Goal: Task Accomplishment & Management: Manage account settings

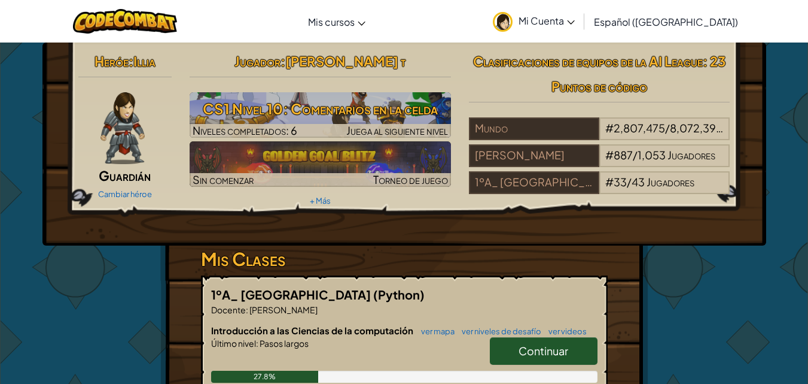
click at [711, 217] on div "Heróe : [PERSON_NAME] héroe Jugador : [PERSON_NAME] t CS1 Nivel 10: Comentarios…" at bounding box center [404, 143] width 724 height 203
click at [458, 92] on div "Jugador : [PERSON_NAME] t CS1 Nivel 10: Comentarios en la celda Niveles complet…" at bounding box center [320, 128] width 279 height 161
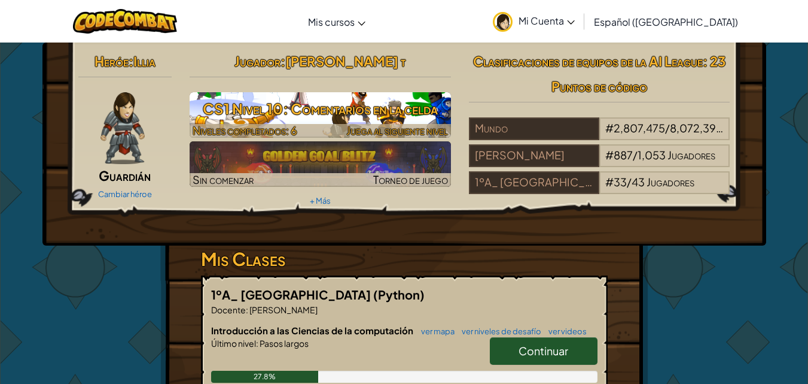
click at [321, 112] on h3 "CS1 Nivel 10: Comentarios en la celda" at bounding box center [320, 108] width 261 height 27
select select "es-419"
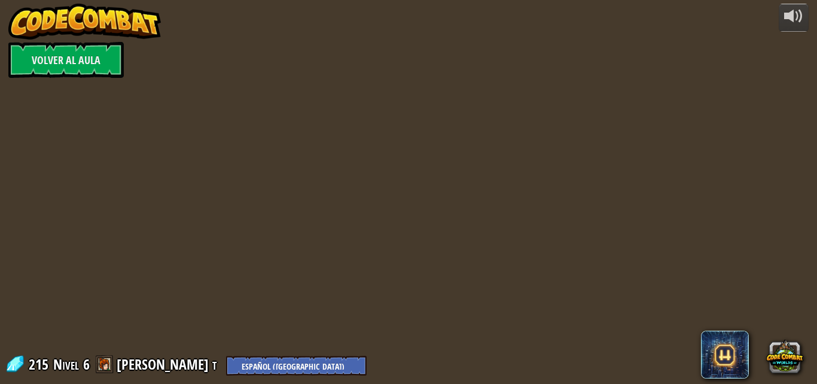
select select "es-419"
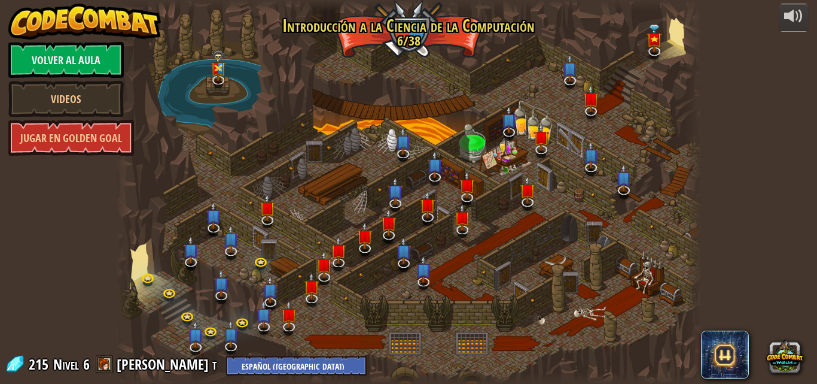
select select "es-419"
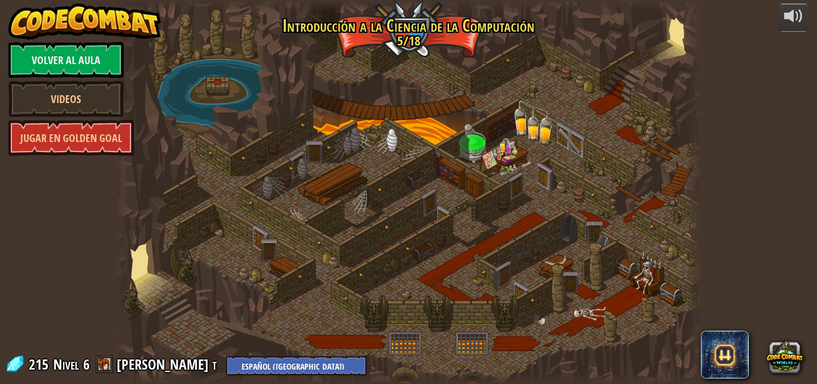
select select "es-419"
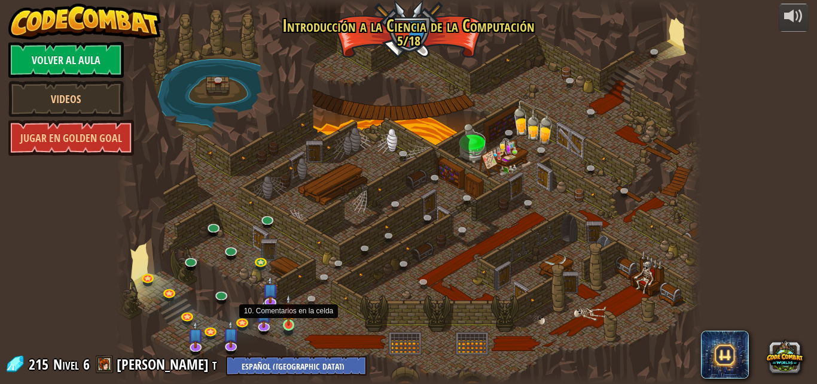
click at [287, 312] on img at bounding box center [289, 310] width 14 height 32
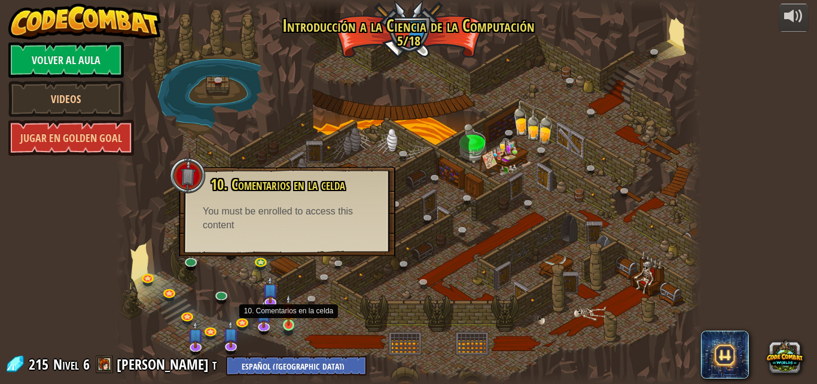
click at [289, 322] on img at bounding box center [289, 310] width 14 height 32
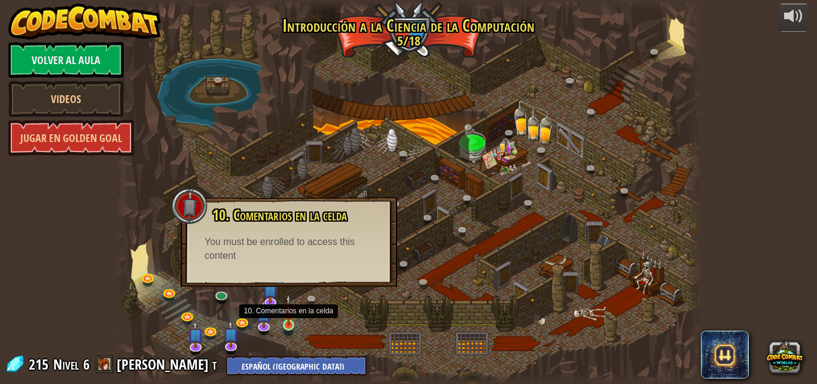
click at [285, 317] on img at bounding box center [289, 310] width 14 height 32
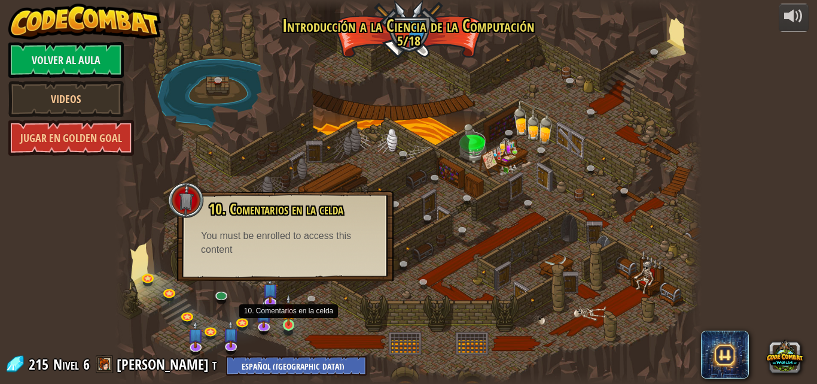
click at [285, 317] on img at bounding box center [289, 310] width 14 height 32
click at [284, 318] on img at bounding box center [289, 310] width 14 height 32
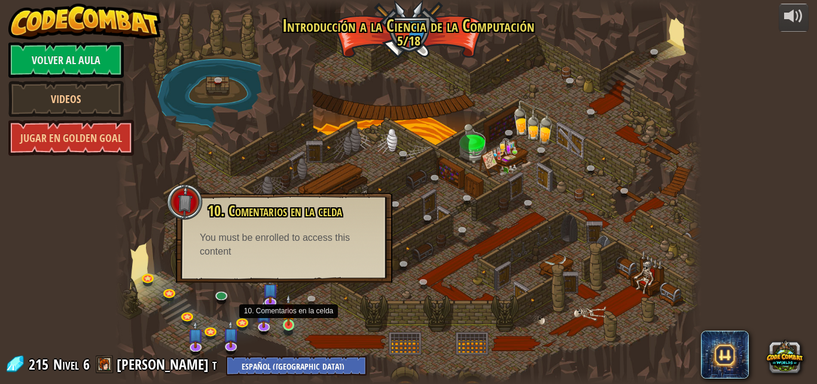
click at [284, 318] on img at bounding box center [289, 310] width 14 height 32
drag, startPoint x: 284, startPoint y: 318, endPoint x: 249, endPoint y: 288, distance: 46.3
click at [261, 296] on div "25. Puertas de Kithgard (Bloqueado) Escapa de las mazmorras de Kithgard y evita…" at bounding box center [408, 192] width 587 height 384
click at [249, 288] on div at bounding box center [408, 192] width 587 height 384
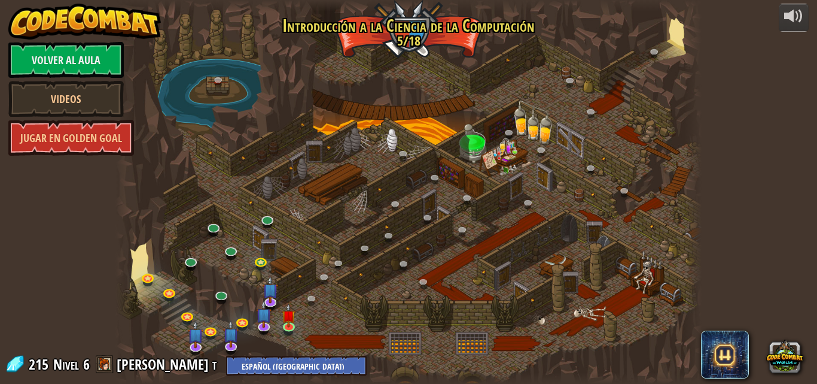
click at [305, 358] on div at bounding box center [408, 192] width 587 height 384
click at [281, 314] on div at bounding box center [408, 192] width 587 height 384
click at [281, 328] on link at bounding box center [291, 327] width 24 height 24
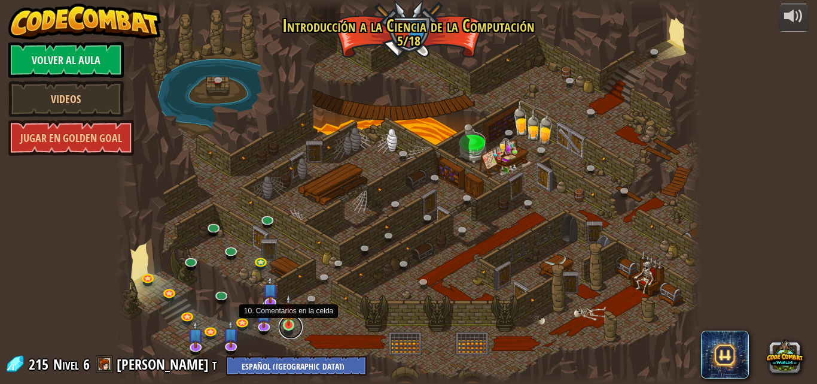
click at [281, 328] on link at bounding box center [291, 327] width 24 height 24
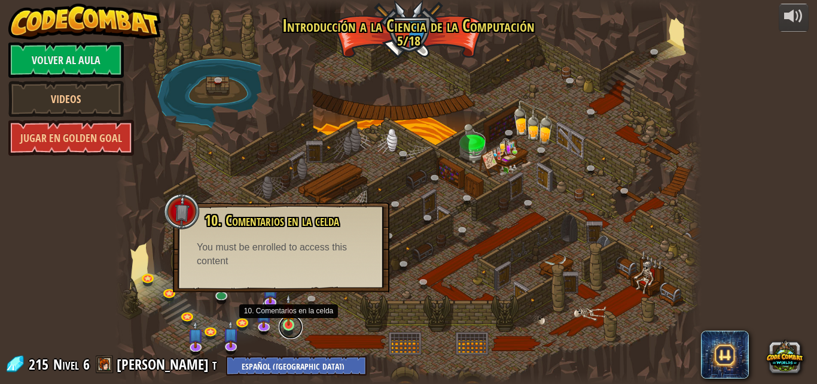
click at [281, 328] on link at bounding box center [291, 327] width 24 height 24
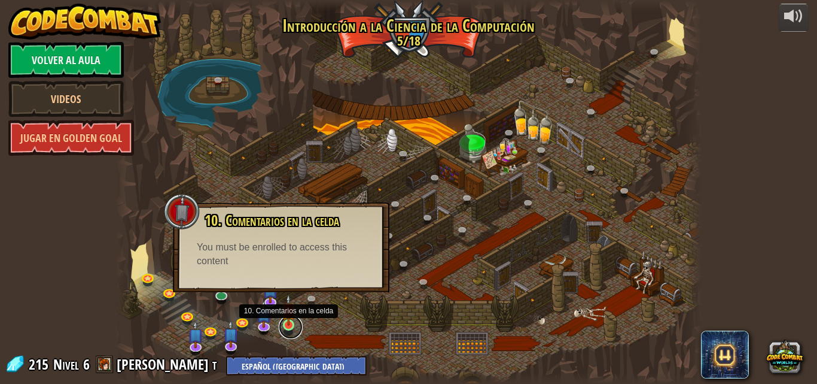
click at [281, 328] on link at bounding box center [291, 327] width 24 height 24
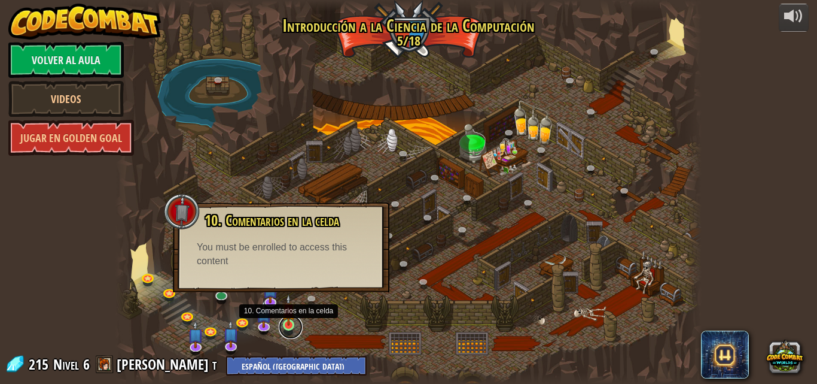
click at [281, 328] on link at bounding box center [291, 327] width 24 height 24
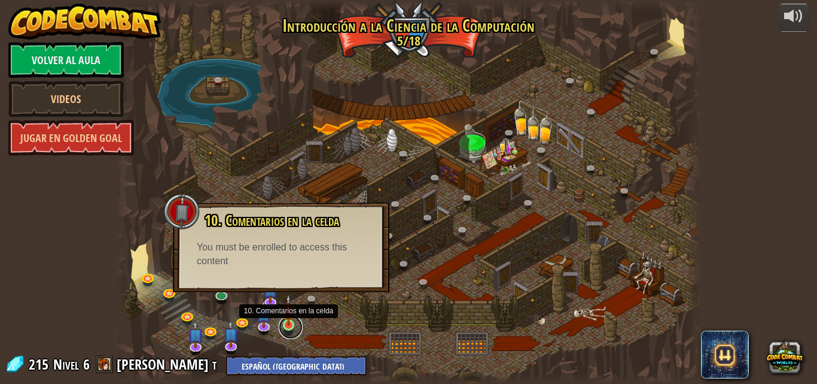
click at [281, 328] on link at bounding box center [291, 327] width 24 height 24
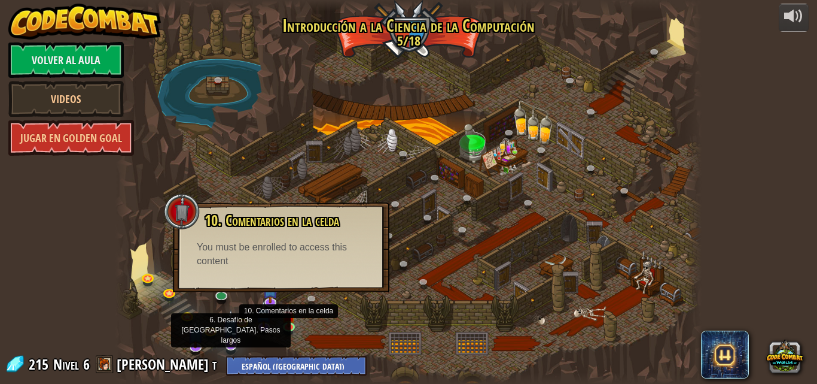
click at [238, 341] on img at bounding box center [231, 327] width 16 height 36
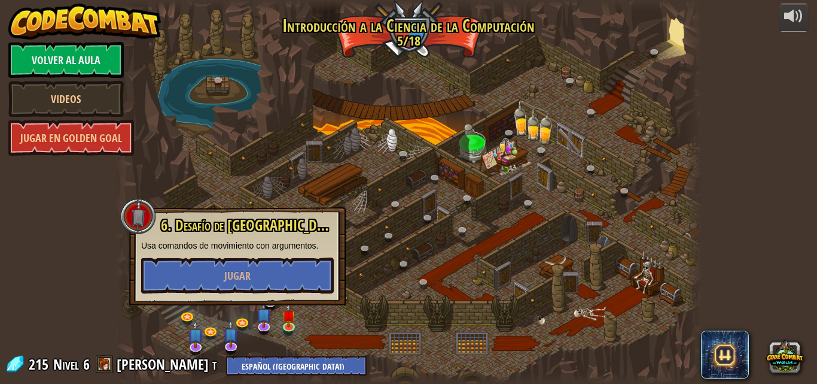
click at [279, 320] on div at bounding box center [408, 192] width 587 height 384
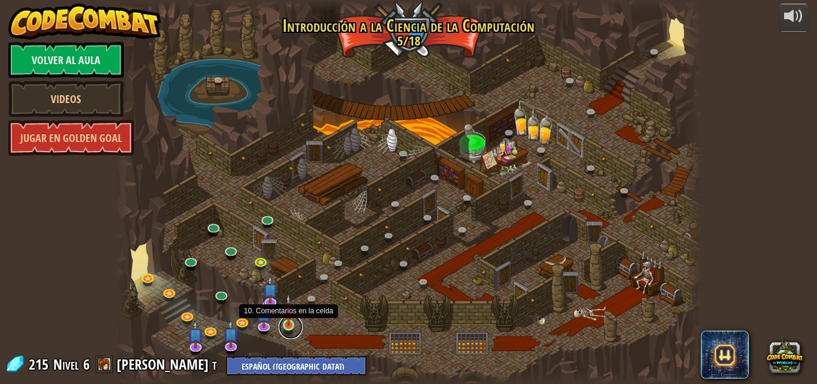
click at [296, 322] on link at bounding box center [291, 327] width 24 height 24
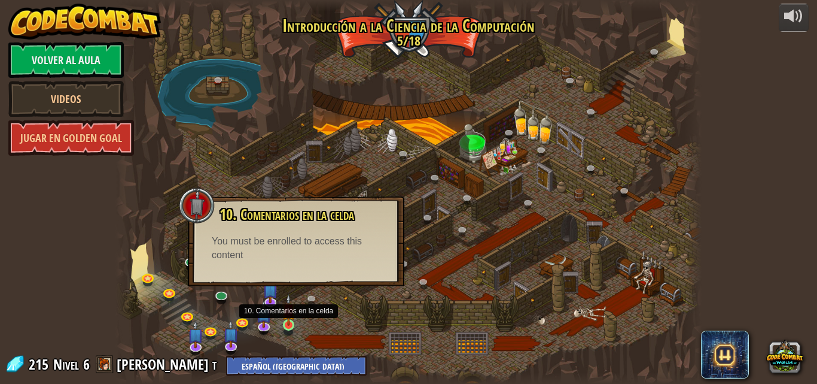
click at [293, 317] on img at bounding box center [289, 310] width 14 height 32
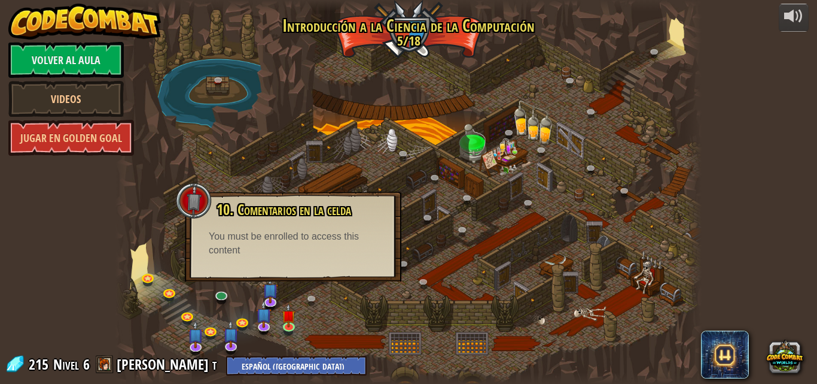
click at [451, 261] on div at bounding box center [408, 192] width 587 height 384
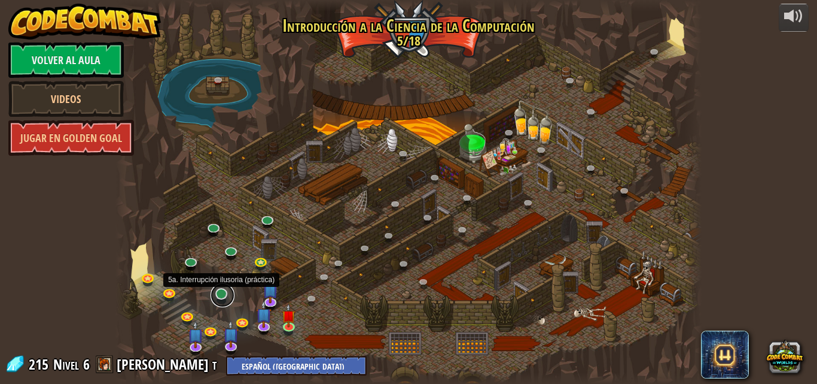
click at [226, 299] on link at bounding box center [223, 295] width 24 height 24
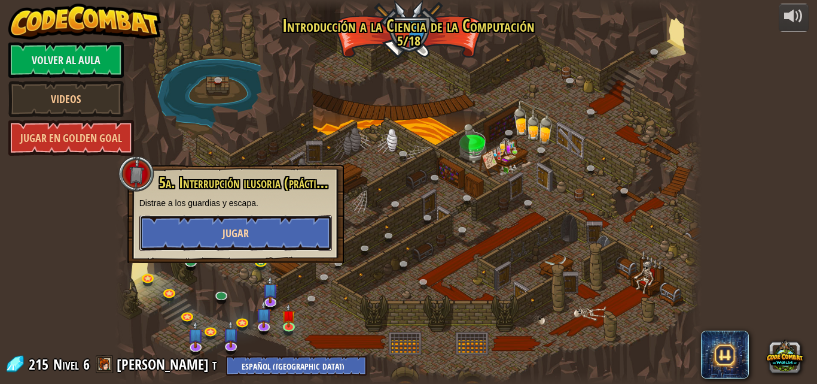
click at [249, 246] on button "Jugar" at bounding box center [235, 233] width 193 height 36
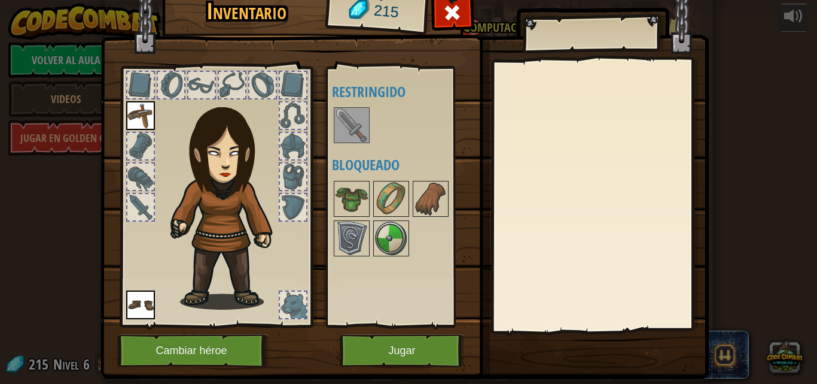
drag, startPoint x: 367, startPoint y: 217, endPoint x: 379, endPoint y: 268, distance: 52.2
click at [372, 236] on div "Disponible Equipar Equipar (doble-click para equipar) Restringido Bloqueado" at bounding box center [407, 196] width 150 height 249
click at [378, 231] on img at bounding box center [392, 238] width 34 height 34
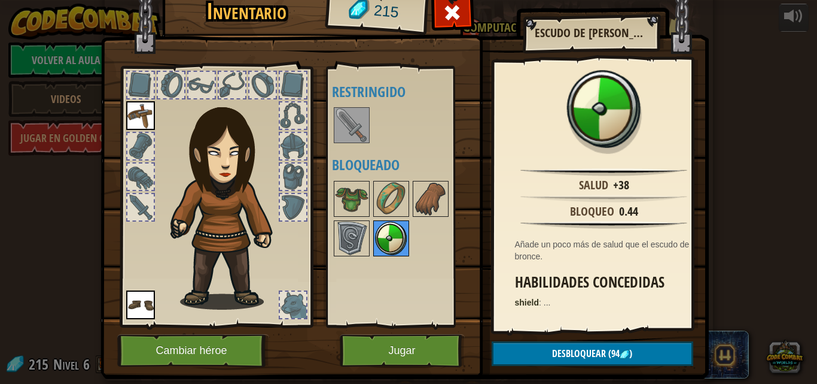
click at [378, 231] on img at bounding box center [392, 238] width 34 height 34
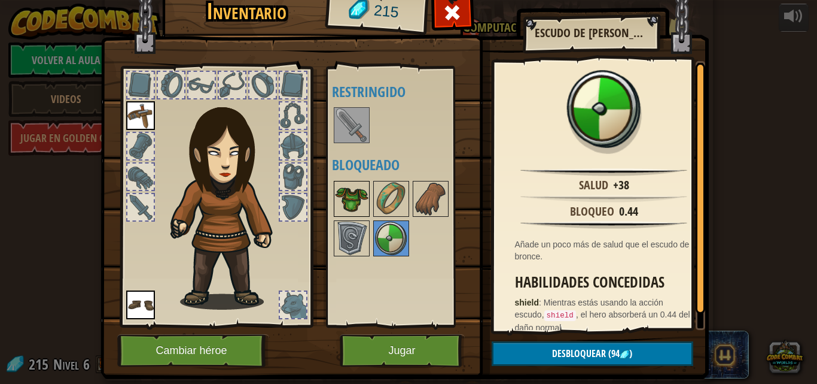
click at [349, 199] on img at bounding box center [352, 199] width 34 height 34
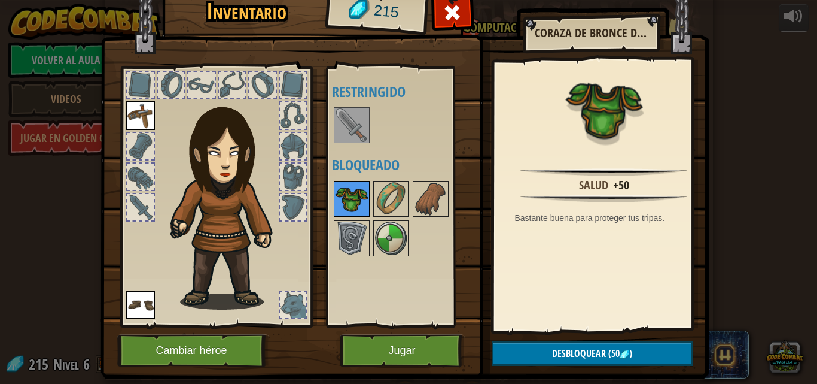
click at [349, 199] on img at bounding box center [352, 199] width 34 height 34
click at [498, 338] on img at bounding box center [405, 161] width 608 height 434
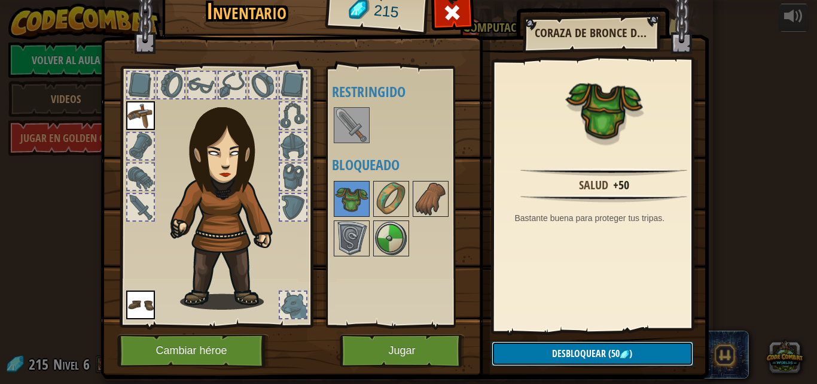
click at [500, 342] on button "Desbloquear (50 )" at bounding box center [593, 353] width 202 height 25
click at [511, 349] on button "Confirmar" at bounding box center [593, 353] width 202 height 25
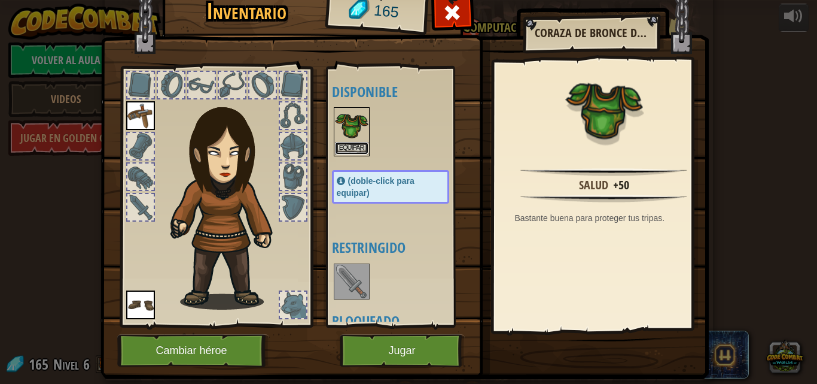
click at [346, 147] on button "Equipar" at bounding box center [352, 148] width 34 height 13
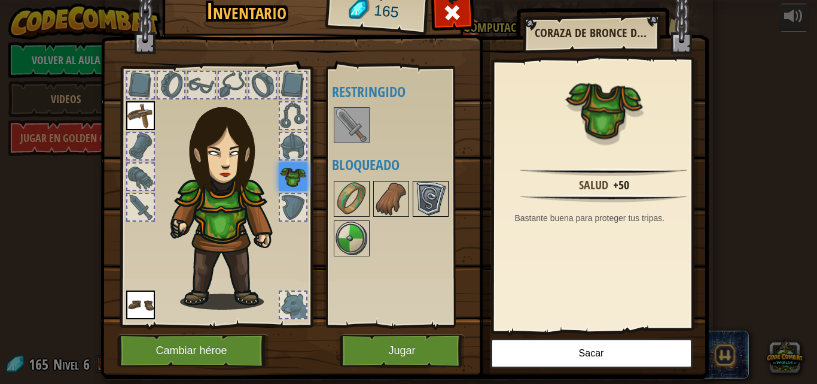
click at [413, 208] on div at bounding box center [431, 199] width 36 height 36
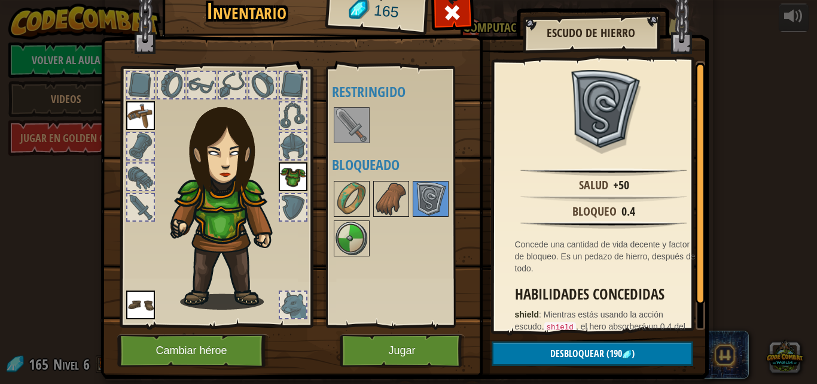
click at [327, 317] on div "Disponible Equipar [GEOGRAPHIC_DATA] [GEOGRAPHIC_DATA] (doble-click para equipa…" at bounding box center [400, 196] width 147 height 260
click at [378, 358] on button "Jugar" at bounding box center [402, 350] width 125 height 33
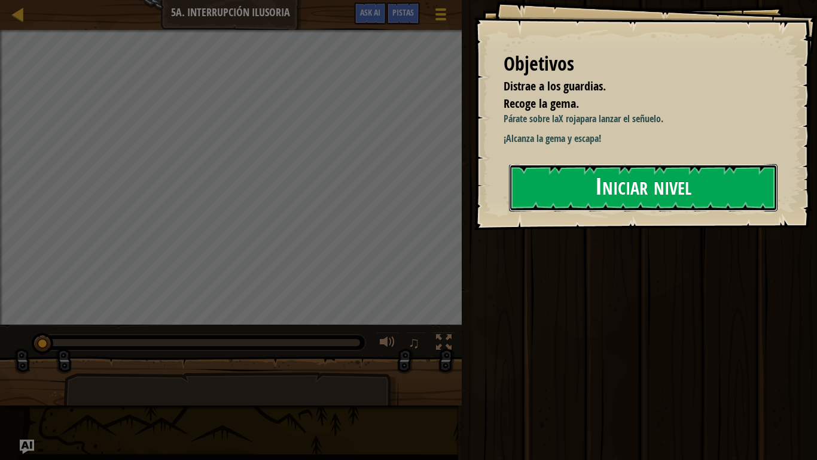
click at [574, 179] on button "Iniciar nivel" at bounding box center [643, 187] width 269 height 47
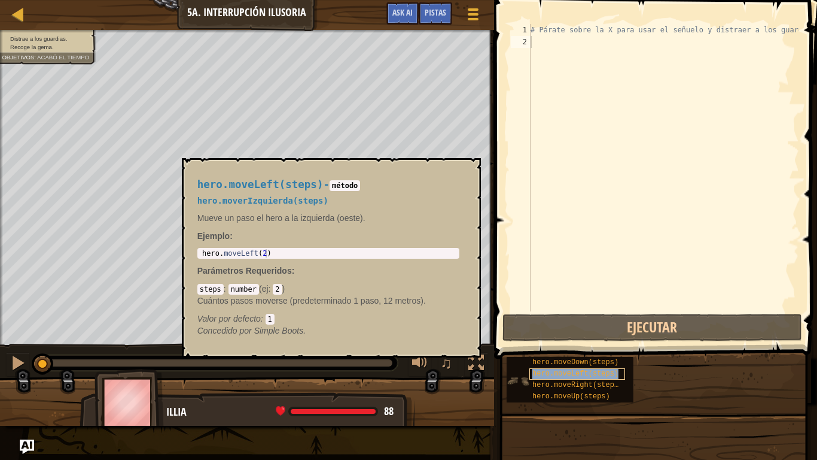
click at [565, 369] on span "hero.moveLeft(steps)" at bounding box center [576, 373] width 86 height 8
click at [571, 383] on div "hero.moveRight(steps)" at bounding box center [578, 384] width 96 height 11
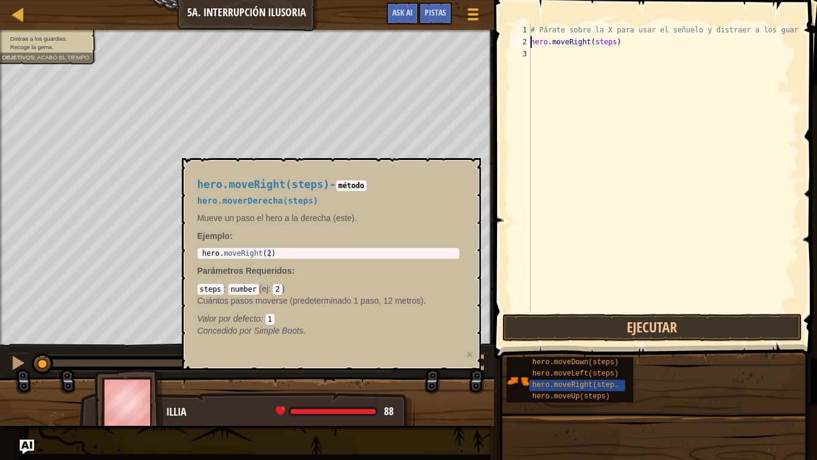
click at [607, 44] on div "# [PERSON_NAME] sobre la X para usar el señuelo y distraer a los guardias. hero…" at bounding box center [663, 179] width 271 height 311
click at [594, 41] on div "# [PERSON_NAME] sobre la X para usar el señuelo y distraer a los guardias. hero…" at bounding box center [663, 179] width 271 height 311
click at [556, 383] on span "hero.moveUp(steps)" at bounding box center [572, 396] width 78 height 8
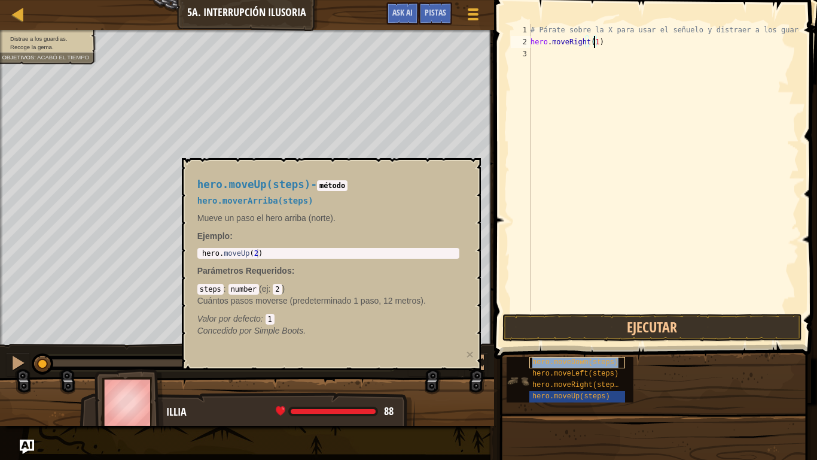
click at [565, 360] on span "hero.moveDown(steps)" at bounding box center [576, 362] width 86 height 8
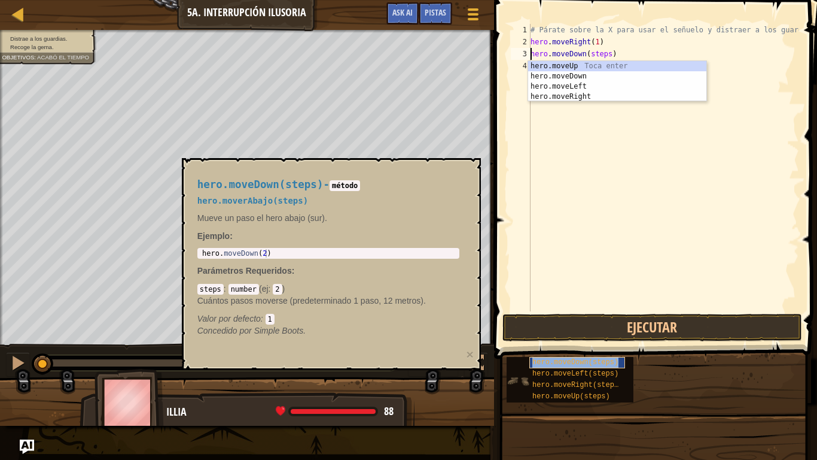
click at [585, 359] on span "hero.moveDown(steps)" at bounding box center [576, 362] width 86 height 8
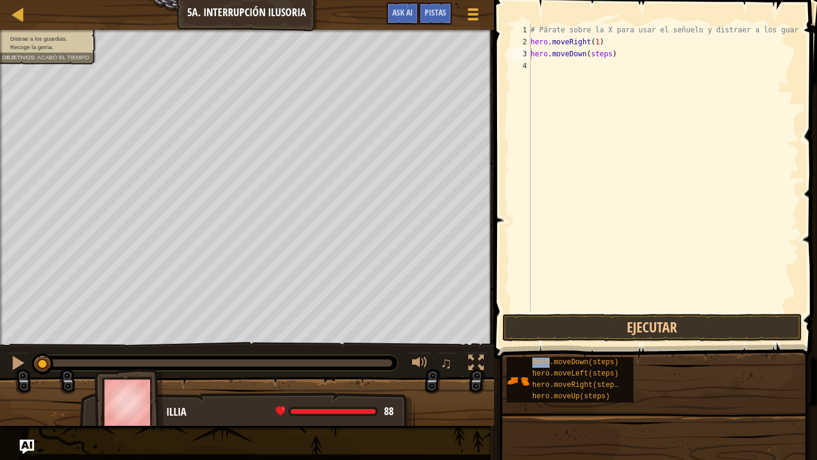
drag, startPoint x: 585, startPoint y: 343, endPoint x: 535, endPoint y: 345, distance: 49.7
click at [605, 144] on div "Pistas Videos hero.moveDown(steps) 1 2 3 4 # [PERSON_NAME] sobre la X para usar…" at bounding box center [654, 227] width 327 height 454
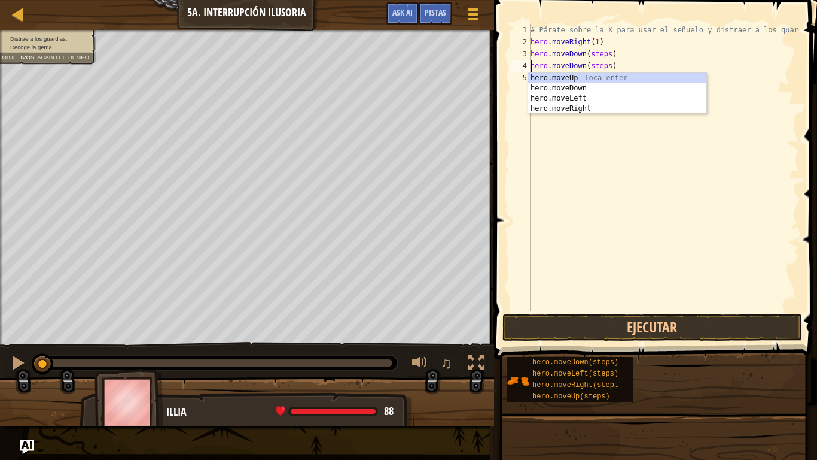
click at [591, 54] on div "# [PERSON_NAME] sobre la X para usar el señuelo y distraer a los guardias. hero…" at bounding box center [663, 179] width 271 height 311
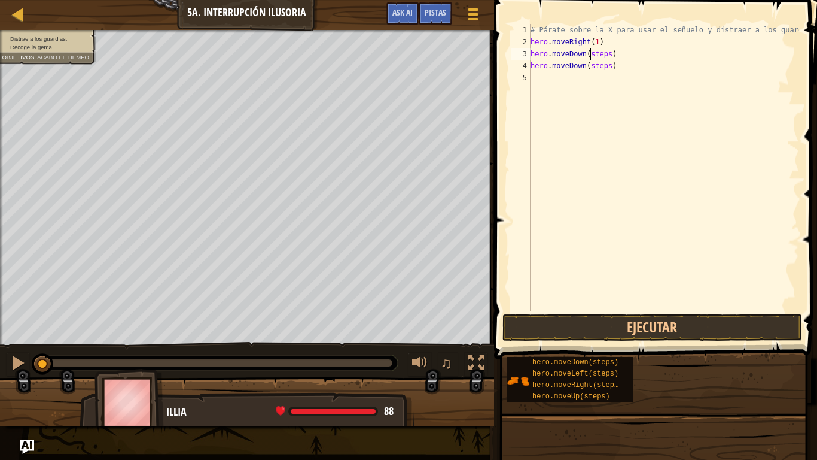
click at [591, 54] on div "# [PERSON_NAME] sobre la X para usar el señuelo y distraer a los guardias. hero…" at bounding box center [663, 179] width 271 height 311
click at [594, 65] on div "# [PERSON_NAME] sobre la X para usar el señuelo y distraer a los guardias. hero…" at bounding box center [663, 179] width 271 height 311
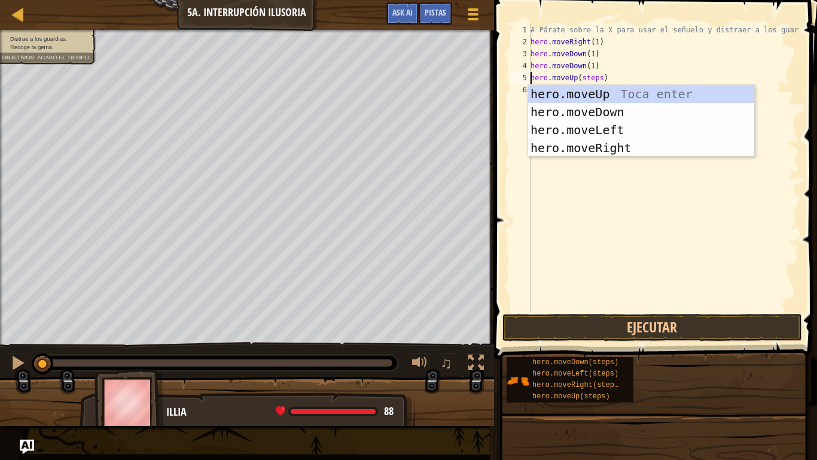
click at [598, 79] on div "# [PERSON_NAME] sobre la X para usar el señuelo y distraer a los guardias. hero…" at bounding box center [663, 179] width 271 height 311
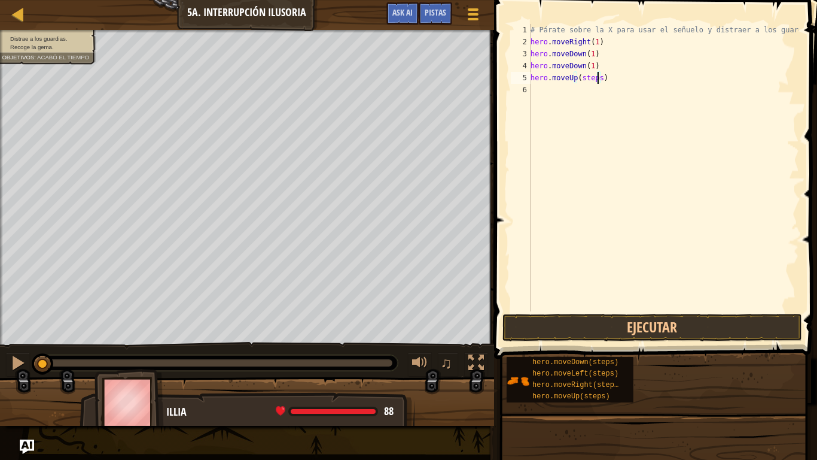
click at [597, 77] on div "# [PERSON_NAME] sobre la X para usar el señuelo y distraer a los guardias. hero…" at bounding box center [663, 179] width 271 height 311
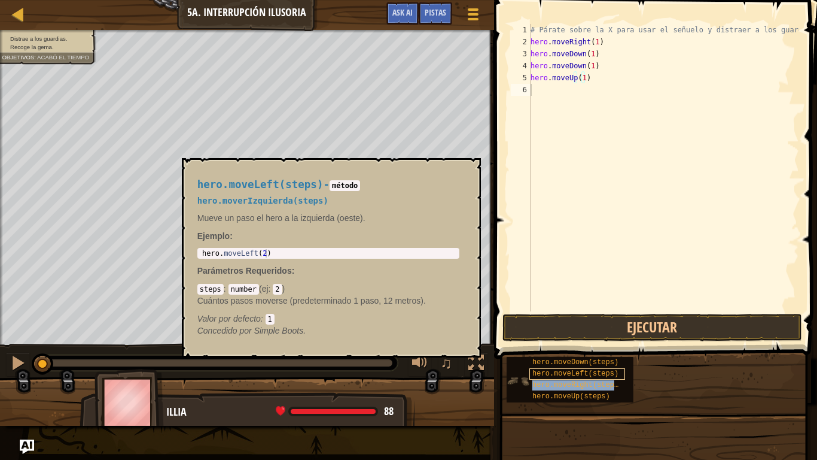
type textarea "hero.moveRight(steps)"
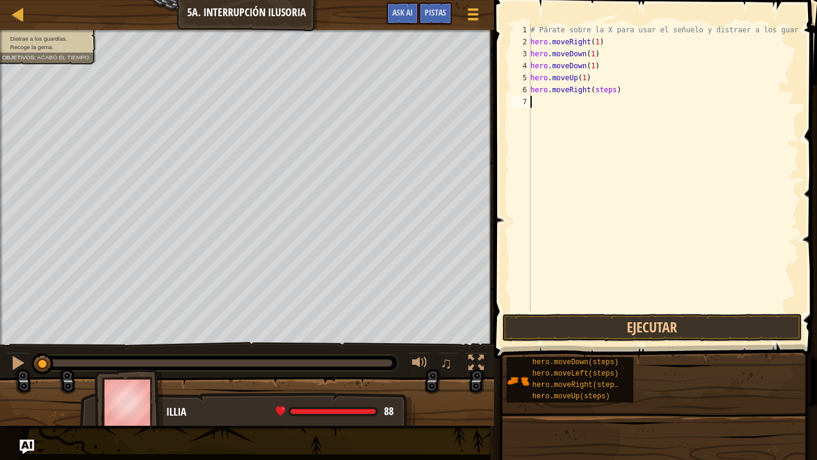
drag, startPoint x: 584, startPoint y: 174, endPoint x: 573, endPoint y: 147, distance: 29.2
click at [573, 147] on div "# [PERSON_NAME] sobre la X para usar el señuelo y distraer a los guardias. hero…" at bounding box center [663, 179] width 271 height 311
click at [616, 90] on div "# [PERSON_NAME] sobre la X para usar el señuelo y distraer a los guardias. hero…" at bounding box center [663, 179] width 271 height 311
click at [580, 79] on div "# [PERSON_NAME] sobre la X para usar el señuelo y distraer a los guardias. hero…" at bounding box center [663, 179] width 271 height 311
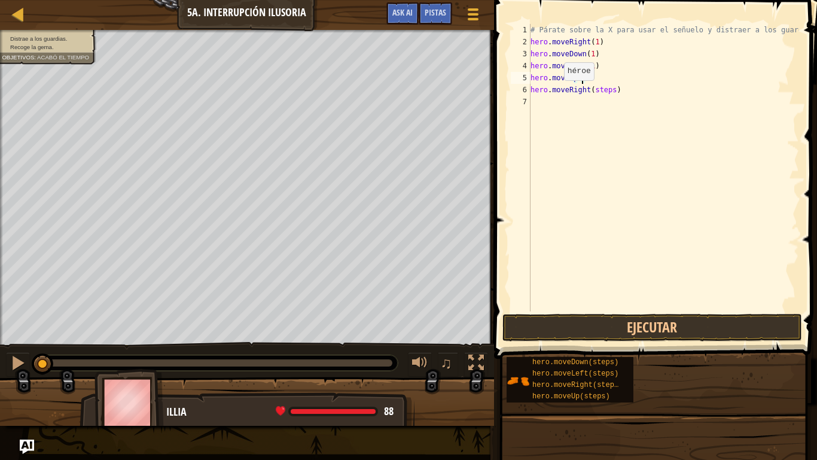
scroll to position [5, 4]
click at [606, 94] on div "# [PERSON_NAME] sobre la X para usar el señuelo y distraer a los guardias. hero…" at bounding box center [663, 179] width 271 height 311
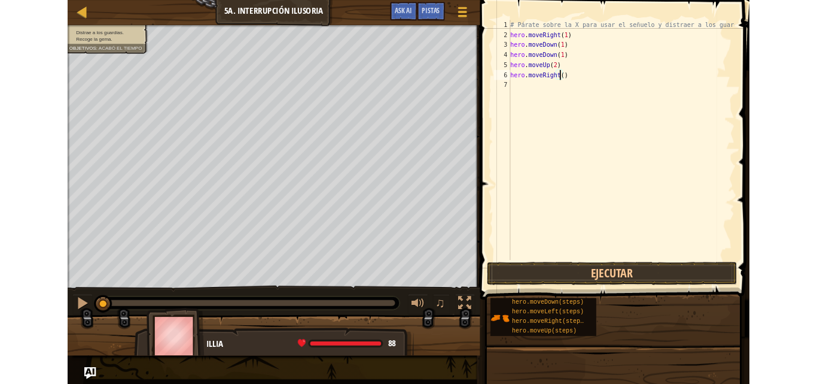
scroll to position [5, 5]
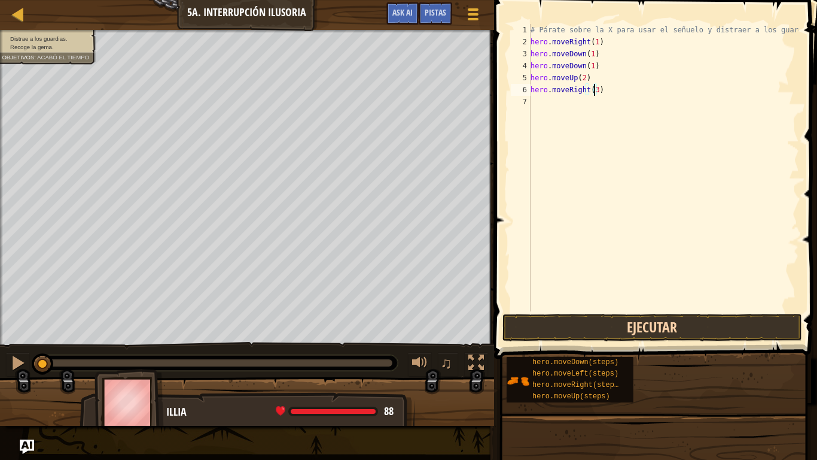
type textarea "hero.moveRight(3)"
click at [581, 328] on button "Ejecutar" at bounding box center [653, 328] width 300 height 28
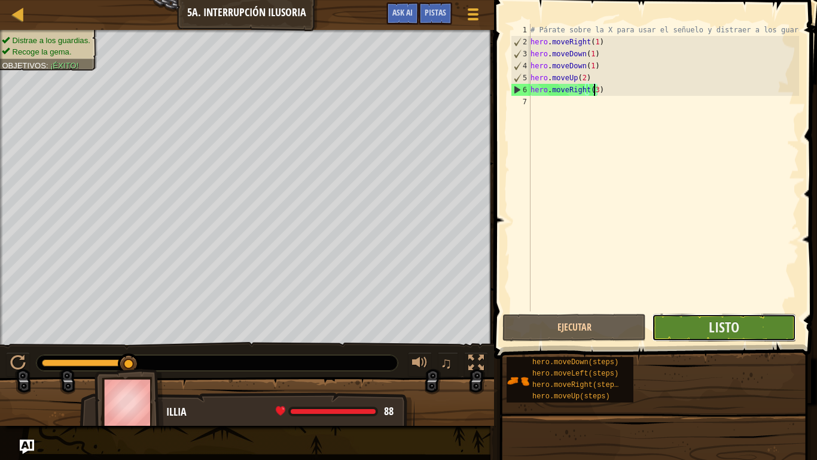
click at [699, 333] on button "Listo" at bounding box center [724, 328] width 144 height 28
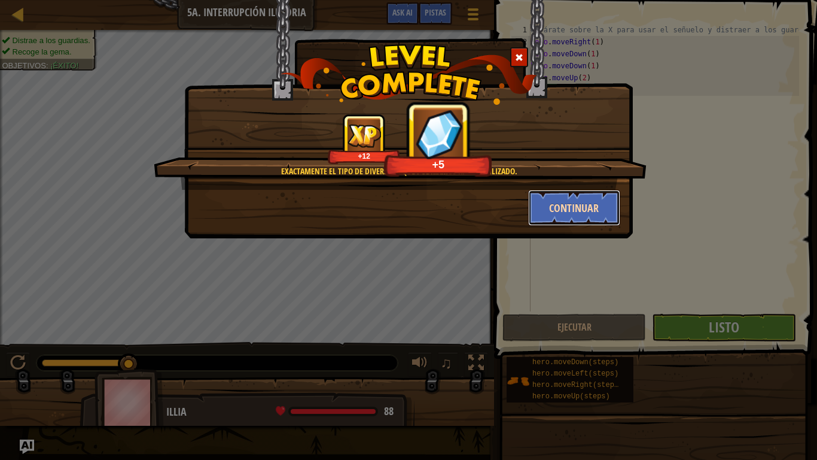
click at [609, 200] on button "Continuar" at bounding box center [574, 208] width 93 height 36
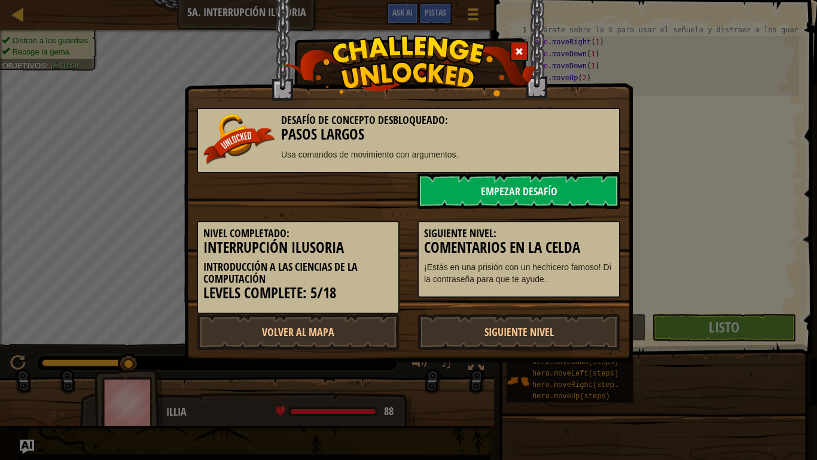
click at [513, 48] on div at bounding box center [519, 51] width 18 height 20
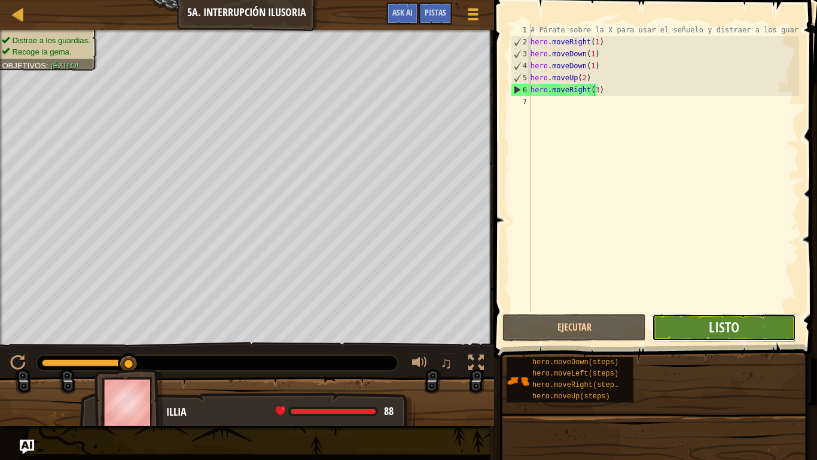
click at [684, 330] on button "Listo" at bounding box center [724, 328] width 144 height 28
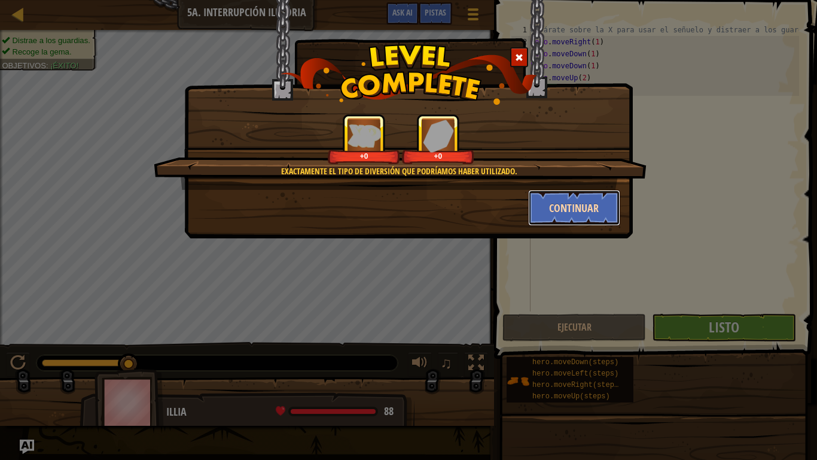
click at [568, 210] on button "Continuar" at bounding box center [574, 208] width 93 height 36
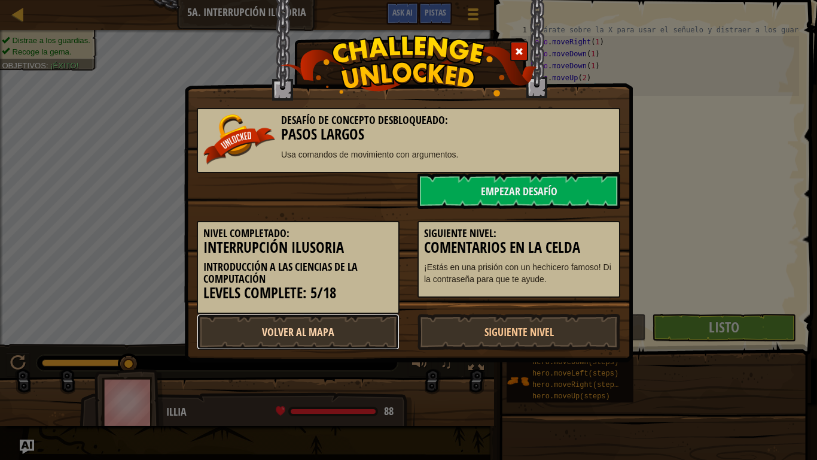
click at [302, 322] on link "Volver al Mapa" at bounding box center [298, 332] width 203 height 36
select select "es-419"
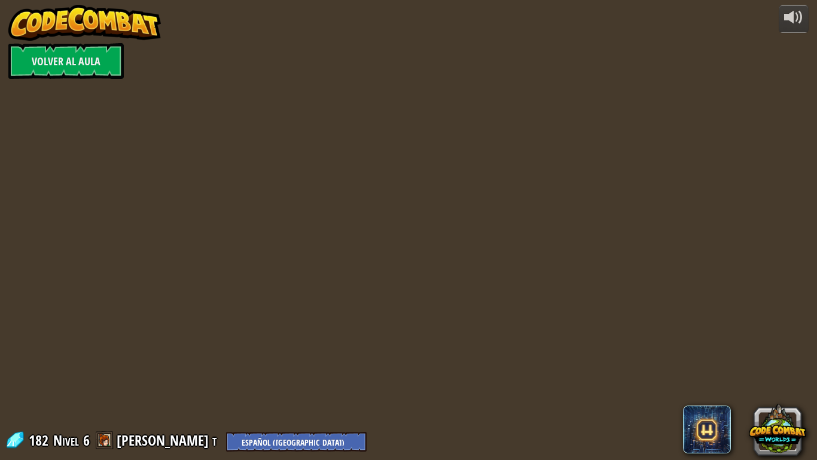
select select "es-419"
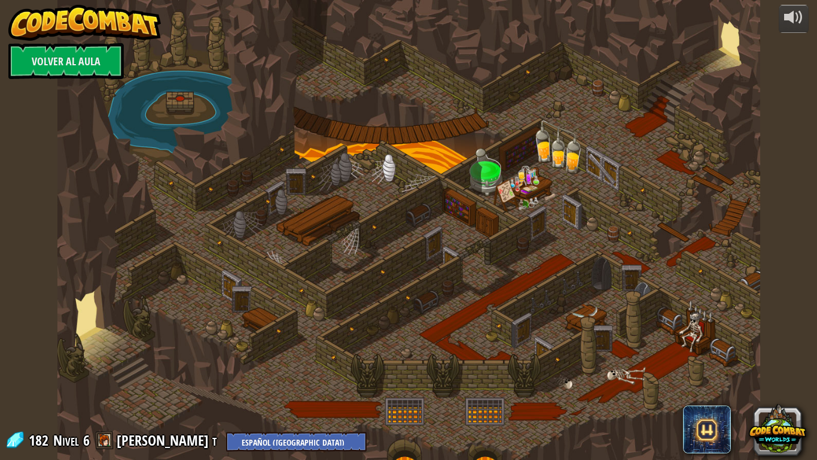
select select "es-419"
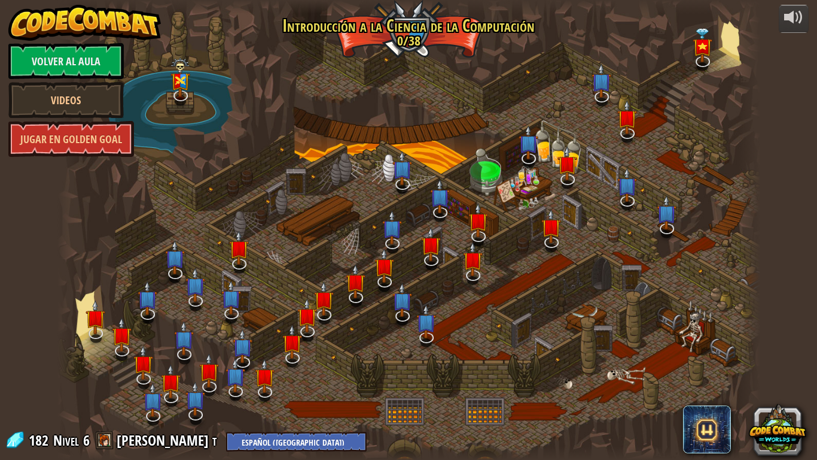
select select "es-419"
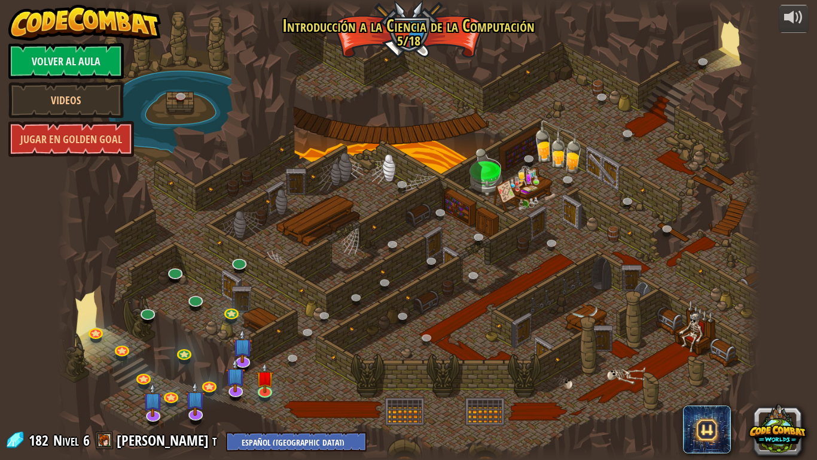
select select "es-419"
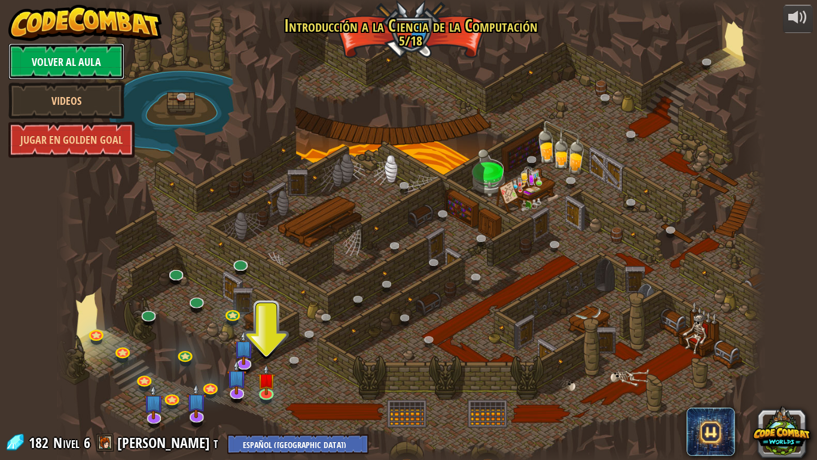
click at [74, 61] on link "Volver al aula" at bounding box center [65, 61] width 115 height 36
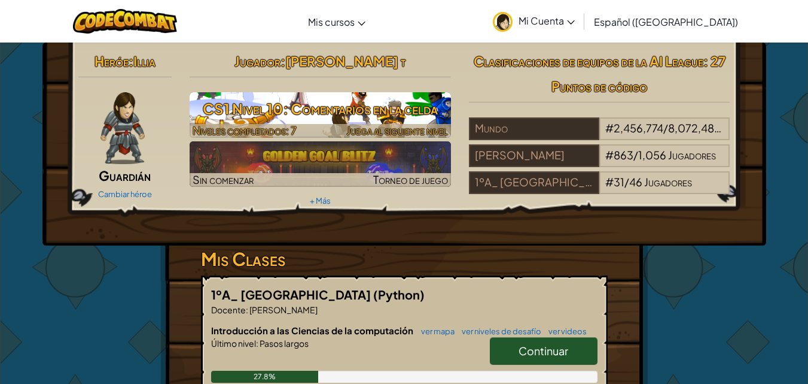
click at [290, 126] on span "Niveles completados: 7" at bounding box center [245, 130] width 104 height 14
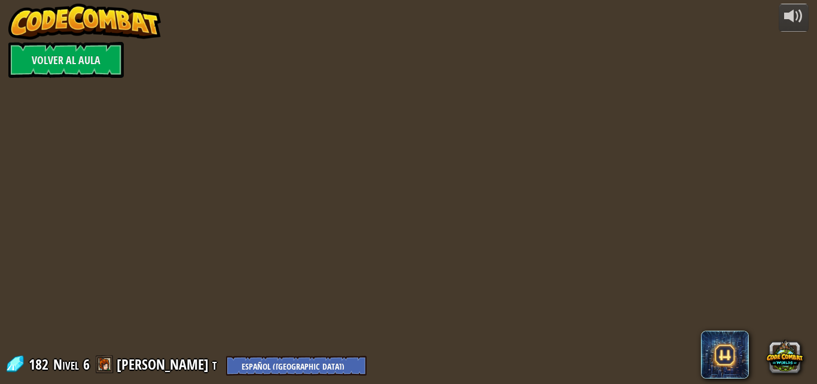
select select "es-419"
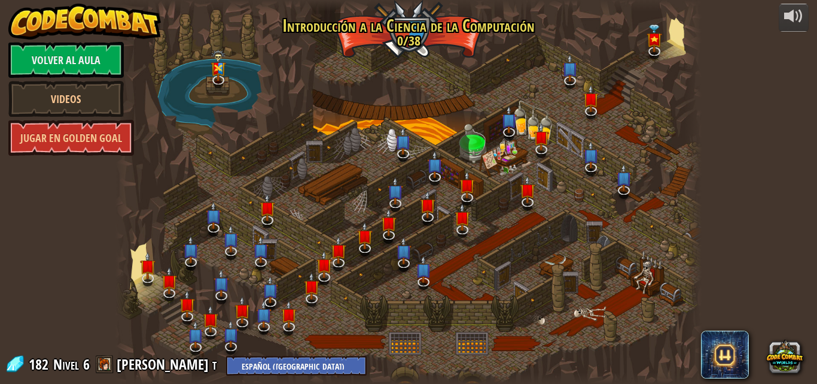
select select "es-419"
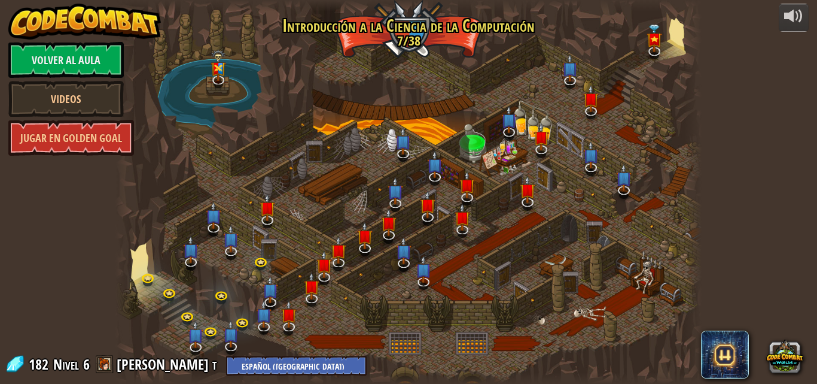
select select "es-419"
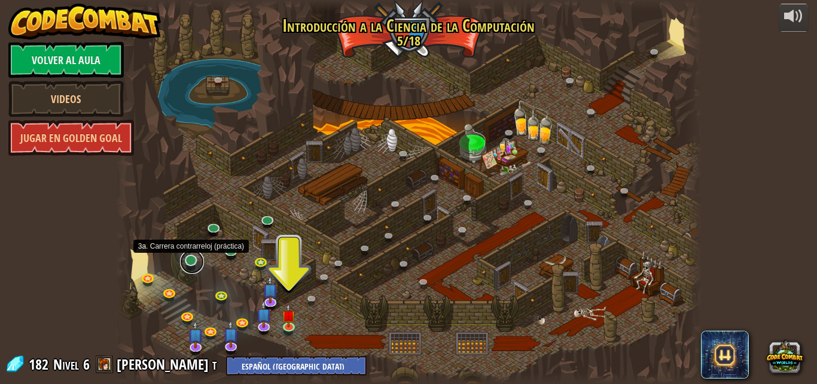
click at [195, 263] on link at bounding box center [192, 261] width 24 height 24
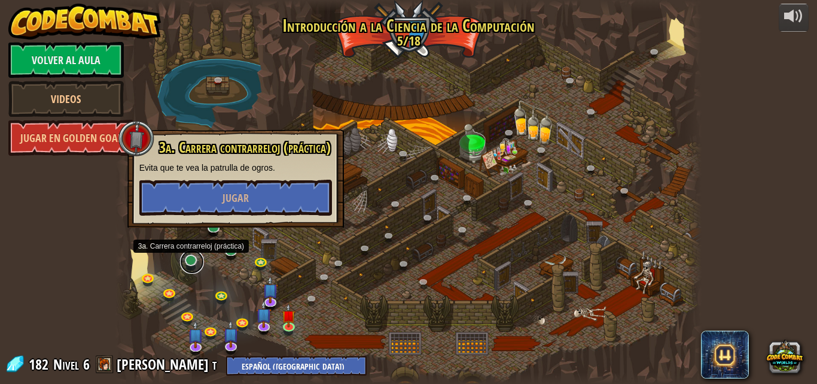
click at [195, 263] on link at bounding box center [192, 261] width 24 height 24
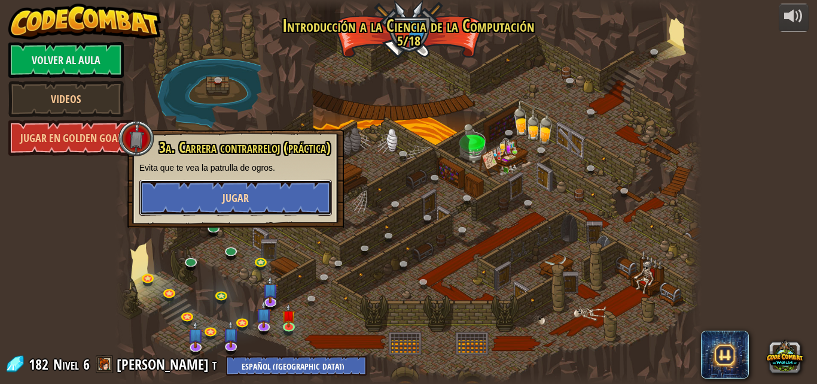
click at [224, 200] on span "Jugar" at bounding box center [236, 197] width 26 height 15
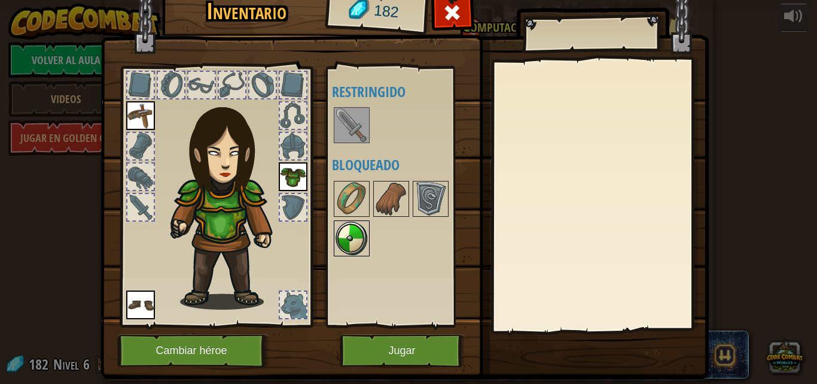
click at [340, 238] on img at bounding box center [352, 238] width 34 height 34
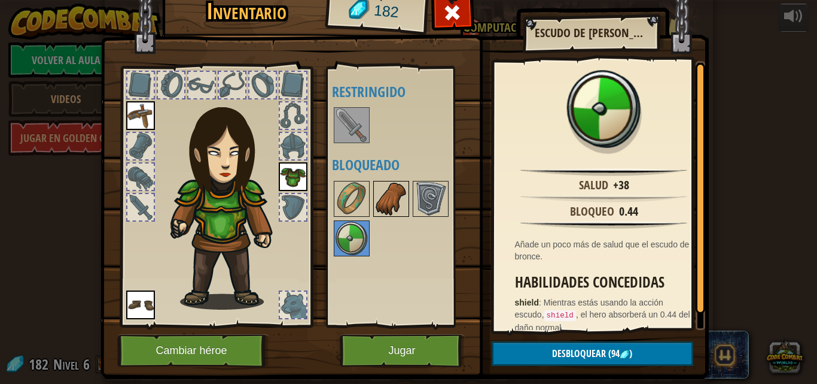
click at [400, 194] on img at bounding box center [392, 199] width 34 height 34
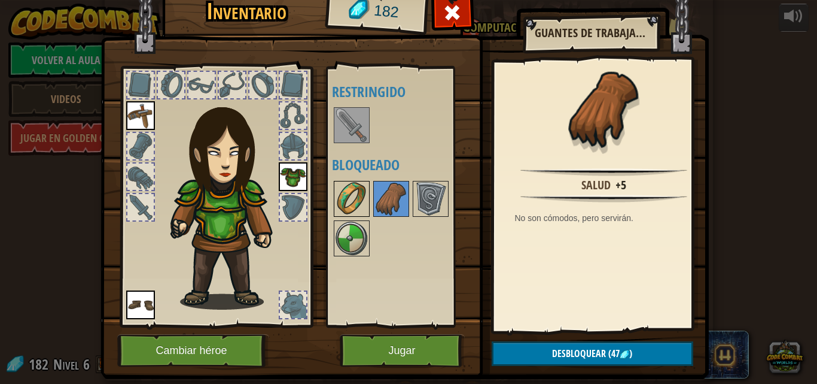
click at [361, 193] on img at bounding box center [352, 199] width 34 height 34
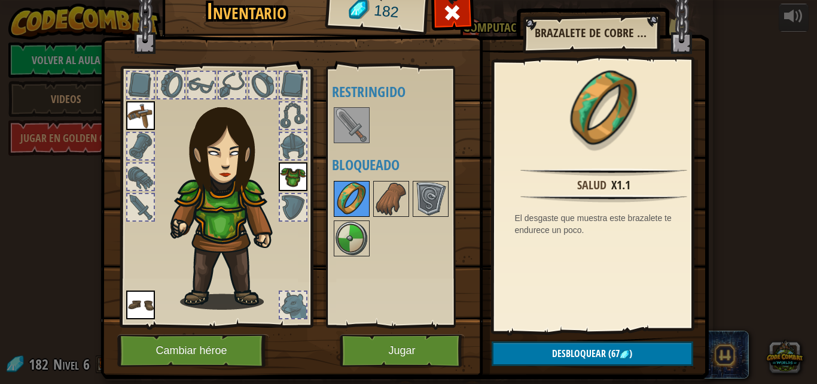
click at [355, 196] on img at bounding box center [352, 199] width 34 height 34
click at [352, 249] on img at bounding box center [352, 238] width 34 height 34
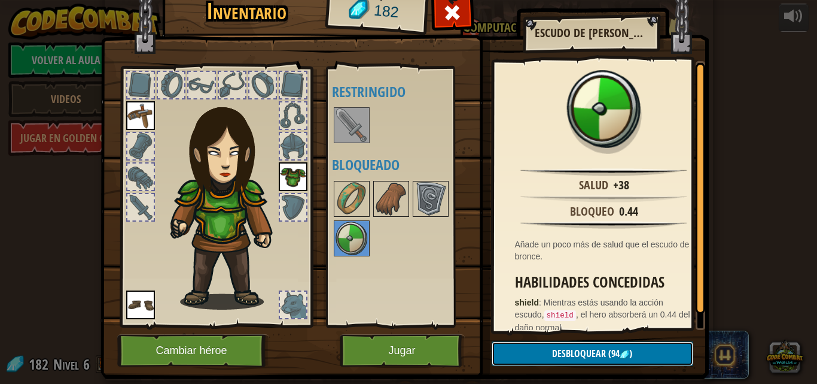
click at [555, 346] on span "Desbloquear" at bounding box center [579, 352] width 54 height 13
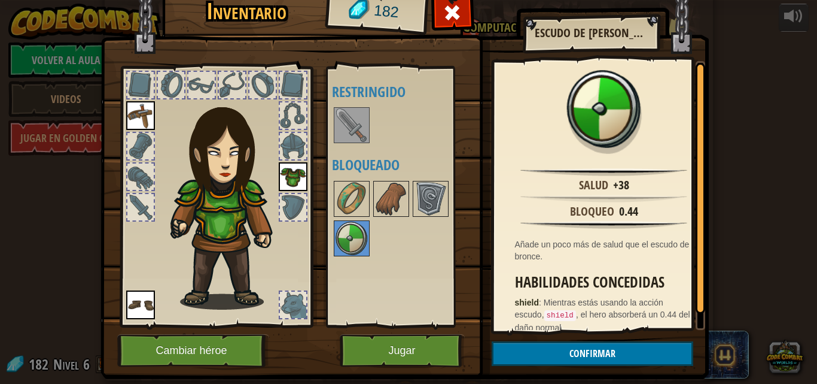
click at [546, 339] on img at bounding box center [405, 161] width 608 height 434
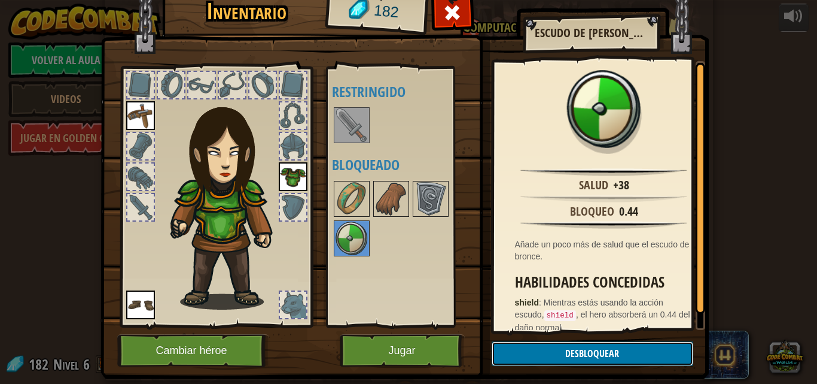
click at [560, 346] on button "Desbloquear" at bounding box center [593, 353] width 202 height 25
click at [560, 346] on button "Confirmar" at bounding box center [593, 353] width 202 height 25
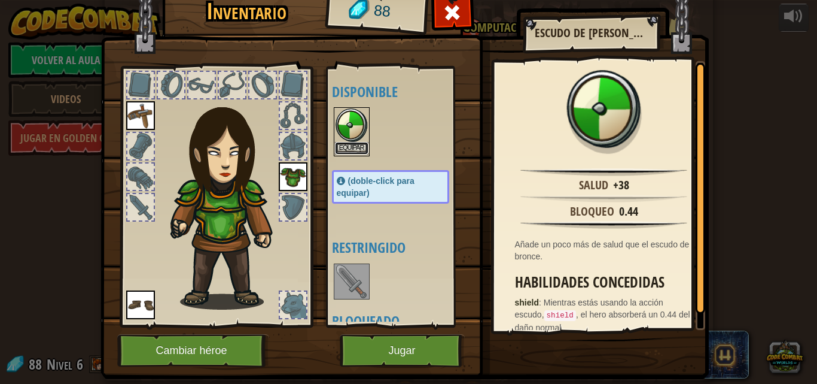
click at [343, 146] on button "Equipar" at bounding box center [352, 148] width 34 height 13
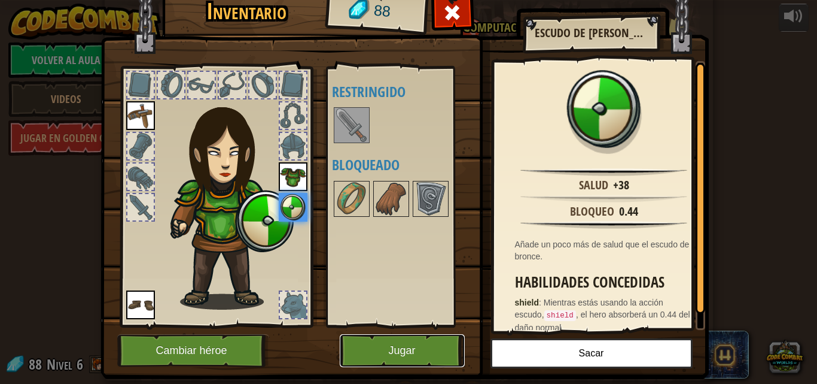
click at [421, 356] on button "Jugar" at bounding box center [402, 350] width 125 height 33
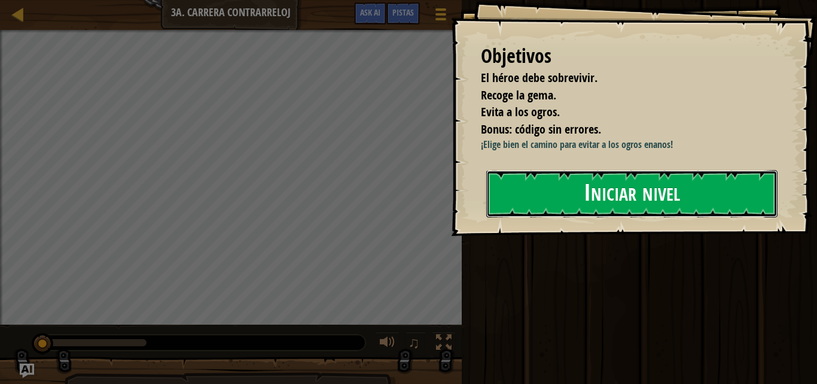
click at [558, 179] on button "Iniciar nivel" at bounding box center [631, 193] width 291 height 47
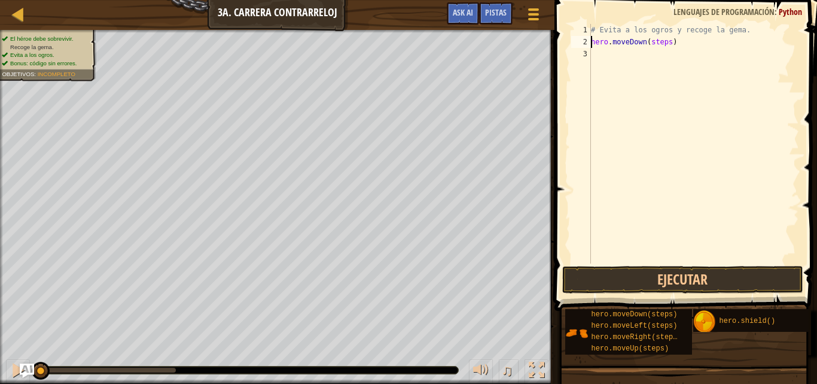
click at [659, 42] on div "# Evita a los ogros y recoge la [PERSON_NAME]. hero . moveDown ( steps )" at bounding box center [694, 155] width 211 height 263
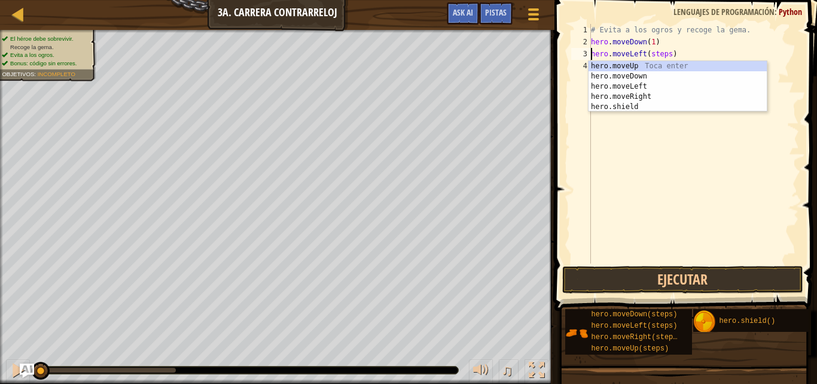
click at [662, 56] on div "# Evita a los ogros y recoge la [PERSON_NAME]. hero . moveDown ( 1 ) hero . mov…" at bounding box center [694, 155] width 211 height 263
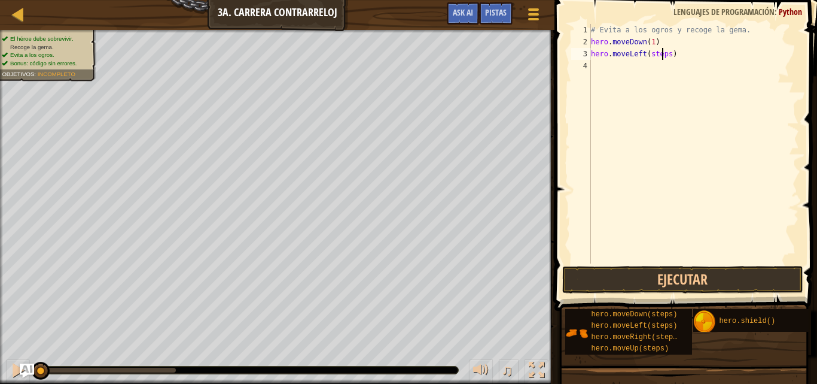
click at [662, 56] on div "# Evita a los ogros y recoge la [PERSON_NAME]. hero . moveDown ( 1 ) hero . mov…" at bounding box center [694, 155] width 211 height 263
type textarea "hero.moveLeft(2)"
click at [637, 276] on button "Ejecutar" at bounding box center [682, 280] width 241 height 28
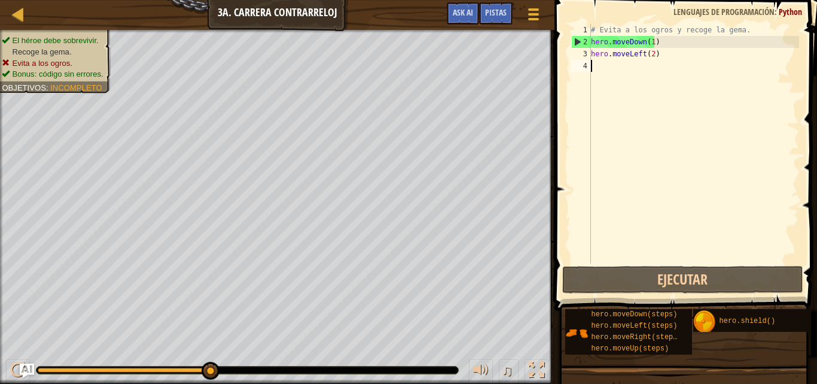
click at [662, 60] on div "# Evita a los ogros y recoge la [PERSON_NAME]. hero . moveDown ( 1 ) hero . mov…" at bounding box center [694, 155] width 211 height 263
click at [662, 53] on div "# Evita a los ogros y recoge la [PERSON_NAME]. hero . moveDown ( 1 ) hero . mov…" at bounding box center [694, 155] width 211 height 263
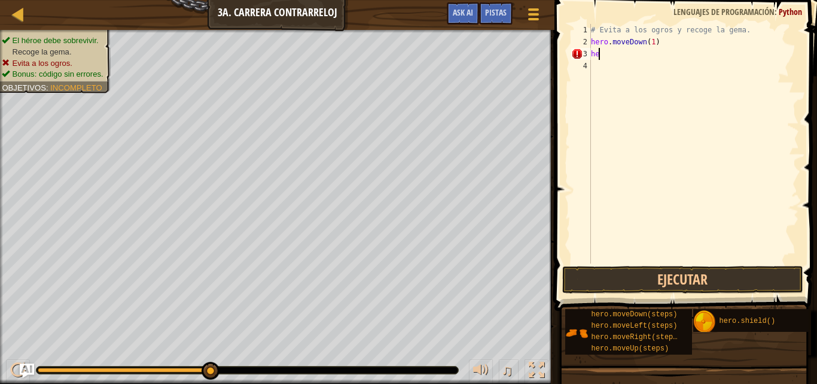
type textarea "h"
click at [658, 51] on div "# Evita a los ogros y recoge la [PERSON_NAME]. hero . moveDown ( 1 ) hero . mov…" at bounding box center [694, 143] width 211 height 239
click at [658, 51] on div "# Evita a los ogros y recoge la [PERSON_NAME]. hero . moveDown ( 1 ) hero . mov…" at bounding box center [694, 155] width 211 height 263
click at [631, 279] on button "Ejecutar" at bounding box center [682, 280] width 241 height 28
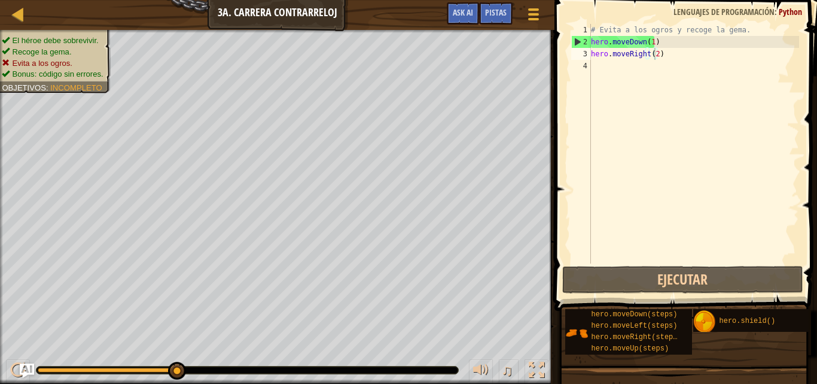
drag, startPoint x: 705, startPoint y: 317, endPoint x: 616, endPoint y: 98, distance: 236.4
click at [614, 96] on div "Pistas Videos hero.moveRight(2) 1 2 3 4 # Evita a los ogros y recoge la [PERSON…" at bounding box center [684, 189] width 266 height 378
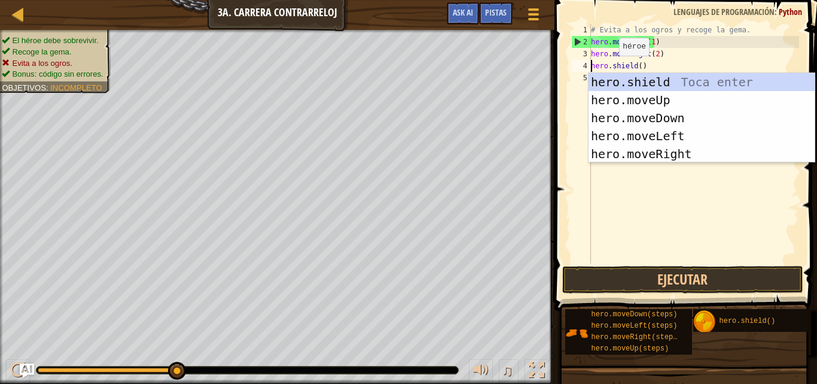
scroll to position [5, 4]
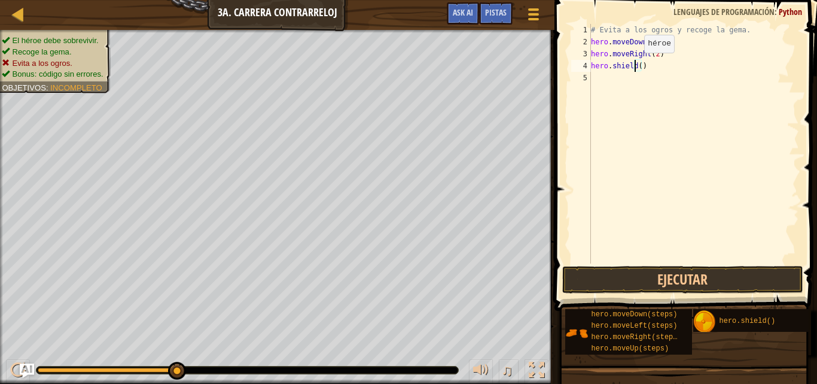
click at [636, 65] on div "# Evita a los ogros y recoge la [PERSON_NAME]. hero . moveDown ( 1 ) hero . mov…" at bounding box center [694, 155] width 211 height 263
click at [640, 65] on div "# Evita a los ogros y recoge la [PERSON_NAME]. hero . moveDown ( 1 ) hero . mov…" at bounding box center [694, 155] width 211 height 263
click at [655, 282] on button "Ejecutar" at bounding box center [682, 280] width 241 height 28
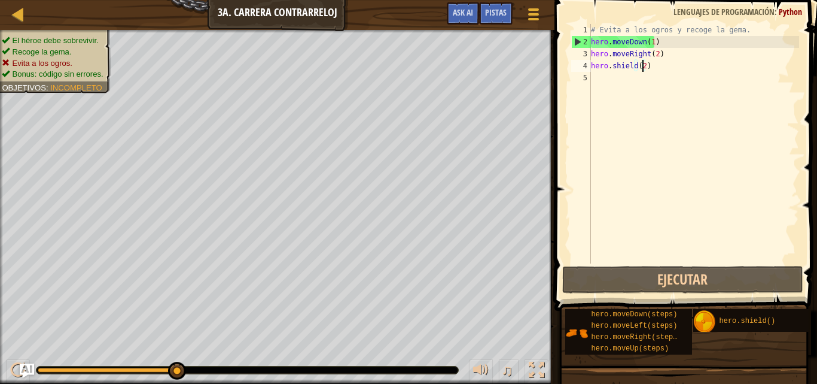
click at [655, 69] on div "# Evita a los ogros y recoge la [PERSON_NAME]. hero . moveDown ( 1 ) hero . mov…" at bounding box center [694, 155] width 211 height 263
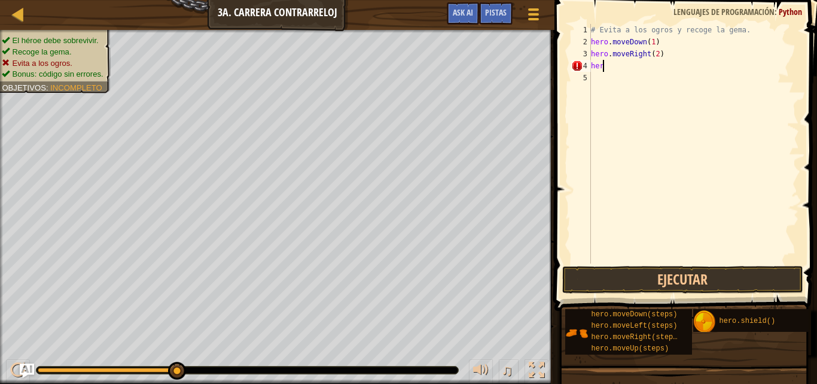
scroll to position [5, 0]
type textarea "h"
click at [663, 61] on div "# Evita a los ogros y recoge la [PERSON_NAME]. hero . moveDown ( 1 ) hero . mov…" at bounding box center [694, 155] width 211 height 263
click at [663, 56] on div "# Evita a los ogros y recoge la [PERSON_NAME]. hero . moveDown ( 1 ) hero . mov…" at bounding box center [694, 155] width 211 height 263
type textarea "h"
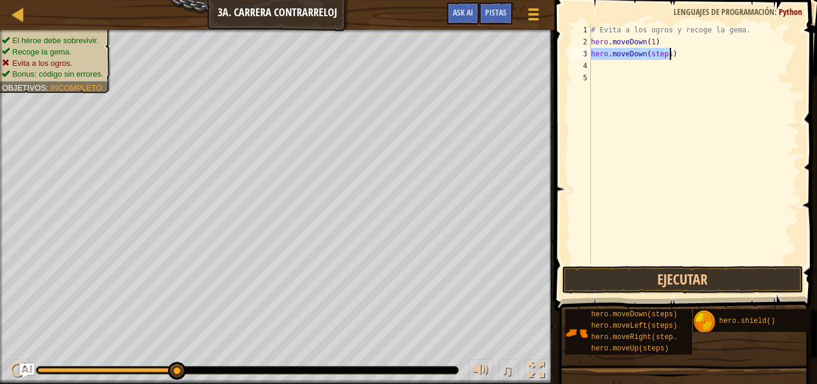
click at [654, 50] on div "# Evita a los ogros y recoge la [PERSON_NAME]. hero . moveDown ( 1 ) hero . mov…" at bounding box center [694, 143] width 211 height 239
click at [654, 50] on div "# Evita a los ogros y recoge la [PERSON_NAME]. hero . moveDown ( 1 ) hero . mov…" at bounding box center [694, 155] width 211 height 263
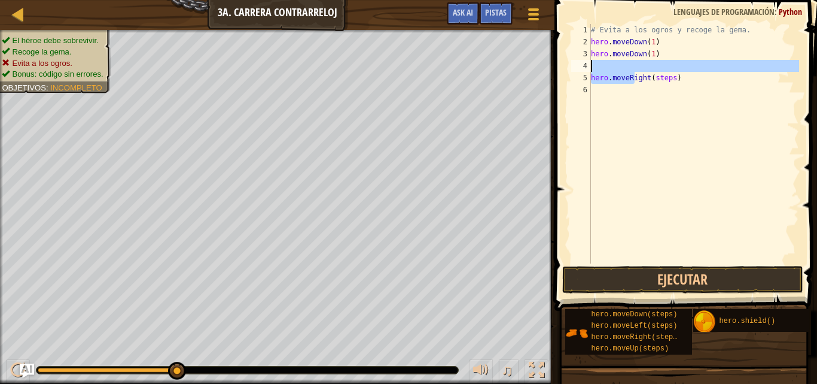
drag, startPoint x: 636, startPoint y: 77, endPoint x: 631, endPoint y: 71, distance: 8.5
click at [631, 71] on div "# Evita a los ogros y recoge la [PERSON_NAME]. hero . moveDown ( 1 ) hero . mov…" at bounding box center [694, 155] width 211 height 263
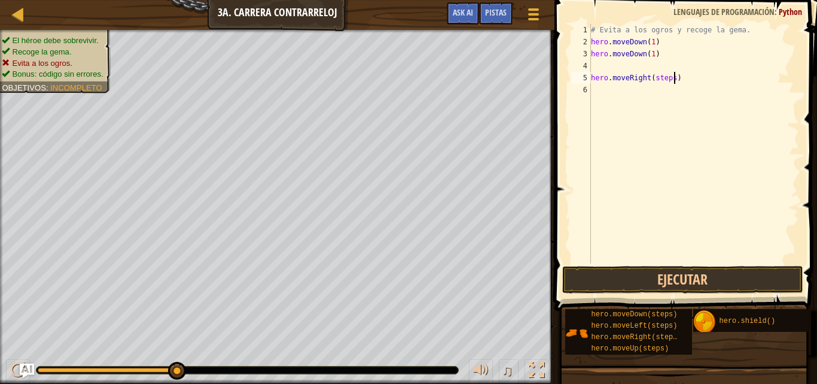
click at [674, 76] on div "# Evita a los ogros y recoge la [PERSON_NAME]. hero . moveDown ( 1 ) hero . mov…" at bounding box center [694, 155] width 211 height 263
type textarea "h"
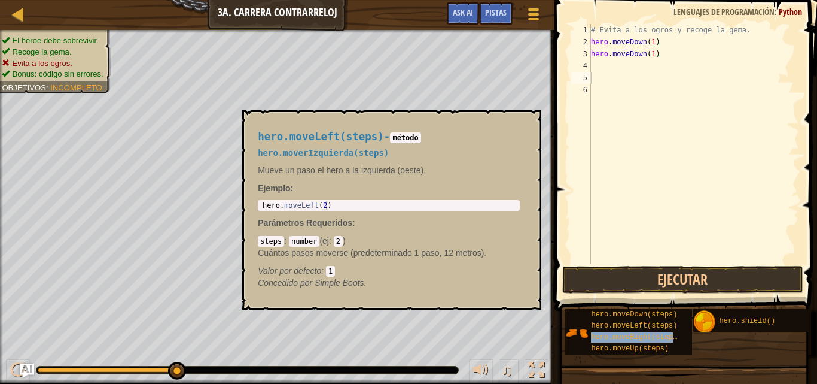
scroll to position [9, 0]
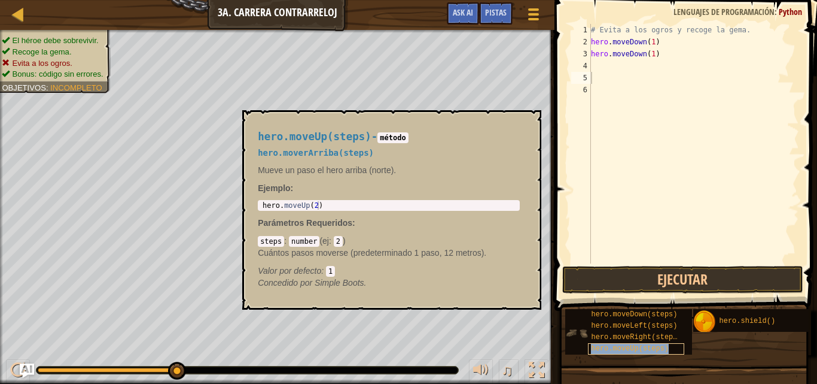
click at [638, 344] on span "hero.moveUp(steps)" at bounding box center [630, 348] width 78 height 8
click at [636, 321] on span "hero.moveLeft(steps)" at bounding box center [634, 325] width 86 height 8
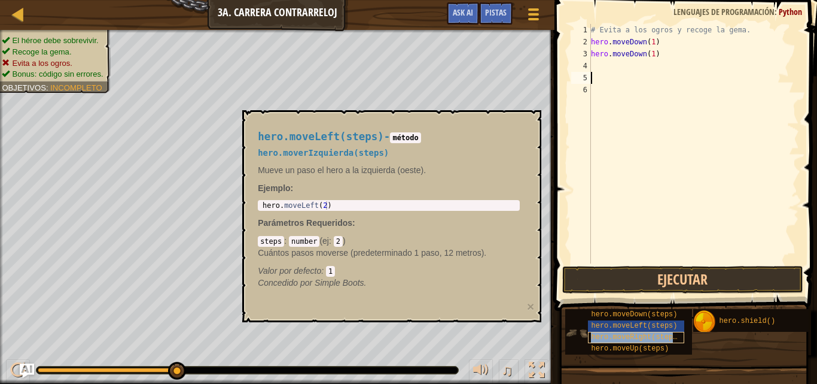
click at [639, 333] on span "hero.moveRight(steps)" at bounding box center [636, 337] width 90 height 8
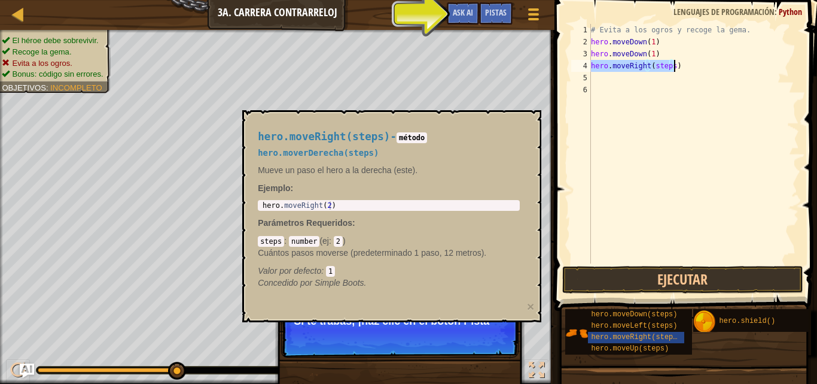
click at [654, 65] on div "# Evita a los ogros y recoge la [PERSON_NAME]. hero . moveDown ( 1 ) hero . mov…" at bounding box center [694, 143] width 211 height 239
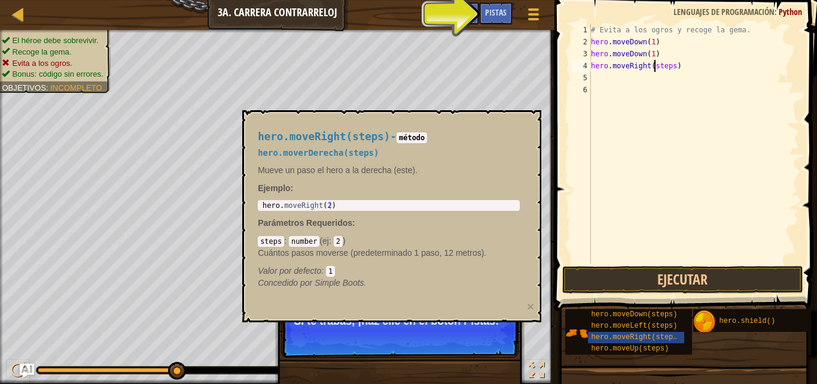
click at [654, 65] on div "# Evita a los ogros y recoge la [PERSON_NAME]. hero . moveDown ( 1 ) hero . mov…" at bounding box center [694, 155] width 211 height 263
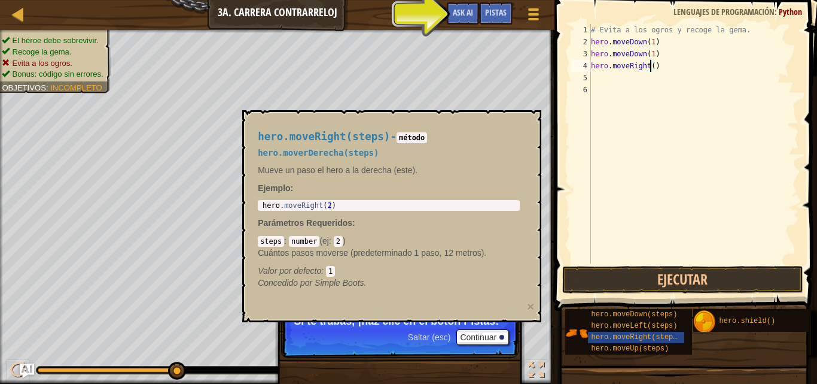
scroll to position [5, 5]
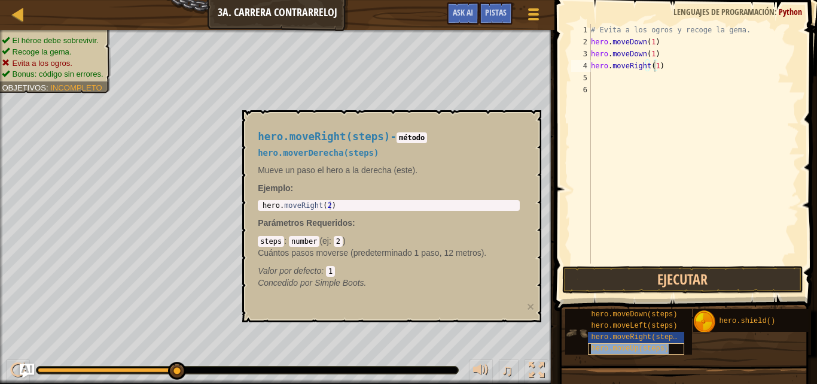
click at [631, 344] on span "hero.moveUp(steps)" at bounding box center [630, 348] width 78 height 8
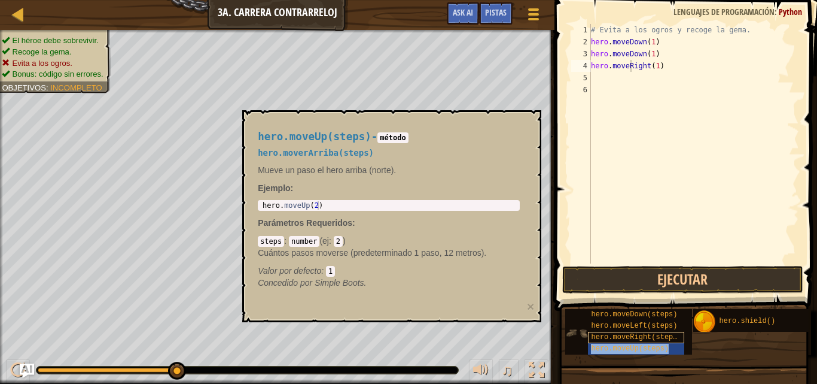
type textarea "hero.moveRhero.moveUp(steps)ight(1)"
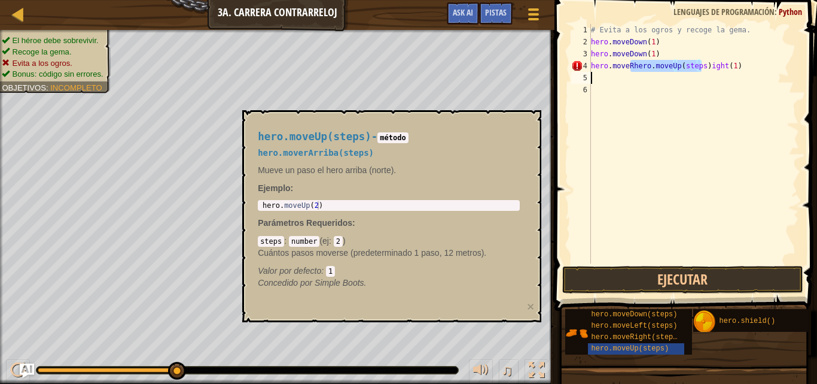
scroll to position [5, 0]
click at [647, 80] on div "# Evita a los ogros y recoge la [PERSON_NAME]. hero . moveDown ( 1 ) hero . mov…" at bounding box center [694, 143] width 211 height 239
click at [647, 80] on div "# Evita a los ogros y recoge la [PERSON_NAME]. hero . moveDown ( 1 ) hero . mov…" at bounding box center [694, 155] width 211 height 263
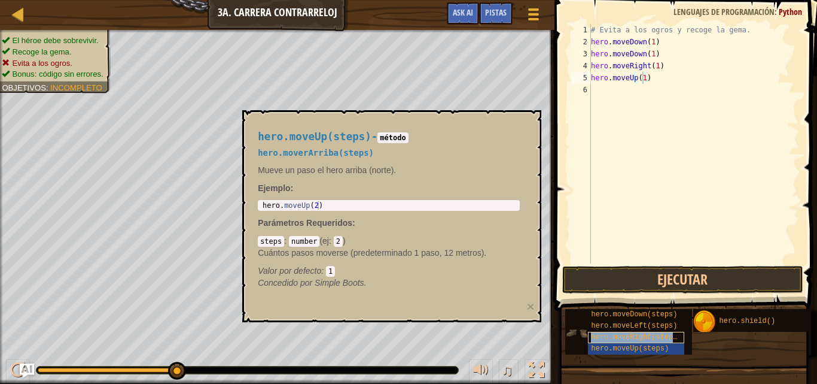
click at [641, 333] on span "hero.moveRight(steps)" at bounding box center [636, 337] width 90 height 8
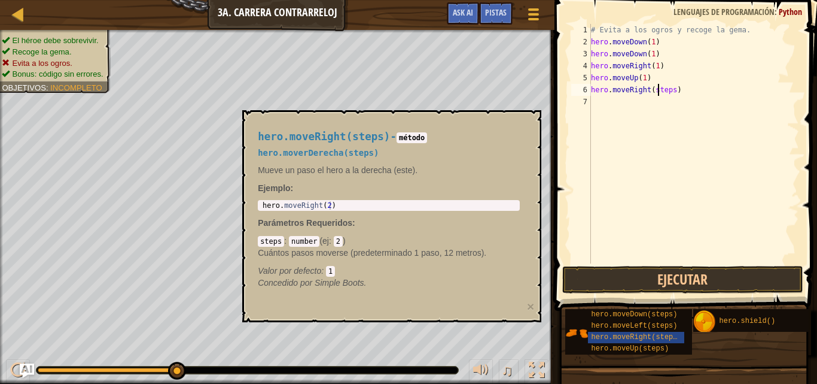
click at [660, 87] on div "# Evita a los ogros y recoge la [PERSON_NAME]. hero . moveDown ( 1 ) hero . mov…" at bounding box center [694, 155] width 211 height 263
click at [661, 86] on div "# Evita a los ogros y recoge la [PERSON_NAME]. hero . moveDown ( 1 ) hero . mov…" at bounding box center [694, 155] width 211 height 263
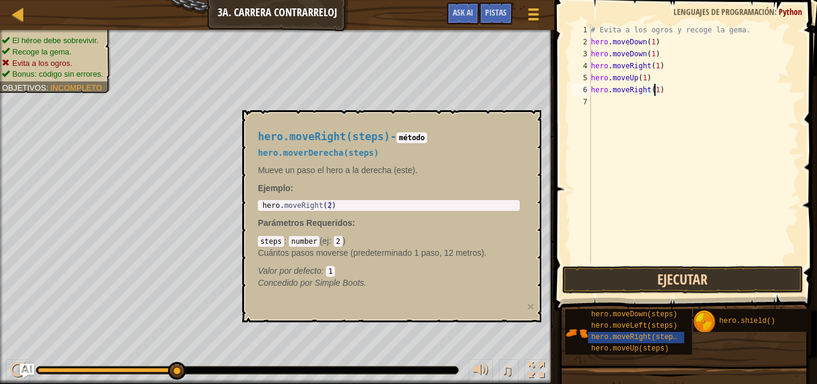
type textarea "hero.moveRight(1)"
click at [632, 290] on button "Ejecutar" at bounding box center [682, 280] width 241 height 28
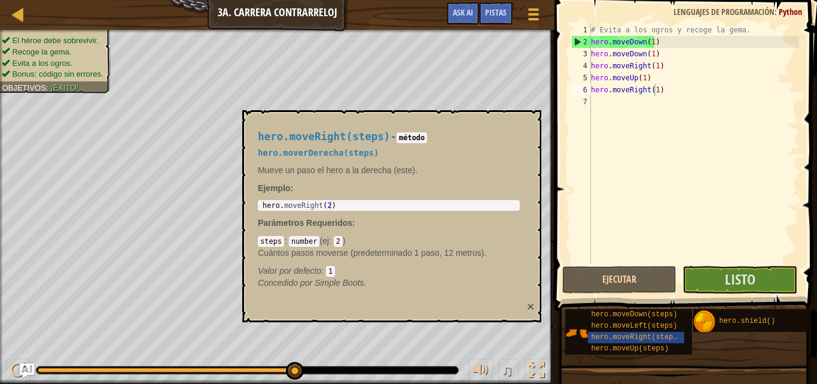
click at [530, 308] on button "×" at bounding box center [530, 306] width 7 height 13
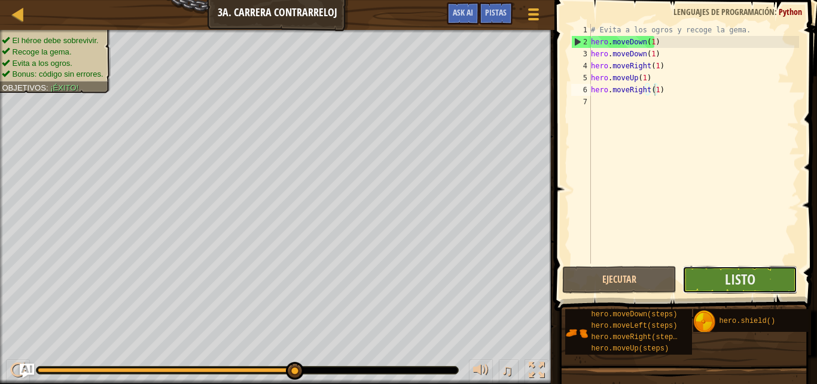
click at [722, 276] on button "Listo" at bounding box center [740, 280] width 114 height 28
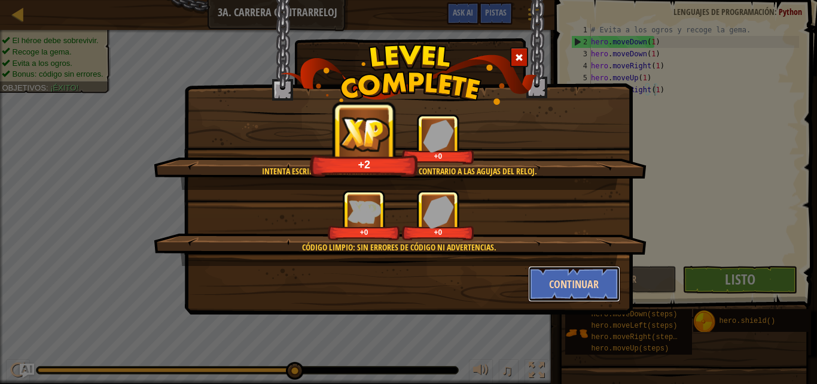
click at [586, 279] on button "Continuar" at bounding box center [574, 284] width 93 height 36
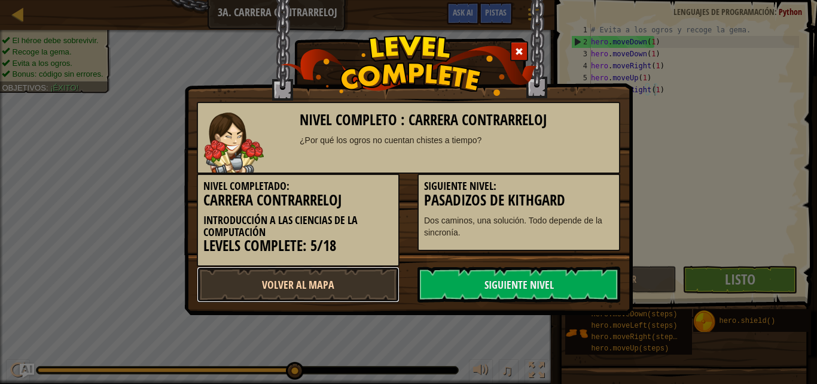
click at [306, 286] on link "Volver al Mapa" at bounding box center [298, 284] width 203 height 36
select select "es-419"
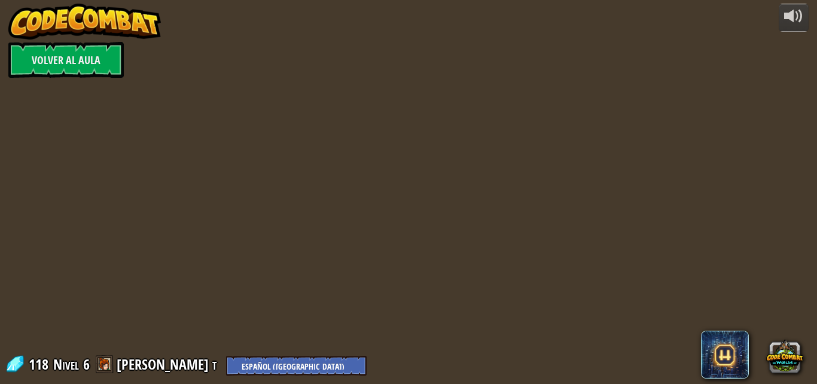
select select "es-419"
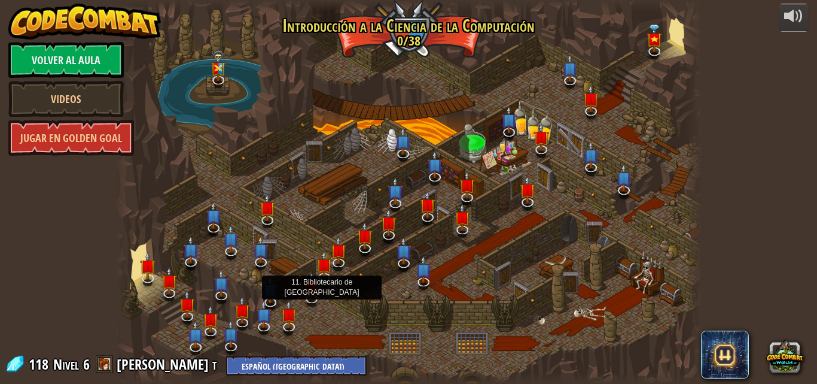
select select "es-419"
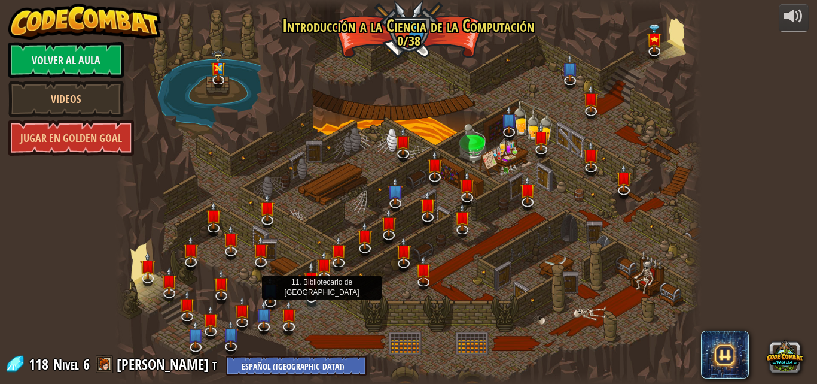
select select "es-419"
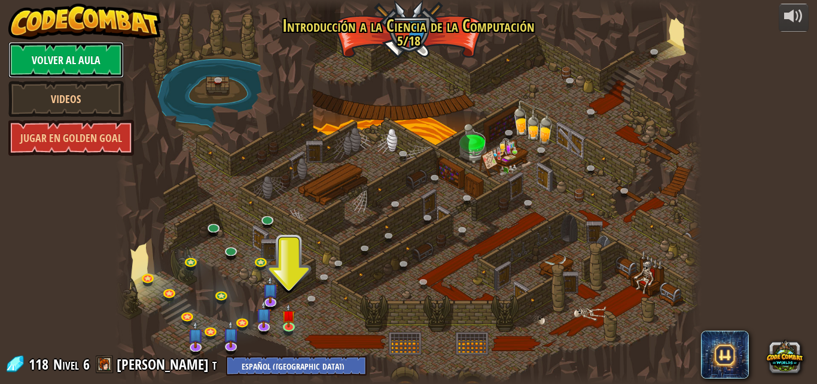
click at [68, 53] on link "Volver al aula" at bounding box center [65, 60] width 115 height 36
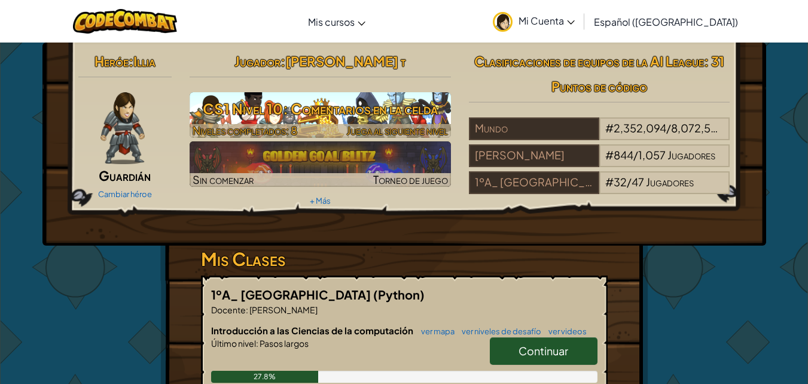
click at [311, 104] on h3 "CS1 Nivel 10: Comentarios en la celda" at bounding box center [320, 108] width 261 height 27
select select "es-419"
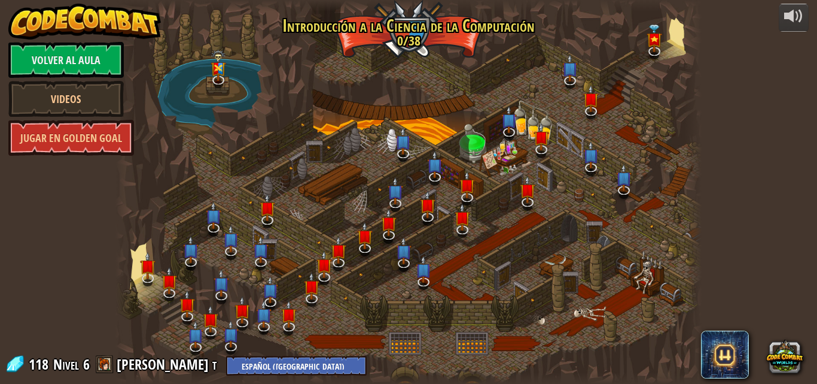
select select "es-419"
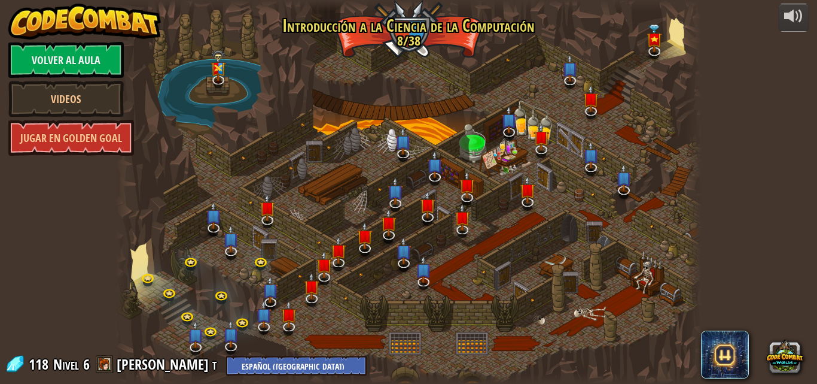
select select "es-419"
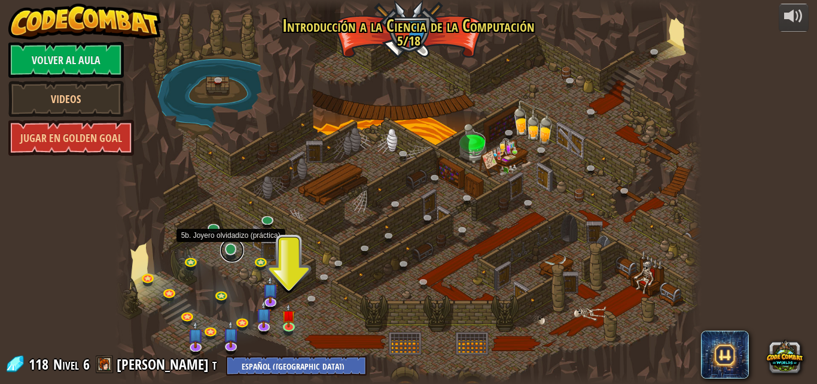
click at [233, 249] on link at bounding box center [232, 250] width 24 height 24
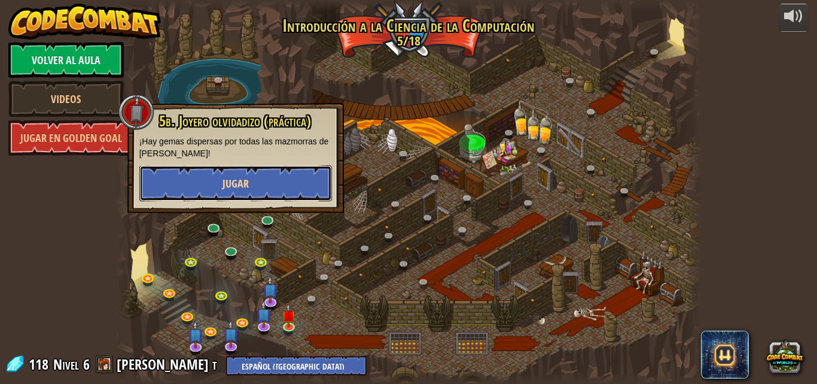
click at [221, 175] on button "Jugar" at bounding box center [235, 183] width 193 height 36
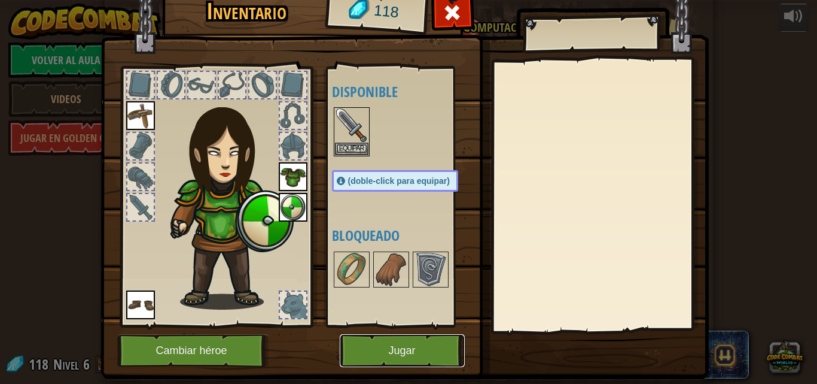
click at [420, 347] on button "Jugar" at bounding box center [402, 350] width 125 height 33
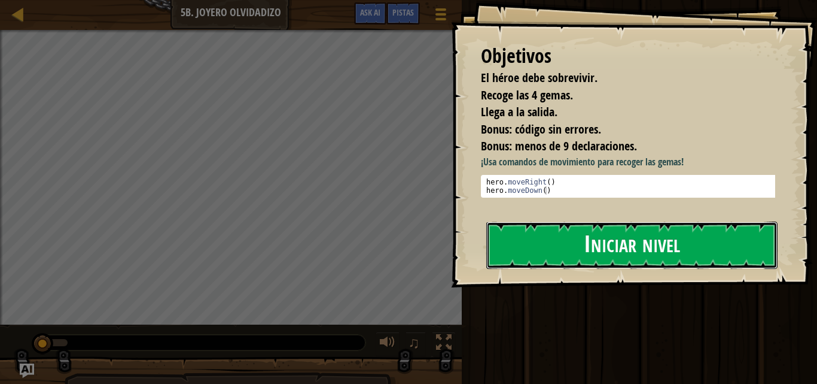
click at [617, 245] on button "Iniciar nivel" at bounding box center [631, 244] width 291 height 47
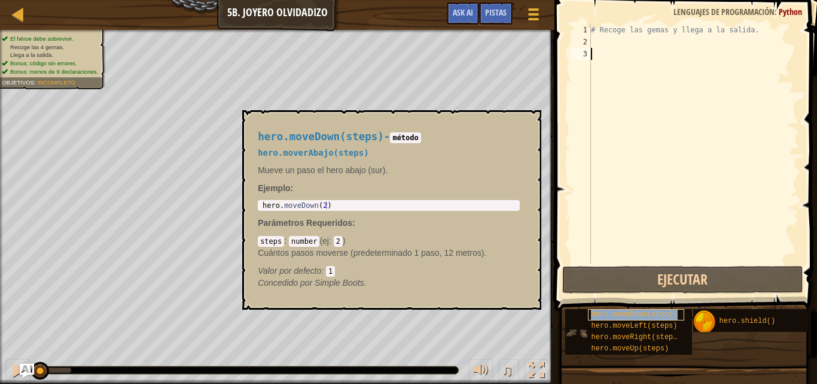
click at [626, 314] on span "hero.moveDown(steps)" at bounding box center [634, 314] width 86 height 8
drag, startPoint x: 626, startPoint y: 314, endPoint x: 646, endPoint y: 188, distance: 126.6
click at [646, 187] on div "Pistas Videos 1 2 3 # Recoge las gemas y llega a la salida. ההההההההההההההההההה…" at bounding box center [684, 189] width 266 height 378
click at [638, 311] on span "hero.moveDown(steps)" at bounding box center [634, 314] width 86 height 8
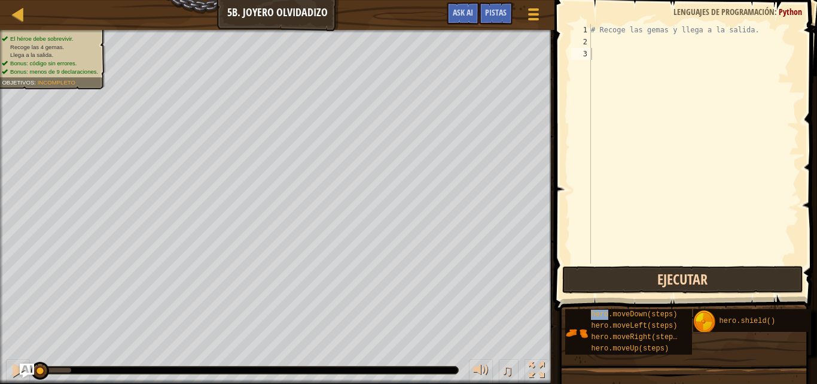
drag, startPoint x: 638, startPoint y: 311, endPoint x: 634, endPoint y: 289, distance: 21.9
click at [636, 276] on div "Pistas Videos 1 2 3 # Recoge las gemas y llega a la salida. ההההההההההההההההההה…" at bounding box center [684, 189] width 266 height 378
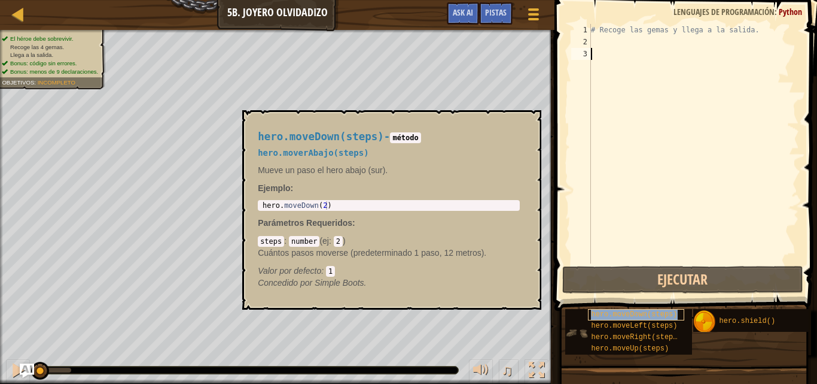
click at [633, 311] on span "hero.moveDown(steps)" at bounding box center [634, 314] width 86 height 8
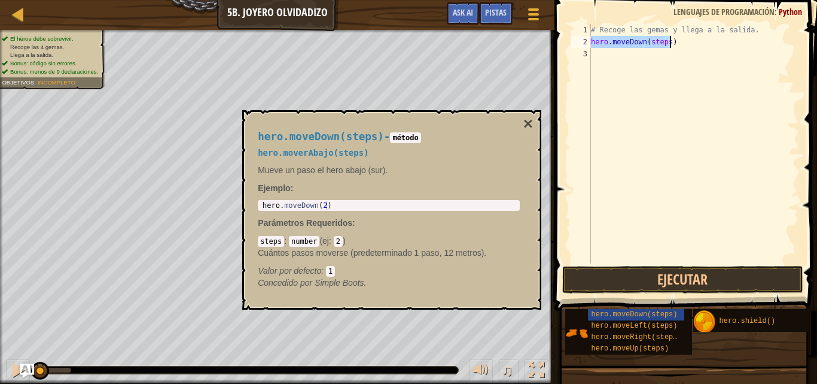
click at [654, 44] on div "# Recoge las gemas y llega a la salida. hero . moveDown ( steps )" at bounding box center [694, 143] width 211 height 239
click at [654, 44] on div "# Recoge las gemas y llega a la salida. hero . moveDown ( steps )" at bounding box center [694, 155] width 211 height 263
click at [659, 46] on div "# Recoge las gemas y llega a la salida. hero . moveDown ( 1 )" at bounding box center [694, 155] width 211 height 263
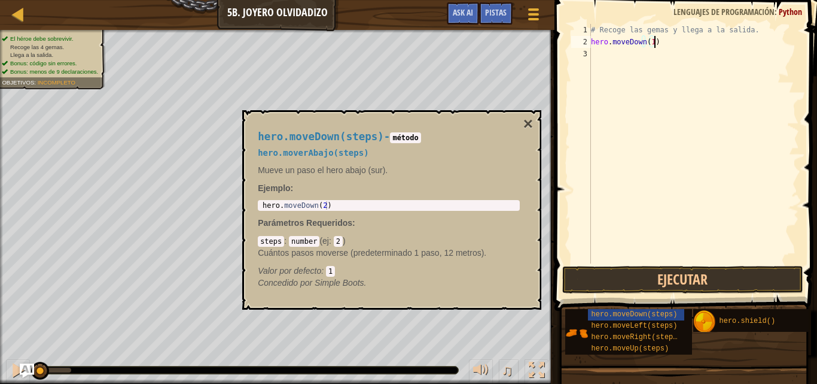
type textarea "hero.moveDown(1"
click at [659, 45] on div "# Recoge las gemas y llega a la salida. hero . moveDown ( 1" at bounding box center [694, 155] width 211 height 263
type textarea "h"
click at [646, 334] on span "hero.moveRight(steps)" at bounding box center [636, 337] width 90 height 8
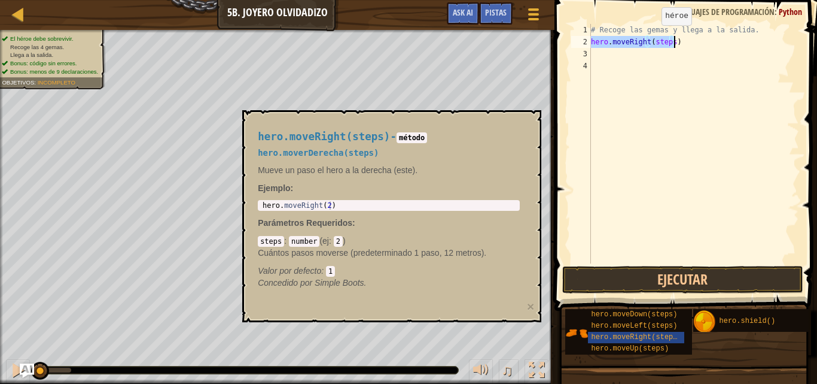
click at [655, 36] on div "# Recoge las gemas y llega a la salida. hero . moveRight ( steps )" at bounding box center [694, 143] width 211 height 239
click at [655, 36] on div "# Recoge las gemas y llega a la salida. hero . moveRight ( steps )" at bounding box center [694, 155] width 211 height 263
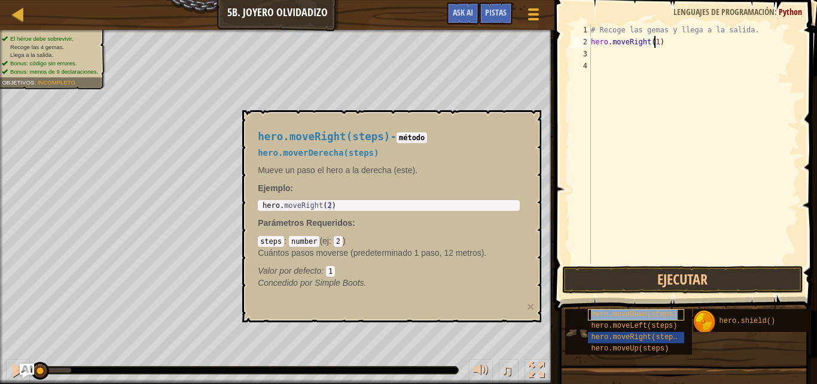
click at [635, 313] on span "hero.moveDown(steps)" at bounding box center [634, 314] width 86 height 8
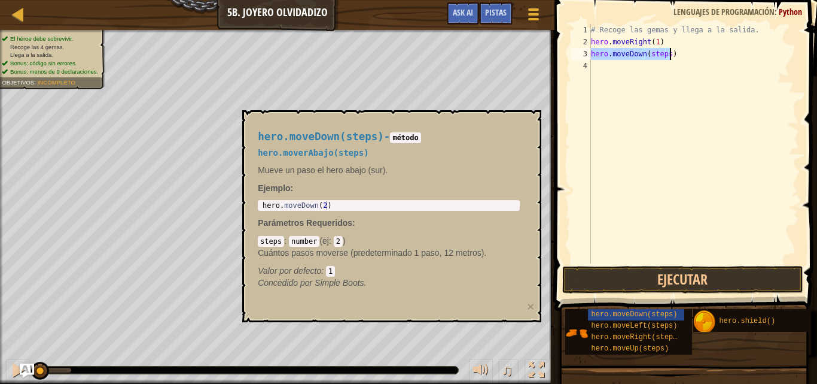
click at [652, 51] on div "# Recoge las gemas y llega a la salida. hero . moveRight ( 1 ) hero . moveDown …" at bounding box center [694, 143] width 211 height 239
click at [652, 51] on div "# Recoge las gemas y llega a la salida. hero . moveRight ( 1 ) hero . moveDown …" at bounding box center [694, 155] width 211 height 263
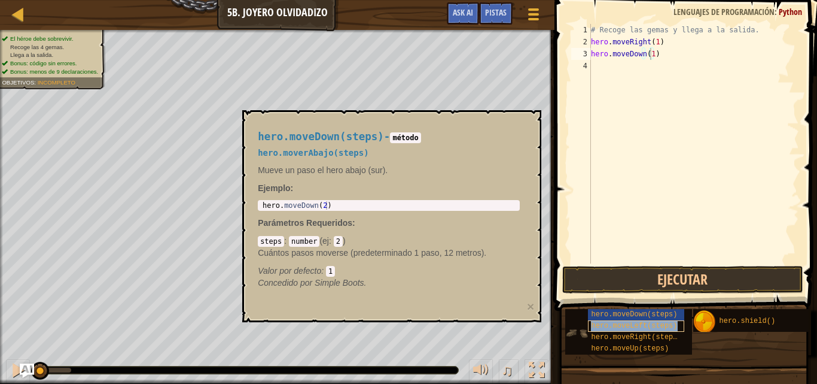
click at [638, 324] on span "hero.moveLeft(steps)" at bounding box center [634, 325] width 86 height 8
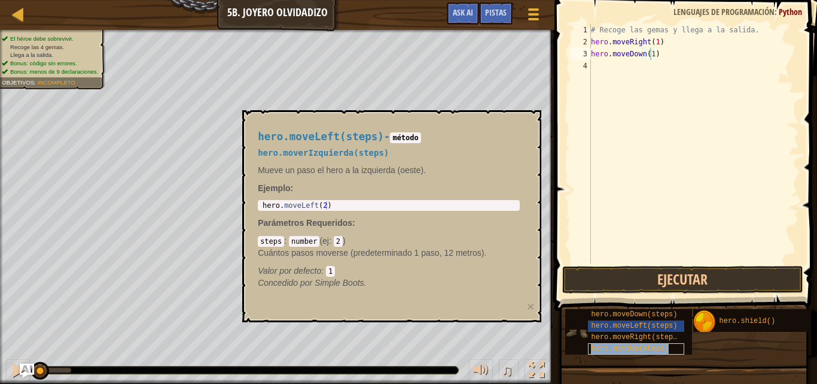
click at [633, 343] on div "hero.moveUp(steps)" at bounding box center [636, 348] width 96 height 11
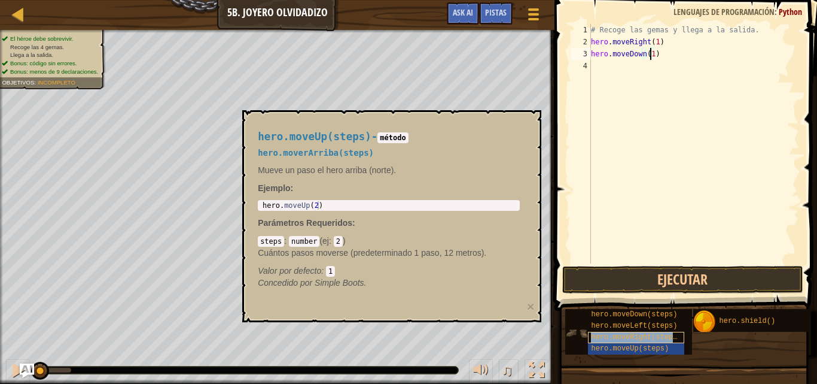
click at [632, 334] on span "hero.moveRight(steps)" at bounding box center [636, 337] width 90 height 8
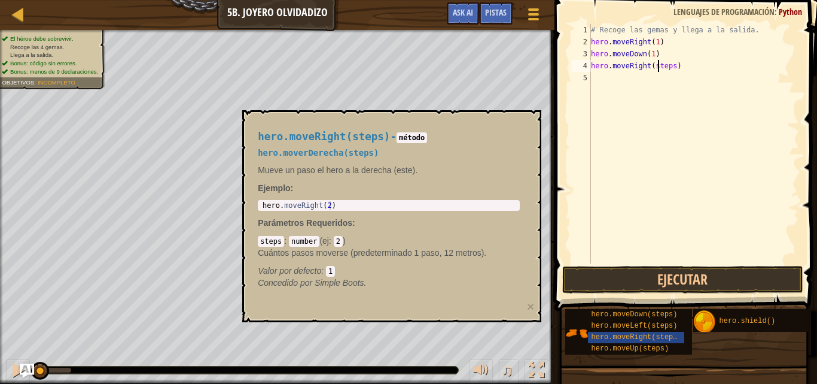
click at [659, 66] on div "# Recoge las gemas y llega a la salida. hero . moveRight ( 1 ) hero . moveDown …" at bounding box center [694, 155] width 211 height 263
click at [631, 317] on span "hero.moveDown(steps)" at bounding box center [634, 314] width 86 height 8
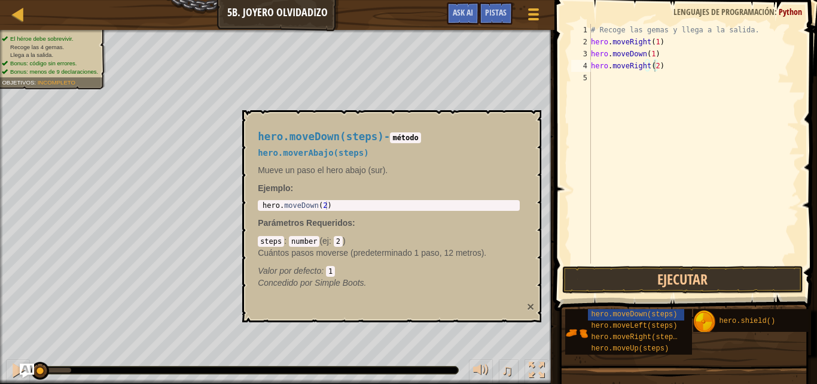
click at [528, 302] on button "×" at bounding box center [530, 306] width 7 height 13
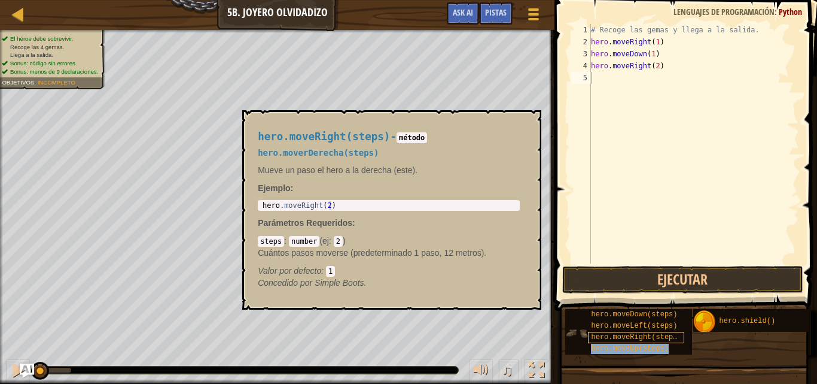
type textarea "hero.moveUp(steps)"
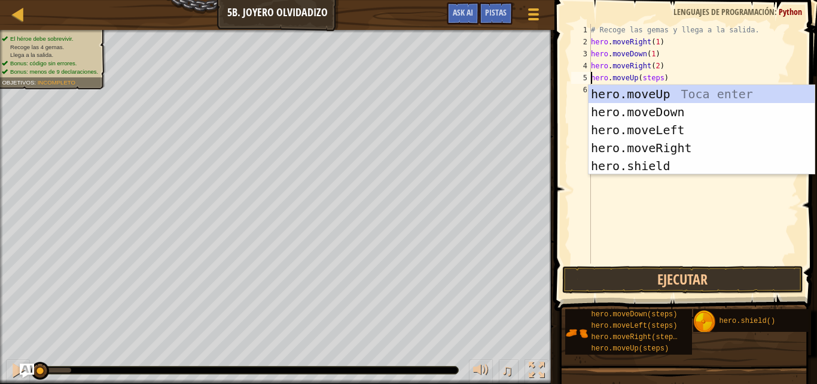
click at [645, 245] on div "# Recoge las gemas y llega a la salida. hero . moveRight ( 1 ) hero . moveDown …" at bounding box center [694, 155] width 211 height 263
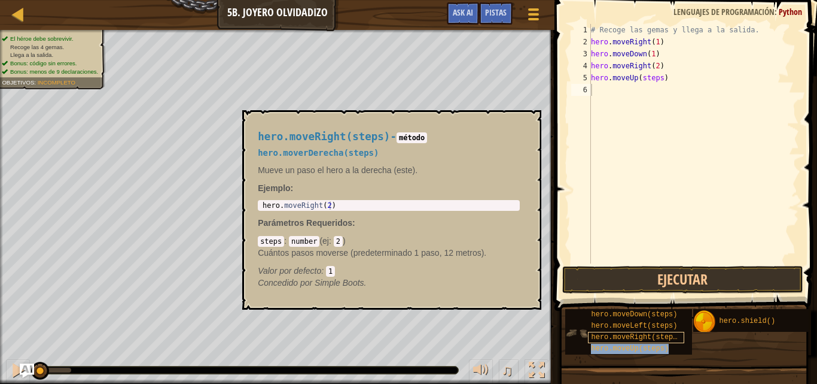
type textarea "hero.moveUp(steps)"
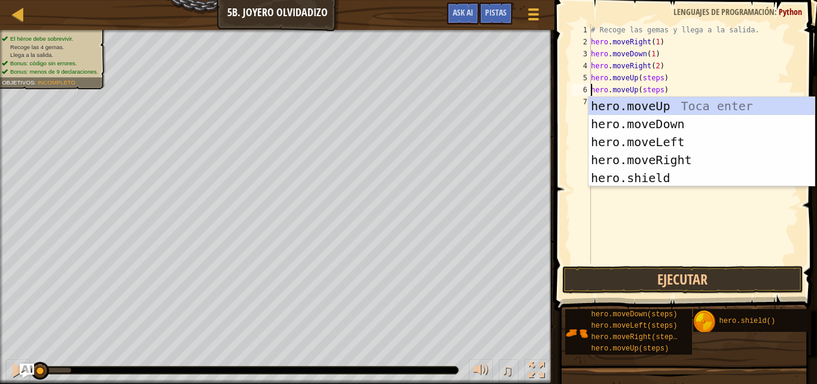
click at [611, 215] on div "# Recoge las gemas y llega a la salida. hero . moveRight ( 1 ) hero . moveDown …" at bounding box center [694, 155] width 211 height 263
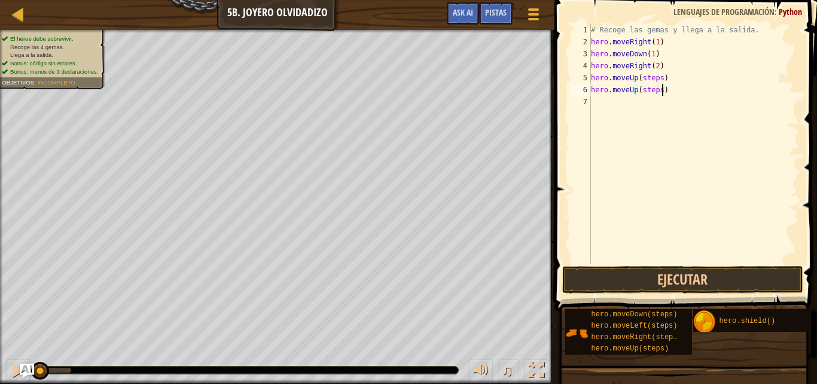
click at [667, 86] on div "# Recoge las gemas y llega a la salida. hero . moveRight ( 1 ) hero . moveDown …" at bounding box center [694, 155] width 211 height 263
type textarea "h"
click at [645, 78] on div "# Recoge las gemas y llega a la salida. hero . moveRight ( 1 ) hero . moveDown …" at bounding box center [694, 155] width 211 height 263
type textarea "hero.moveUp(steps)"
click at [654, 88] on div "# Recoge las gemas y llega a la salida. hero . moveRight ( 1 ) hero . moveDown …" at bounding box center [694, 155] width 211 height 263
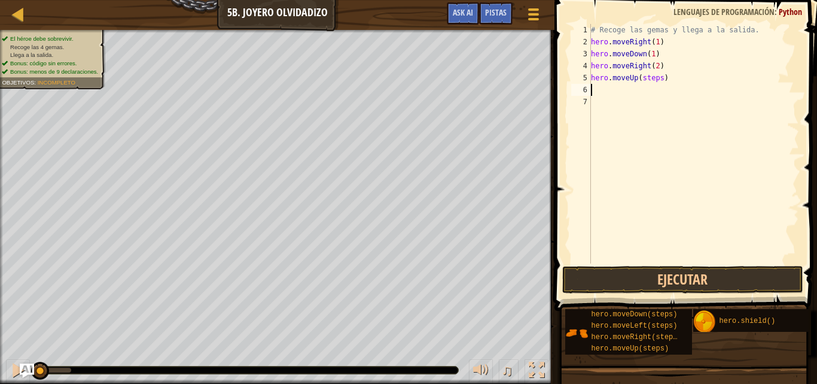
click at [654, 88] on div "# Recoge las gemas y llega a la salida. hero . moveRight ( 1 ) hero . moveDown …" at bounding box center [694, 155] width 211 height 263
click at [649, 81] on div "# Recoge las gemas y llega a la salida. hero . moveRight ( 1 ) hero . moveDown …" at bounding box center [694, 155] width 211 height 263
click at [659, 88] on div "# Recoge las gemas y llega a la salida. hero . moveRight ( 1 ) hero . moveDown …" at bounding box center [694, 143] width 211 height 239
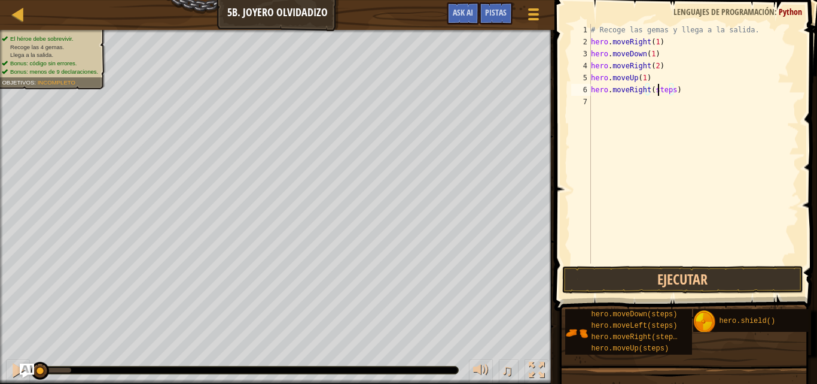
click at [659, 88] on div "# Recoge las gemas y llega a la salida. hero . moveRight ( 1 ) hero . moveDown …" at bounding box center [694, 155] width 211 height 263
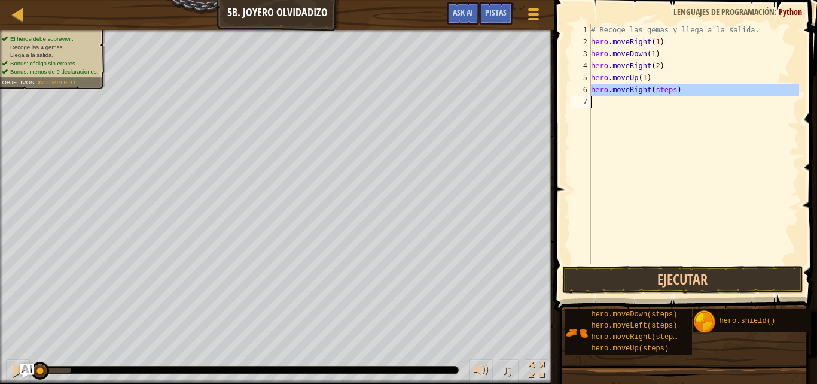
click at [659, 88] on div "# Recoge las gemas y llega a la salida. hero . moveRight ( 1 ) hero . moveDown …" at bounding box center [694, 143] width 211 height 239
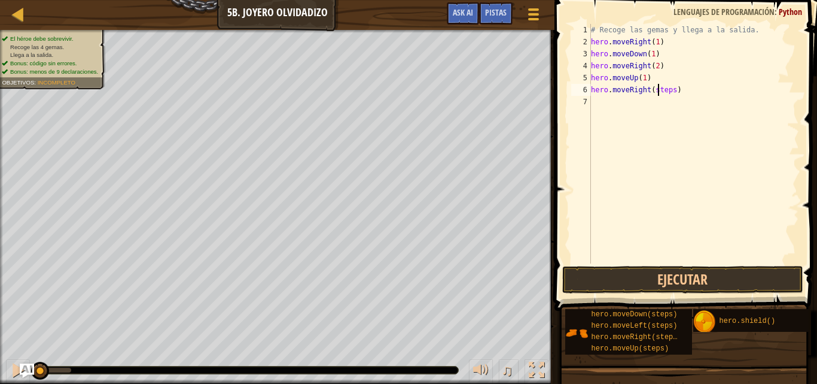
click at [659, 88] on div "# Recoge las gemas y llega a la salida. hero . moveRight ( 1 ) hero . moveDown …" at bounding box center [694, 155] width 211 height 263
type textarea "hero.moveRight(1)"
click at [625, 268] on button "Ejecutar" at bounding box center [682, 280] width 241 height 28
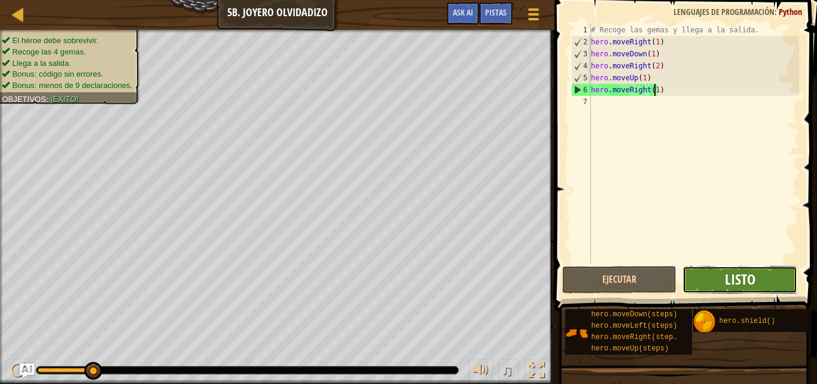
click at [732, 275] on span "Listo" at bounding box center [740, 278] width 31 height 19
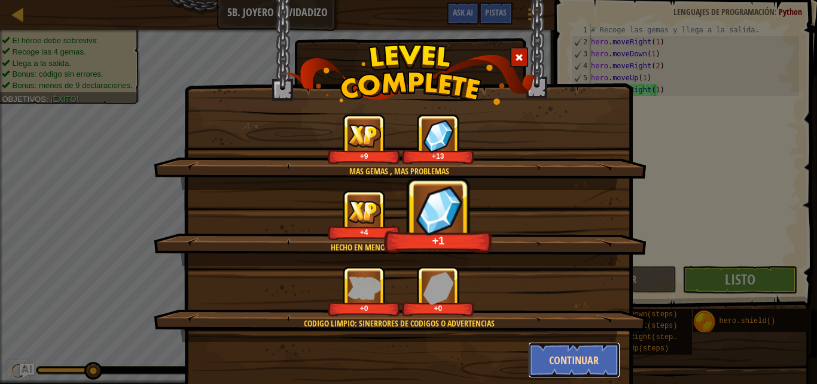
click at [566, 346] on button "Continuar" at bounding box center [574, 360] width 93 height 36
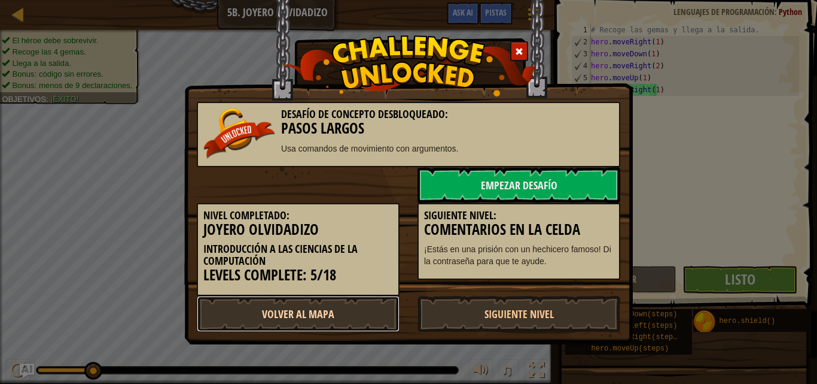
click at [296, 322] on link "Volver al Mapa" at bounding box center [298, 314] width 203 height 36
select select "es-419"
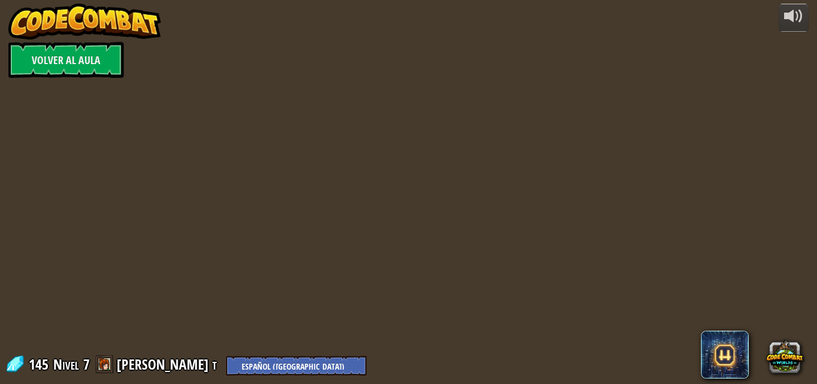
select select "es-419"
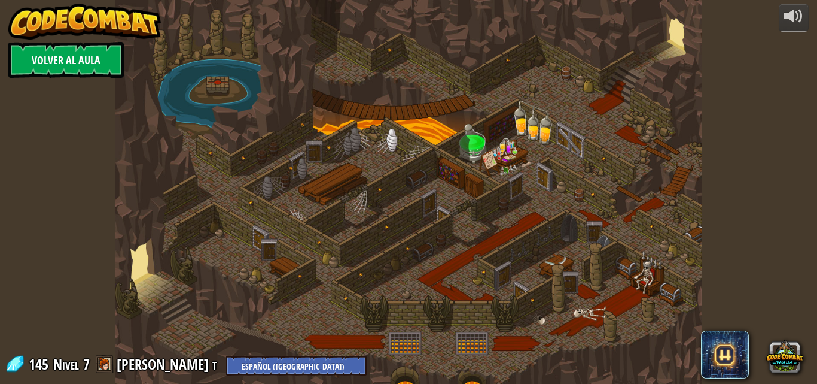
select select "es-419"
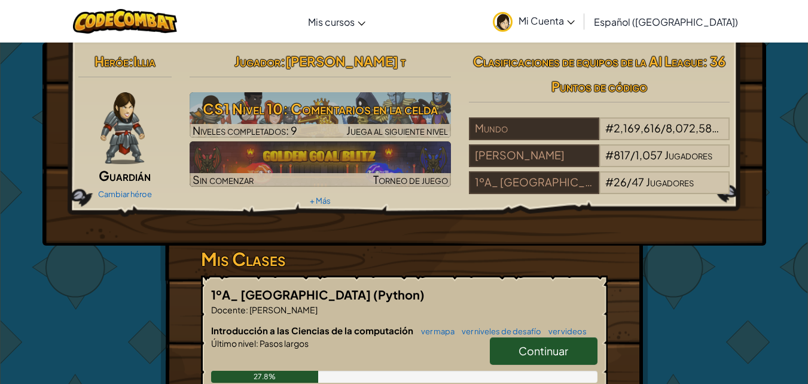
click at [348, 91] on div "Jugador : [PERSON_NAME] t CS1 Nivel 10: Comentarios en la celda Niveles complet…" at bounding box center [320, 128] width 279 height 161
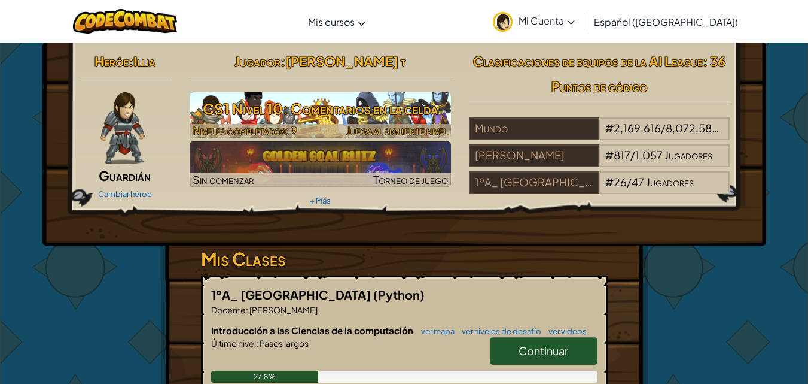
click at [337, 108] on h3 "CS1 Nivel 10: Comentarios en la celda" at bounding box center [320, 108] width 261 height 27
select select "es-419"
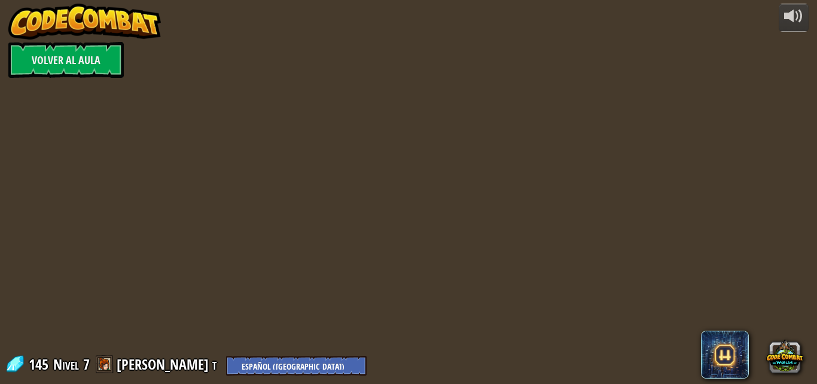
select select "es-419"
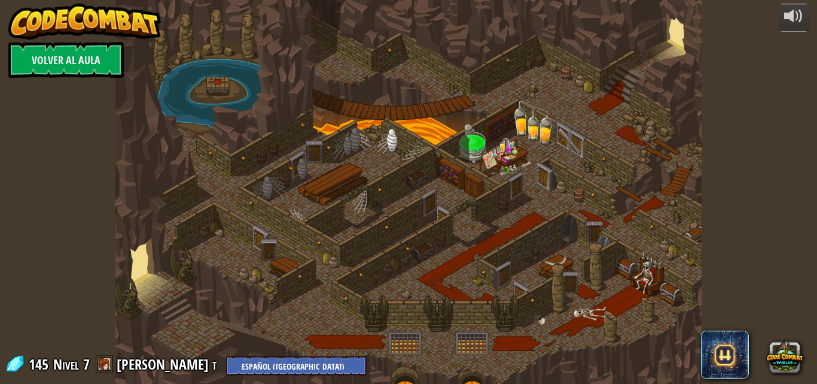
select select "es-419"
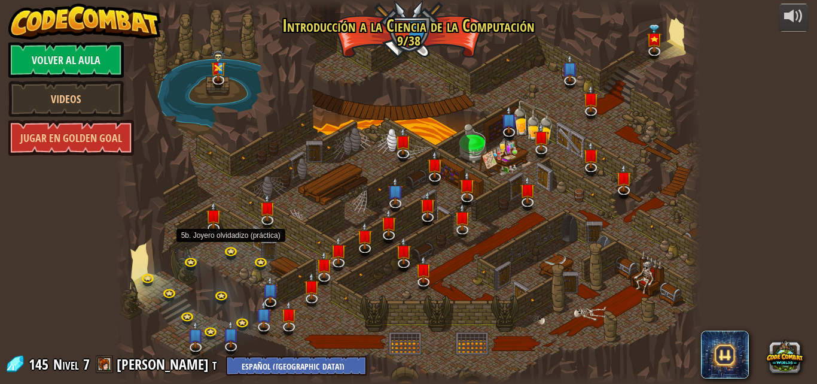
select select "es-419"
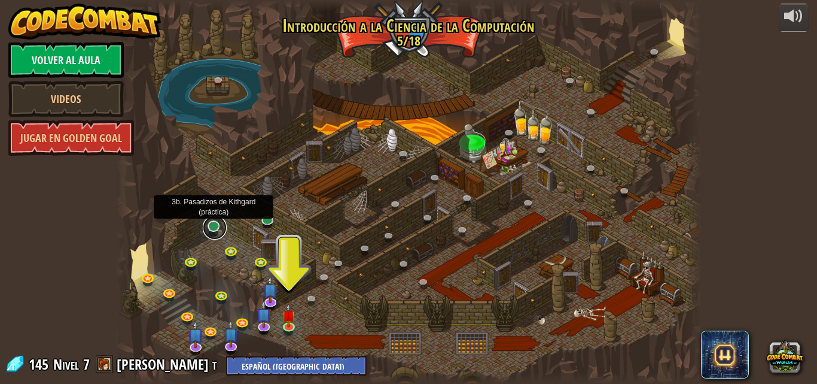
click at [220, 229] on link at bounding box center [215, 227] width 24 height 24
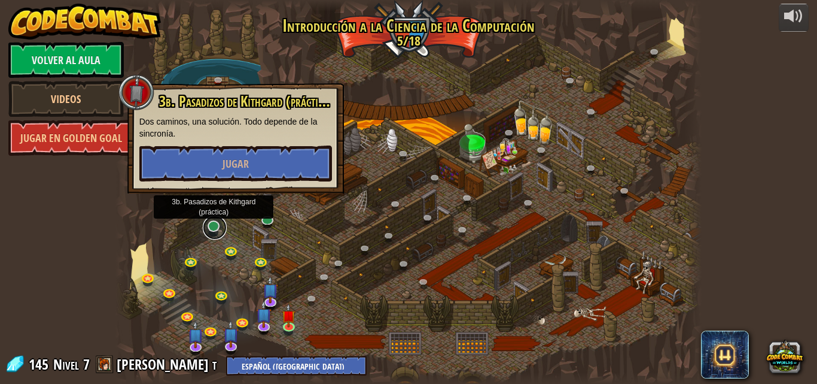
click at [220, 229] on link at bounding box center [215, 227] width 24 height 24
click at [253, 168] on button "Jugar" at bounding box center [235, 163] width 193 height 36
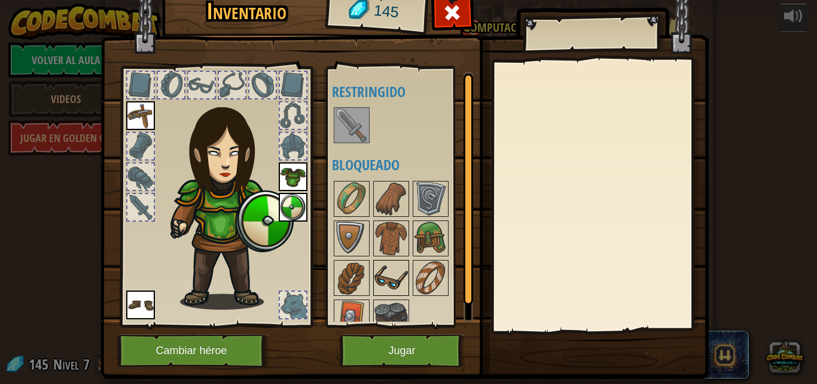
click at [376, 272] on img at bounding box center [392, 278] width 34 height 34
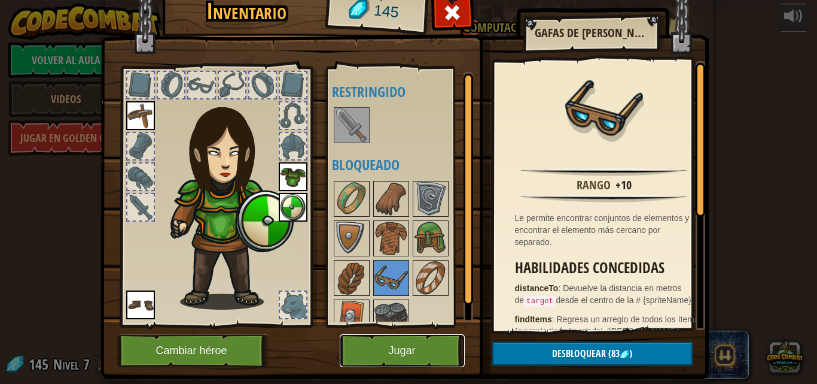
click at [383, 353] on button "Jugar" at bounding box center [402, 350] width 125 height 33
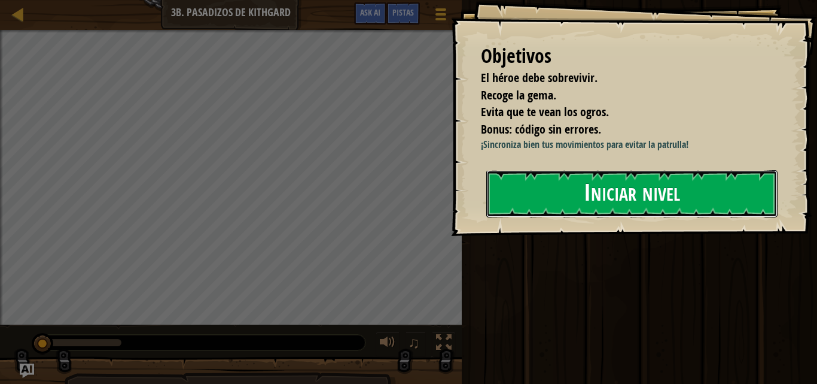
click at [537, 187] on button "Iniciar nivel" at bounding box center [631, 193] width 291 height 47
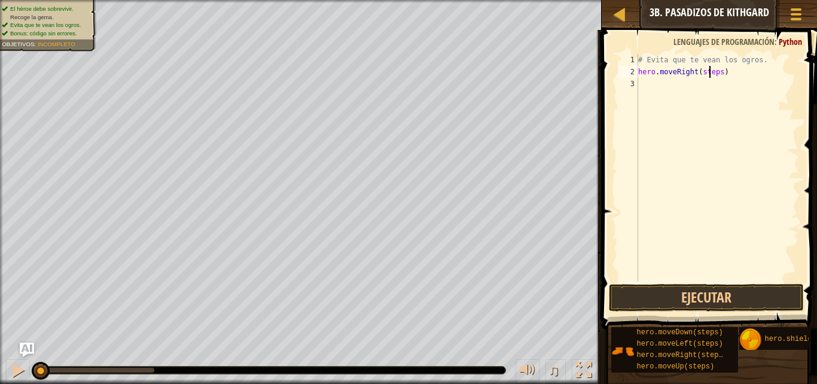
click at [710, 73] on div "# Evita que [PERSON_NAME] los ogros. hero . moveRight ( steps )" at bounding box center [717, 179] width 163 height 251
click at [680, 297] on button "Ejecutar" at bounding box center [706, 298] width 195 height 28
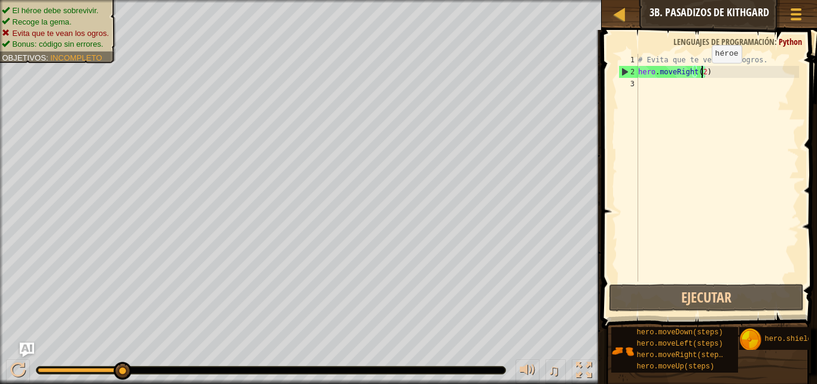
click at [702, 75] on div "# Evita que te vean los ogros. hero . moveRight ( 2 )" at bounding box center [717, 179] width 163 height 251
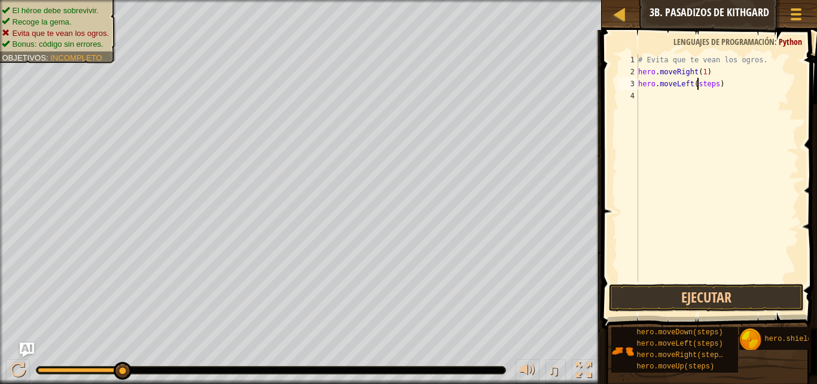
click at [696, 82] on div "# Evita que [PERSON_NAME] los ogros. hero . moveRight ( 1 ) hero . moveLeft ( s…" at bounding box center [717, 179] width 163 height 251
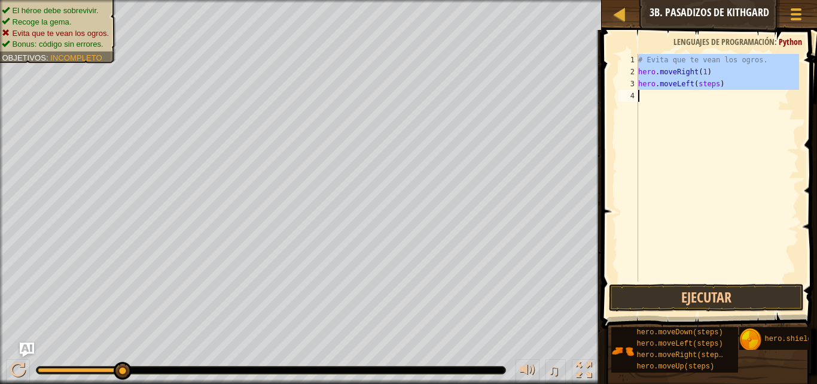
click at [697, 83] on div "# Evita que [PERSON_NAME] los ogros. hero . moveRight ( 1 ) hero . moveLeft ( s…" at bounding box center [717, 167] width 163 height 227
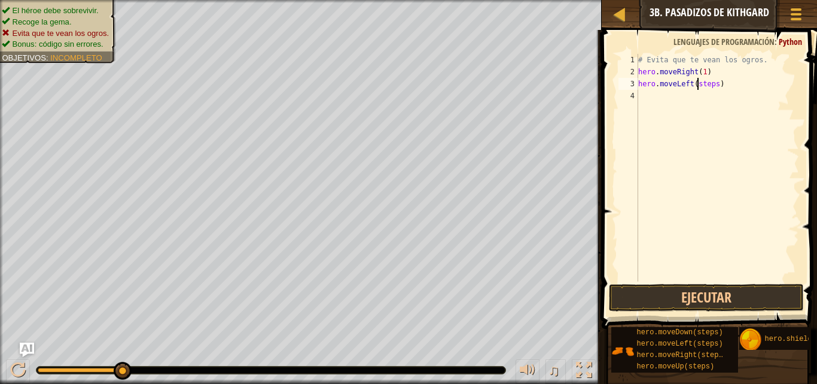
click at [697, 83] on div "# Evita que [PERSON_NAME] los ogros. hero . moveRight ( 1 ) hero . moveLeft ( s…" at bounding box center [717, 179] width 163 height 251
type textarea "hero.moveLeft(1)"
click at [701, 94] on div "# Evita que [PERSON_NAME] los ogros. hero . moveRight ( 1 ) hero . moveLeft ( 1…" at bounding box center [717, 167] width 163 height 227
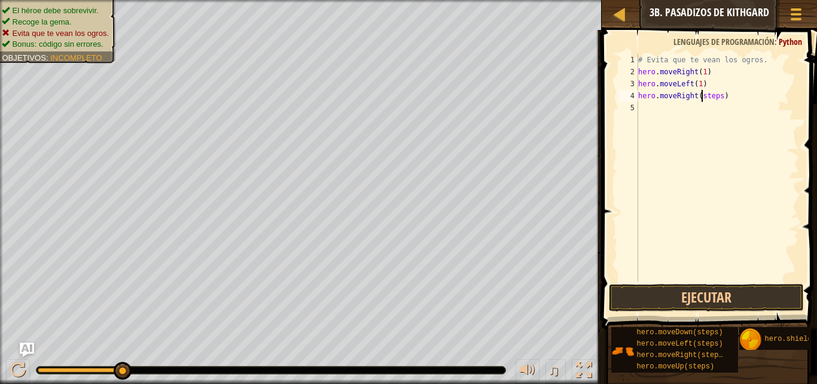
click at [701, 94] on div "# Evita que [PERSON_NAME] los ogros. hero . moveRight ( 1 ) hero . moveLeft ( 1…" at bounding box center [717, 179] width 163 height 251
type textarea "hero.moveRight(2)"
click at [698, 299] on button "Ejecutar" at bounding box center [706, 298] width 195 height 28
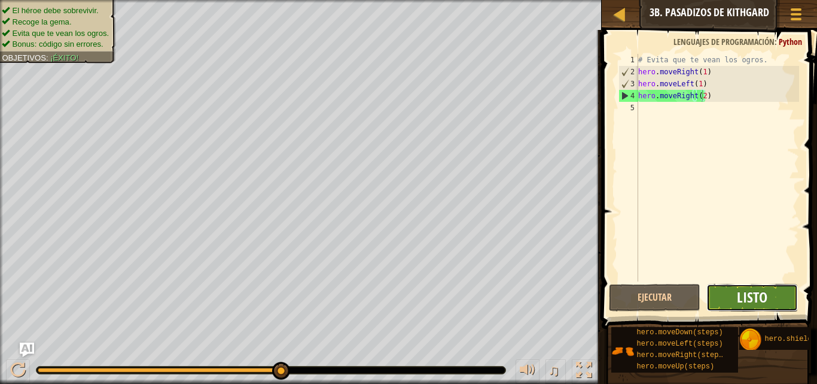
click at [766, 300] on span "Listo" at bounding box center [752, 296] width 31 height 19
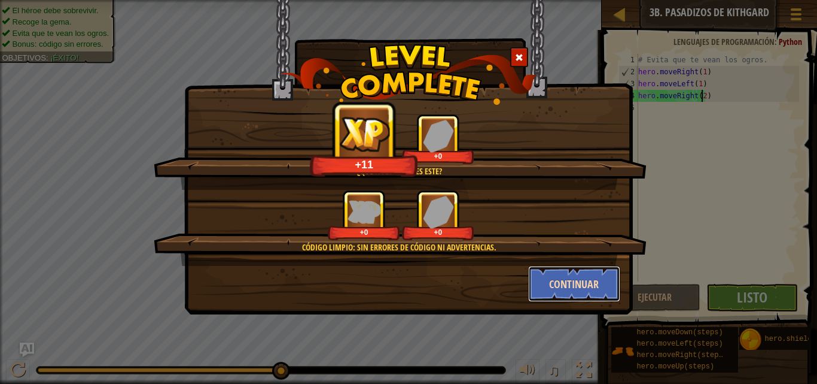
click at [561, 290] on button "Continuar" at bounding box center [574, 284] width 93 height 36
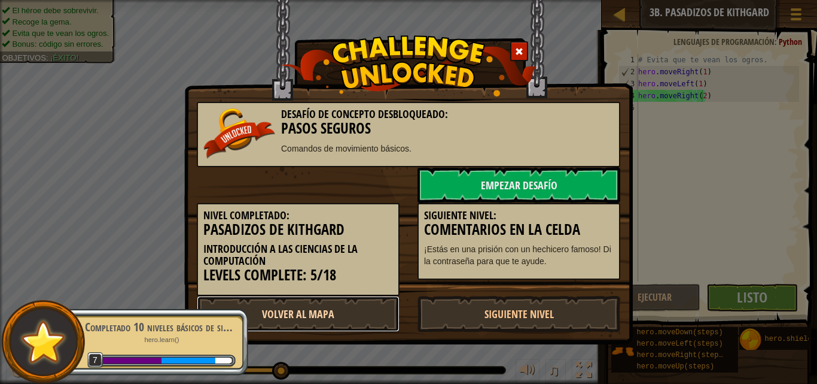
click at [352, 298] on link "Volver al Mapa" at bounding box center [298, 314] width 203 height 36
select select "es-419"
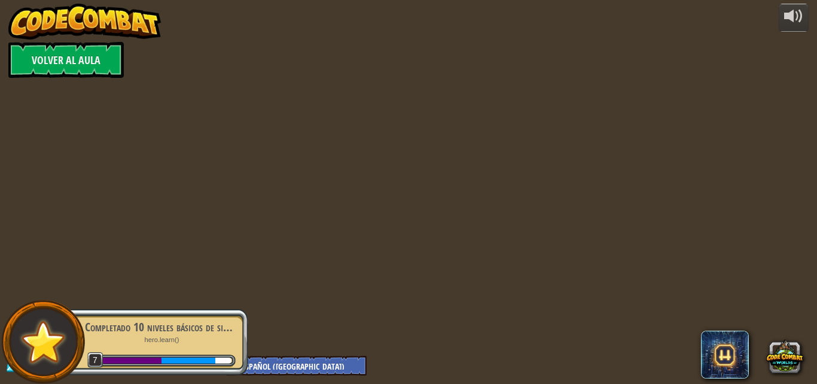
select select "es-419"
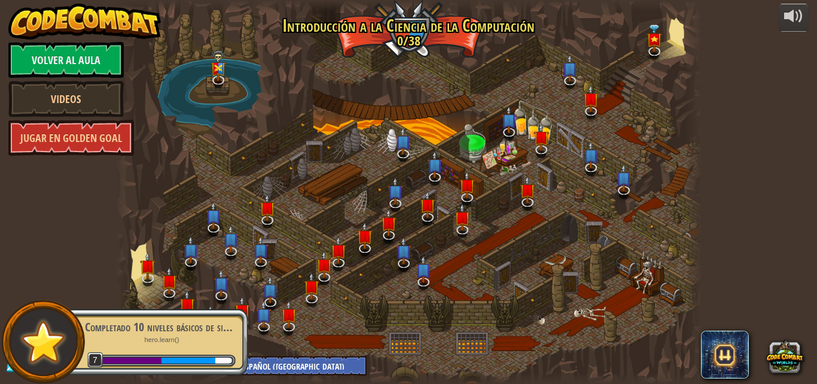
select select "es-419"
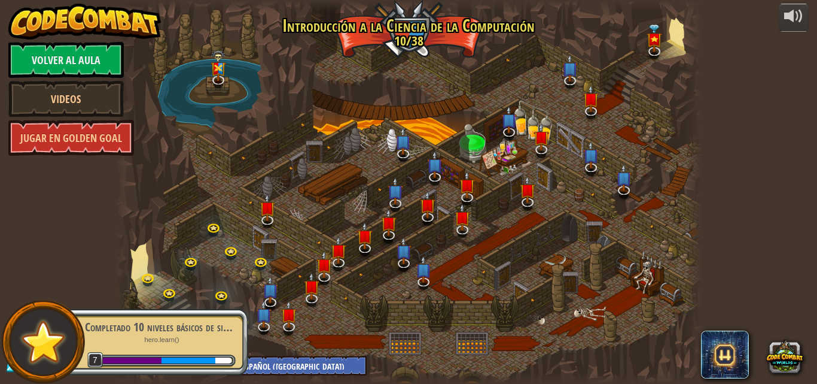
select select "es-419"
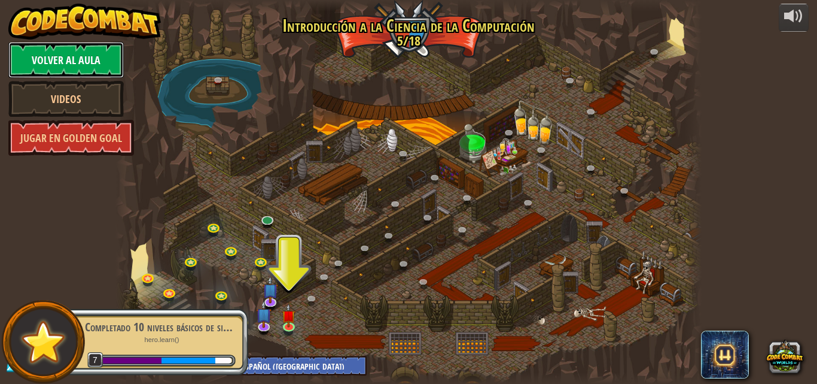
click at [43, 59] on link "Volver al aula" at bounding box center [65, 60] width 115 height 36
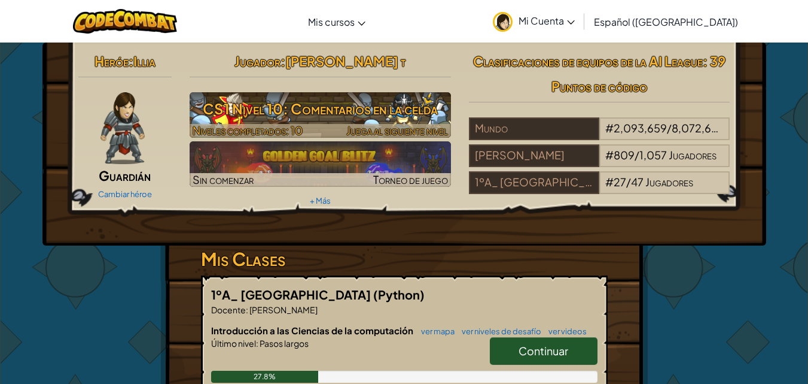
click at [361, 115] on h3 "CS1 Nivel 10: Comentarios en la celda" at bounding box center [320, 108] width 261 height 27
select select "es-419"
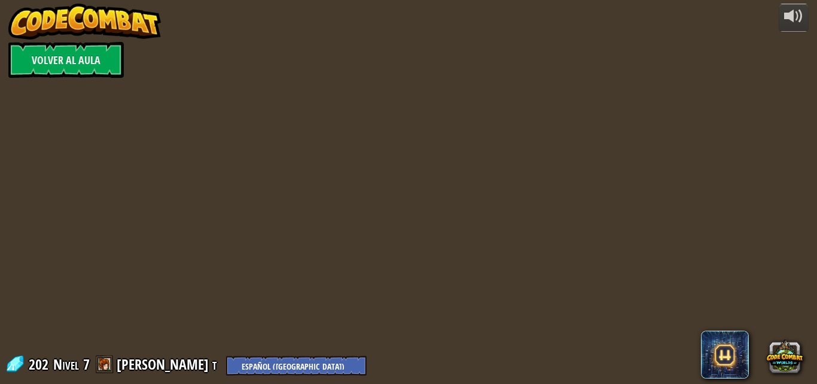
select select "es-419"
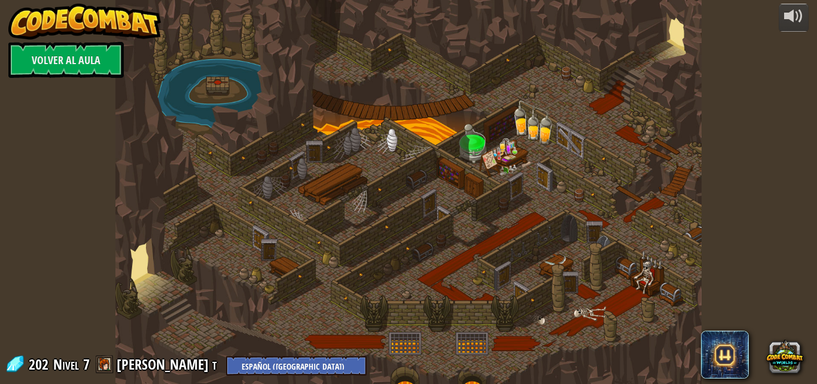
select select "es-419"
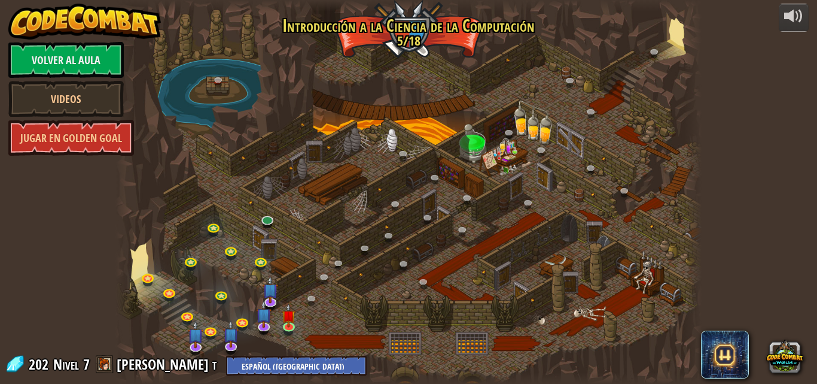
select select "es-419"
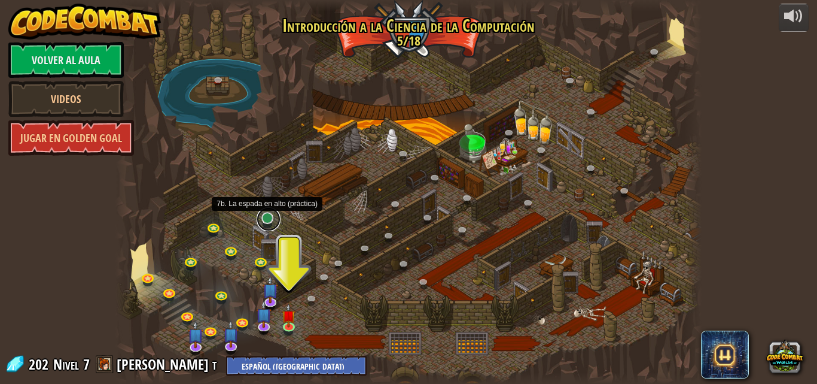
click at [268, 212] on link at bounding box center [269, 219] width 24 height 24
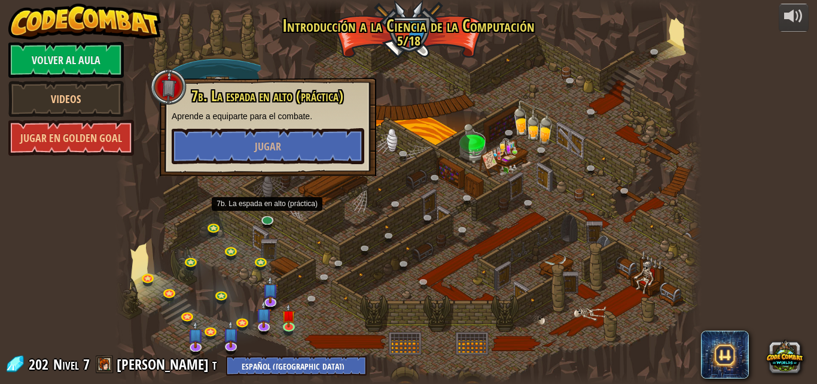
click at [297, 117] on p "Aprende a equiparte para el combate." at bounding box center [268, 116] width 193 height 12
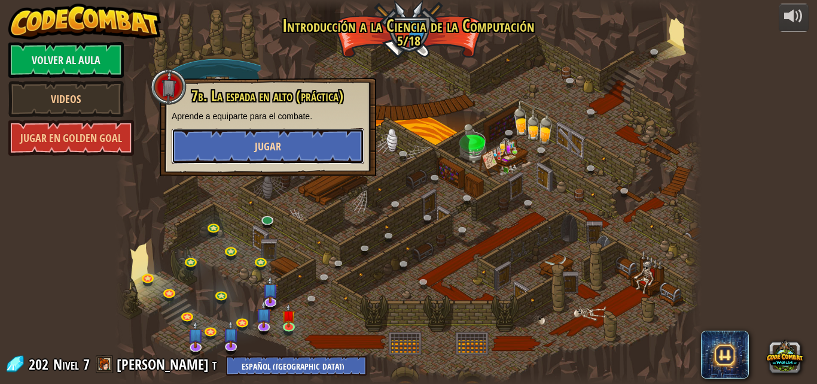
click at [299, 152] on button "Jugar" at bounding box center [268, 146] width 193 height 36
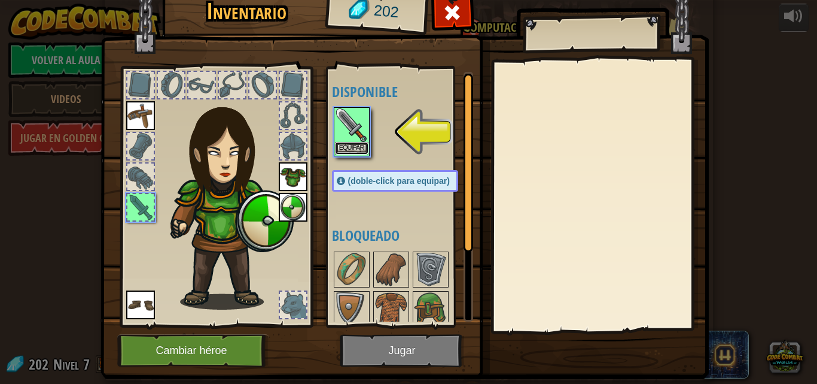
click at [350, 147] on button "Equipar" at bounding box center [352, 148] width 34 height 13
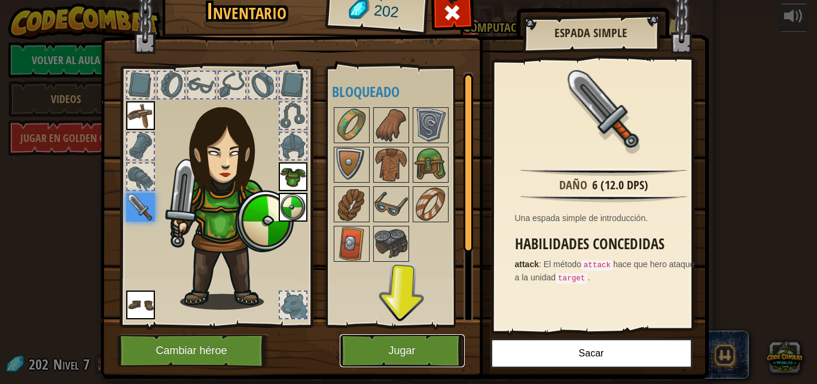
click at [428, 343] on button "Jugar" at bounding box center [402, 350] width 125 height 33
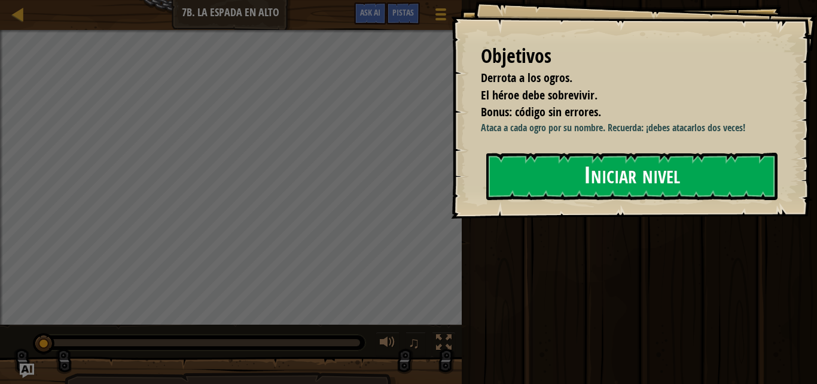
click at [538, 171] on button "Iniciar nivel" at bounding box center [631, 176] width 291 height 47
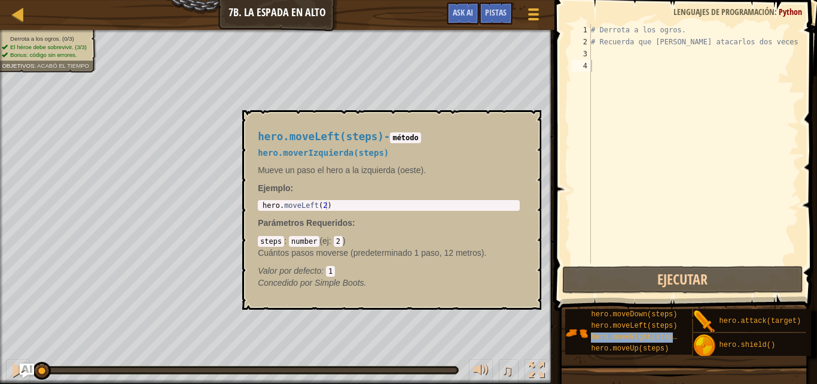
type textarea "hero.moveRight(steps)"
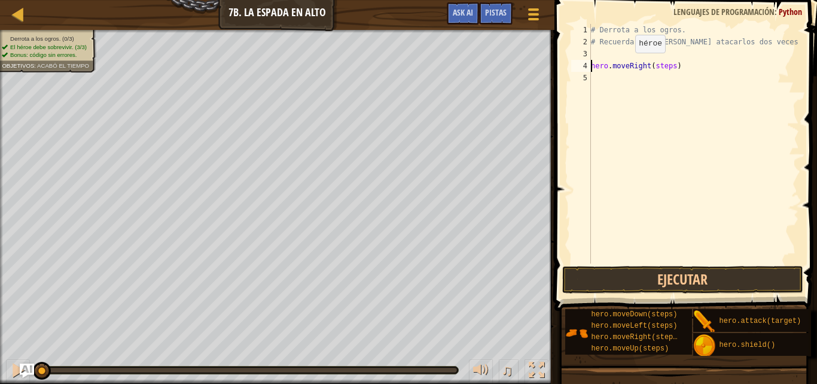
click at [625, 65] on div "# Derrota a los ogros. # Recuerda que [PERSON_NAME] atacarlos dos veces. hero .…" at bounding box center [694, 155] width 211 height 263
click at [675, 66] on div "# Derrota a los ogros. # Recuerda que [PERSON_NAME] atacarlos dos veces. hero .…" at bounding box center [694, 155] width 211 height 263
click at [670, 68] on div "# Derrota a los ogros. # Recuerda que [PERSON_NAME] atacarlos dos veces. hero .…" at bounding box center [694, 155] width 211 height 263
click at [641, 62] on div "# Derrota a los ogros. # Recuerda que [PERSON_NAME] atacarlos dos veces. hero .…" at bounding box center [694, 155] width 211 height 263
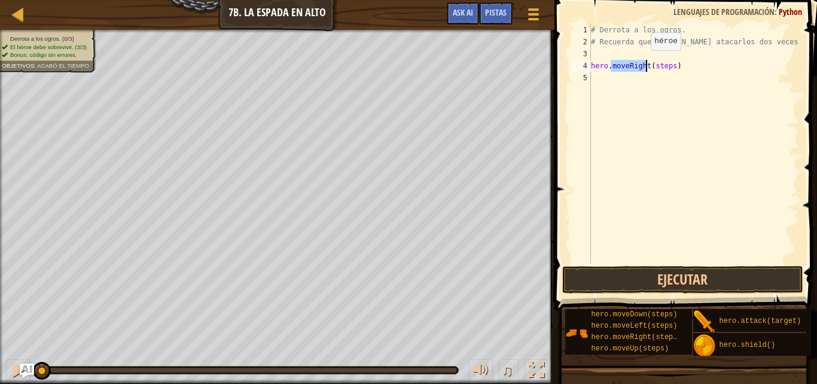
click at [641, 62] on div "# Derrota a los ogros. # Recuerda que [PERSON_NAME] atacarlos dos veces. hero .…" at bounding box center [694, 155] width 211 height 263
click at [641, 62] on div "# Derrota a los ogros. # Recuerda que [PERSON_NAME] atacarlos dos veces. hero .…" at bounding box center [694, 143] width 211 height 239
click at [641, 62] on div "# Derrota a los ogros. # Recuerda que [PERSON_NAME] atacarlos dos veces. hero .…" at bounding box center [694, 155] width 211 height 263
drag, startPoint x: 592, startPoint y: 68, endPoint x: 680, endPoint y: 68, distance: 88.0
click at [680, 68] on div "# Derrota a los ogros. # Recuerda que [PERSON_NAME] atacarlos dos veces. hero .…" at bounding box center [694, 155] width 211 height 263
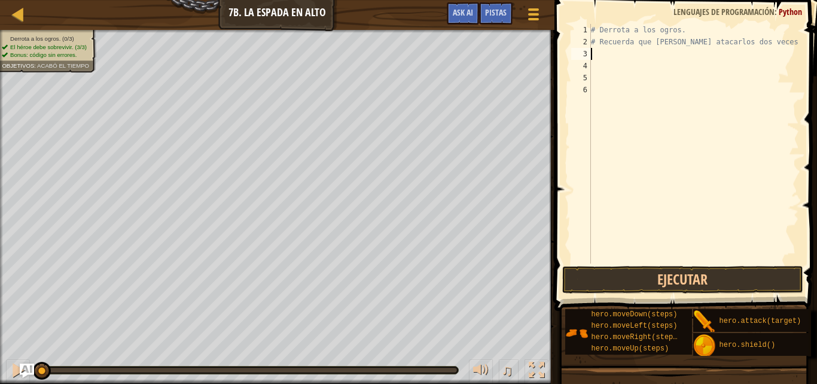
click at [604, 56] on div "# Derrota a los ogros. # Recuerda que [PERSON_NAME] atacarlos dos veces." at bounding box center [694, 155] width 211 height 263
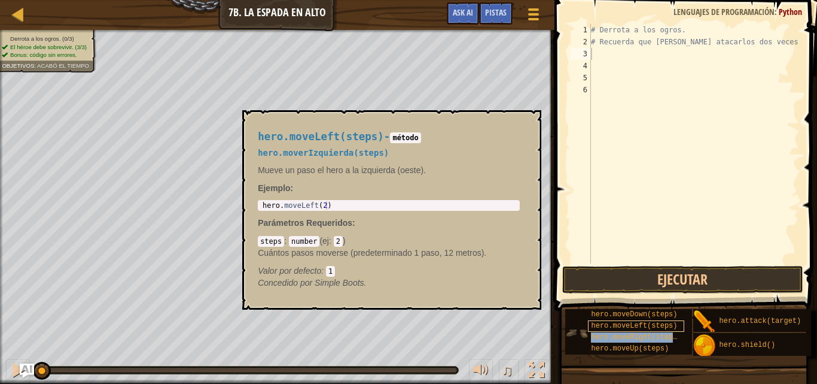
type textarea "hero.moveRight(steps)"
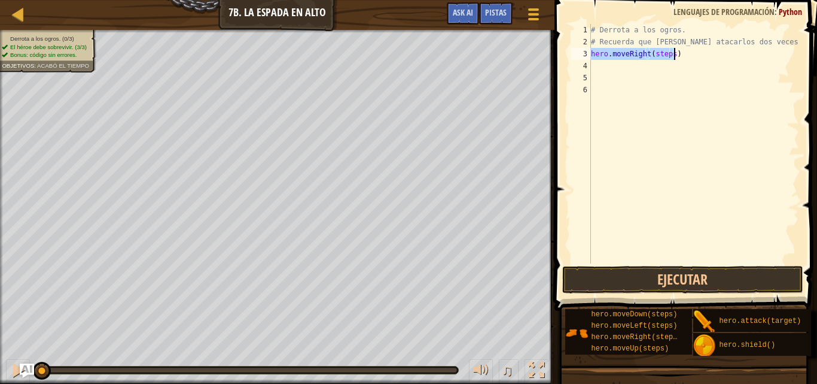
click at [661, 60] on div "# Derrota a los ogros. # Recuerda que [PERSON_NAME] atacarlos dos veces. hero .…" at bounding box center [694, 155] width 211 height 263
click at [661, 54] on div "# Derrota a los ogros. # Recuerda que [PERSON_NAME] atacarlos dos veces. hero .…" at bounding box center [694, 155] width 211 height 263
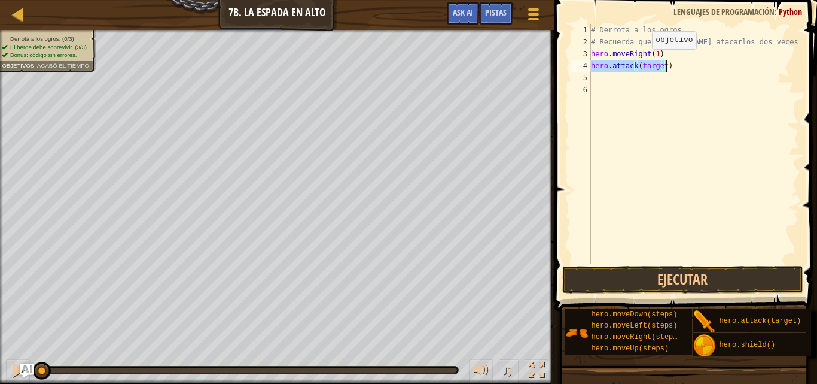
click at [642, 61] on div "# Derrota a los ogros. # Recuerda que [PERSON_NAME] atacarlos dos veces. hero .…" at bounding box center [694, 143] width 211 height 239
click at [646, 64] on div "# Derrota a los ogros. # Recuerda que [PERSON_NAME] atacarlos dos veces. hero .…" at bounding box center [694, 155] width 211 height 263
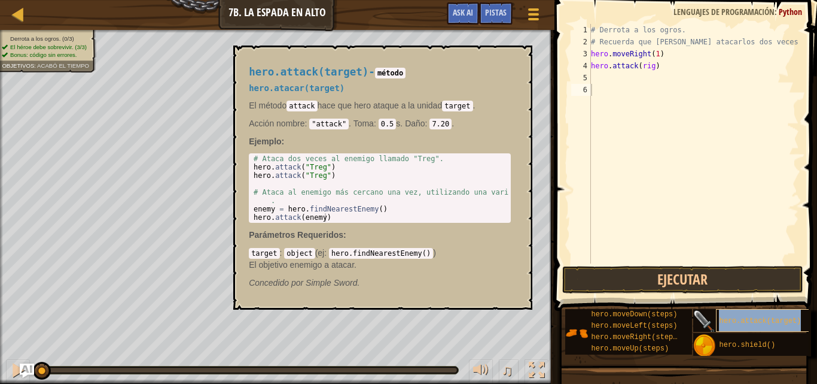
type textarea "hero.attack(target)"
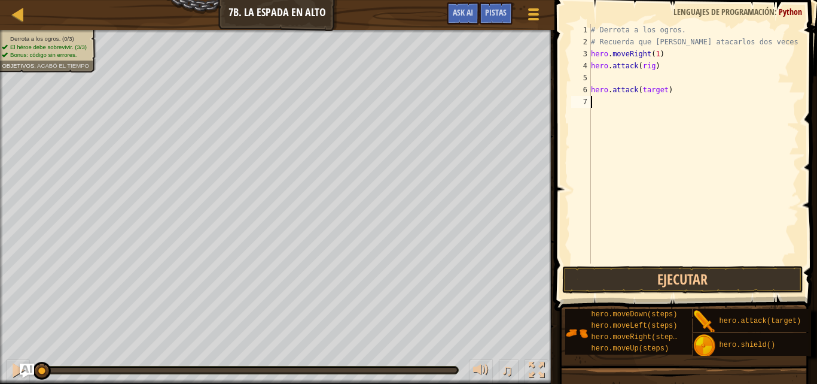
click at [625, 96] on div "# Derrota a los ogros. # Recuerda que [PERSON_NAME] atacarlos dos veces. hero .…" at bounding box center [694, 155] width 211 height 263
click at [620, 92] on div "# Derrota a los ogros. # Recuerda que [PERSON_NAME] atacarlos dos veces. hero .…" at bounding box center [694, 155] width 211 height 263
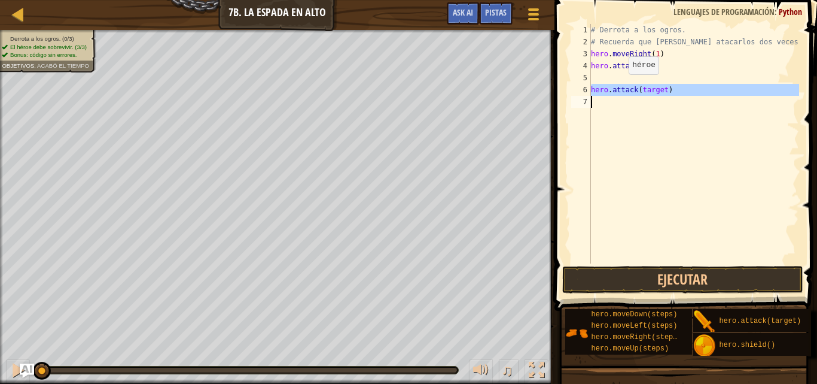
drag, startPoint x: 588, startPoint y: 87, endPoint x: 619, endPoint y: 86, distance: 30.5
click at [619, 86] on div "hero.attack(target) 1 2 3 4 5 6 7 # Derrota a los ogros. # Recuerda que [PERSON…" at bounding box center [684, 143] width 230 height 239
type textarea "hero.attack(target)"
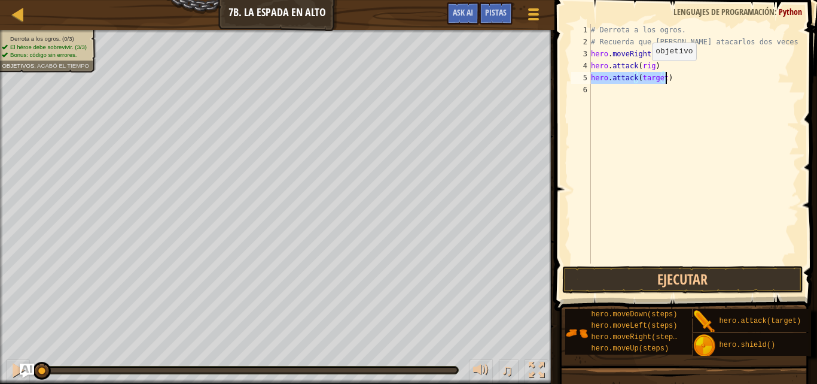
click at [643, 72] on div "# Derrota a los ogros. # Recuerda que [PERSON_NAME] atacarlos dos veces. hero .…" at bounding box center [694, 143] width 211 height 239
click at [643, 72] on div "# Derrota a los ogros. # Recuerda que [PERSON_NAME] atacarlos dos veces. hero .…" at bounding box center [694, 155] width 211 height 263
click at [737, 75] on div "# Derrota a los ogros. # Recuerda que [PERSON_NAME] atacarlos dos veces. hero .…" at bounding box center [694, 155] width 211 height 263
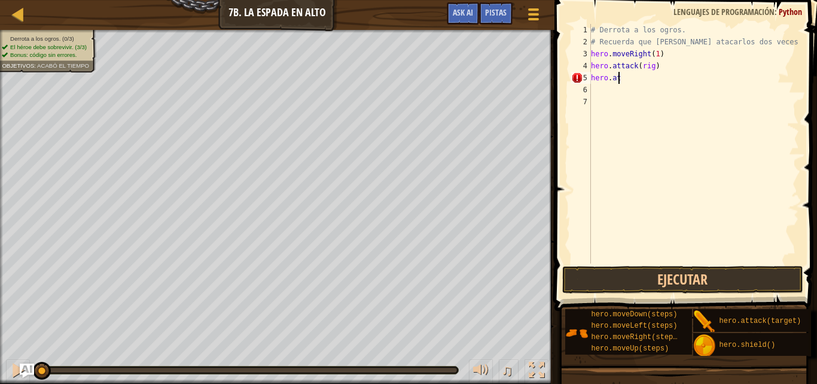
type textarea "h"
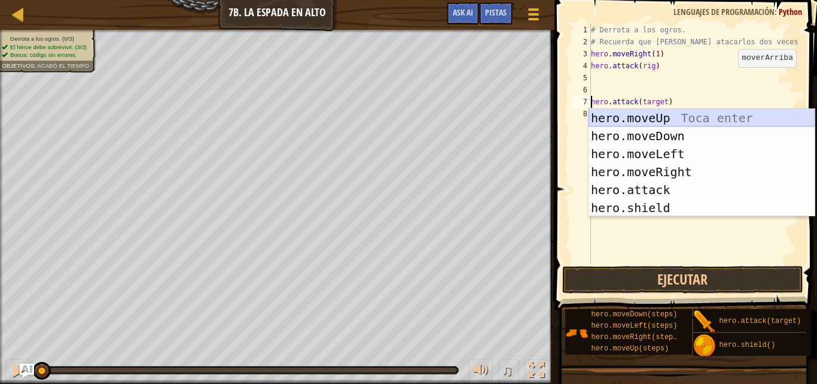
click at [655, 124] on div "hero.moveUp Toca enter hero.moveDown Toca enter hero.moveLeft Toca enter hero.m…" at bounding box center [702, 181] width 226 height 144
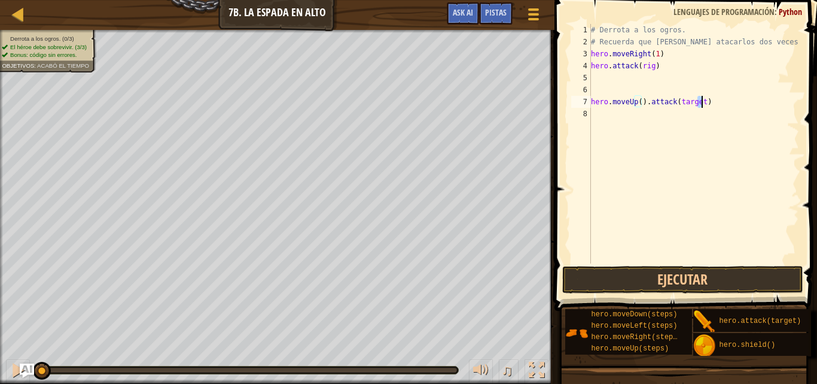
click at [707, 100] on div "# Derrota a los ogros. # Recuerda que [PERSON_NAME] atacarlos dos veces. hero .…" at bounding box center [694, 155] width 211 height 263
type textarea "h"
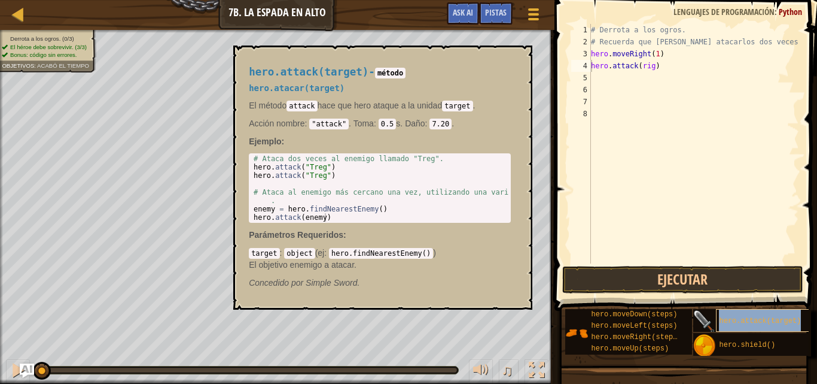
type textarea "hero.attack(target)hero.attack(rig)"
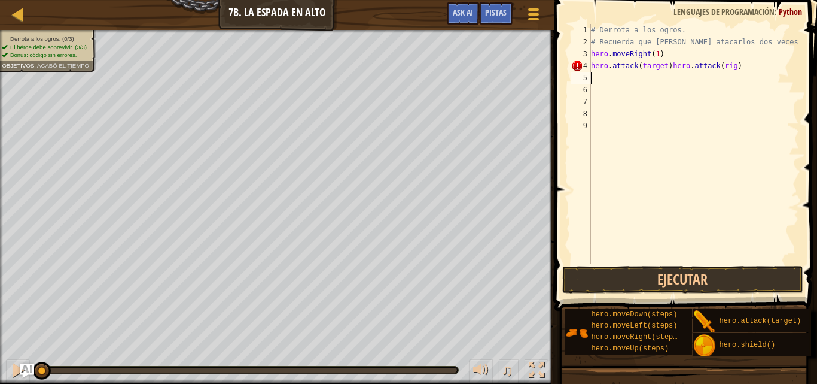
click at [732, 72] on div "# Derrota a los ogros. # Recuerda que [PERSON_NAME] atacarlos dos veces. hero .…" at bounding box center [694, 155] width 211 height 263
click at [655, 69] on div "# Derrota a los ogros. # Recuerda que [PERSON_NAME] atacarlos dos veces. hero .…" at bounding box center [694, 155] width 211 height 263
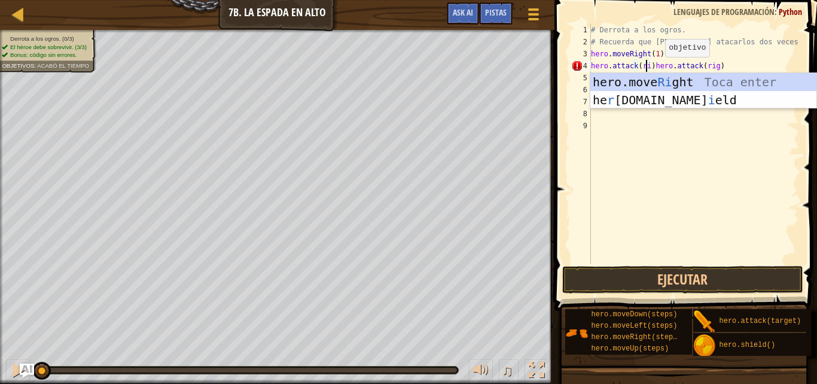
scroll to position [5, 5]
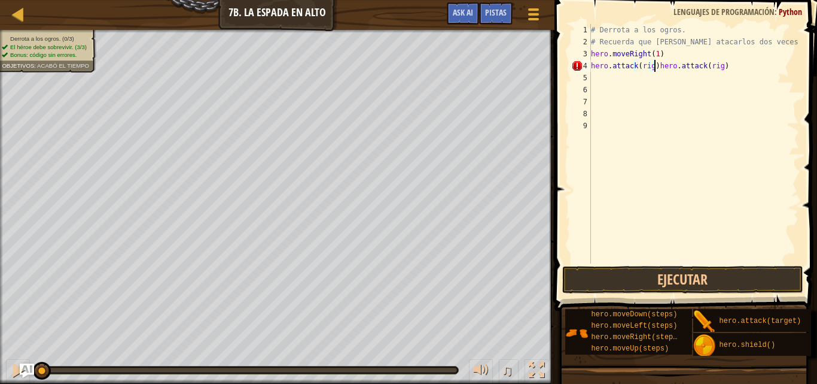
click at [655, 66] on div "# Derrota a los ogros. # Recuerda que [PERSON_NAME] atacarlos dos veces. hero .…" at bounding box center [694, 155] width 211 height 263
drag, startPoint x: 655, startPoint y: 66, endPoint x: 705, endPoint y: 72, distance: 50.7
click at [705, 72] on div "# Derrota a los ogros. # Recuerda que [PERSON_NAME] atacarlos dos veces. hero .…" at bounding box center [694, 155] width 211 height 263
type textarea "hero.attack(rig)hero.attack(rig)"
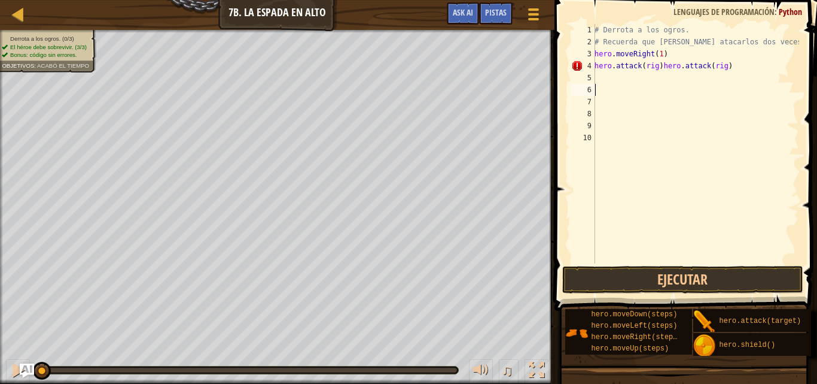
click at [658, 66] on div "# Derrota a los ogros. # Recuerda que [PERSON_NAME] atacarlos dos veces. hero .…" at bounding box center [695, 155] width 207 height 263
click at [650, 81] on div "# Derrota a los ogros. # Recuerda que [PERSON_NAME] atacarlos dos veces. hero .…" at bounding box center [695, 155] width 207 height 263
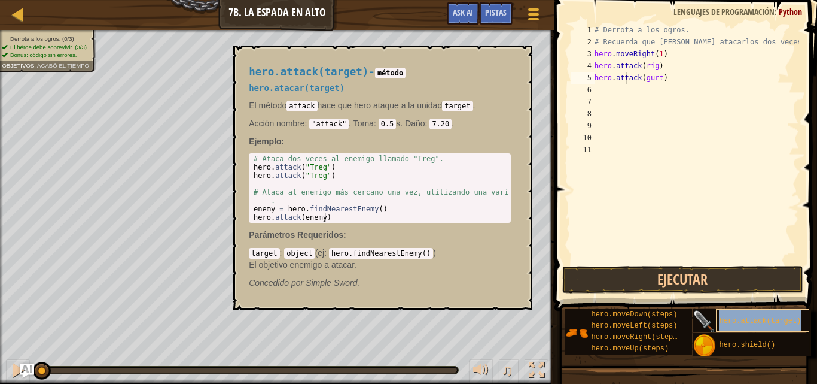
type textarea "hero.atthero.attack(target)ack(gurt)"
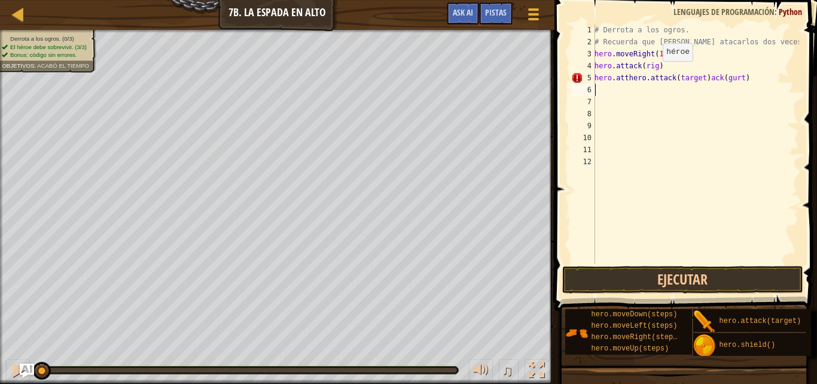
scroll to position [5, 0]
click at [688, 79] on div "# Derrota a los ogros. # Recuerda que [PERSON_NAME] atacarlos dos veces. hero .…" at bounding box center [695, 155] width 207 height 263
click at [680, 75] on div "# Derrota a los ogros. # Recuerda que [PERSON_NAME] atacarlos dos veces. hero .…" at bounding box center [695, 155] width 207 height 263
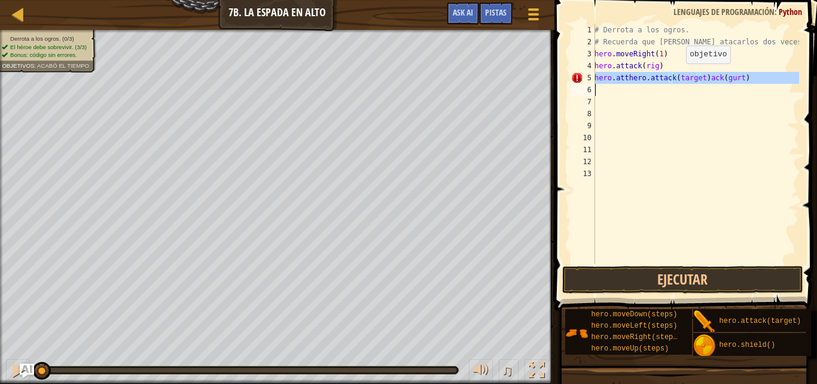
click at [680, 75] on div "# Derrota a los ogros. # Recuerda que [PERSON_NAME] atacarlos dos veces. hero .…" at bounding box center [695, 155] width 207 height 263
type textarea "hero.atthero.attack(target)ack(gurt)"
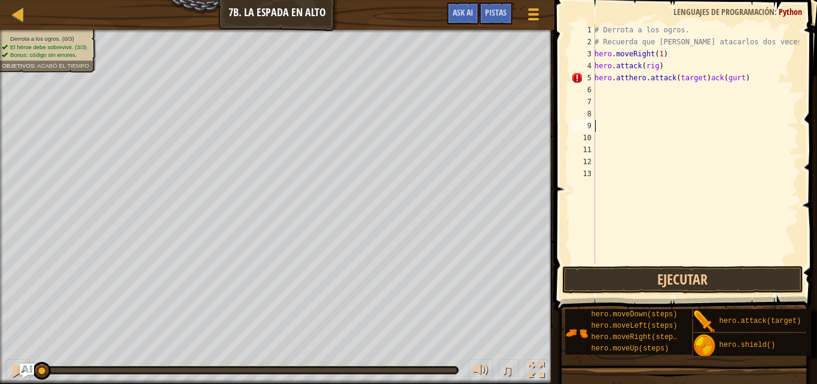
drag, startPoint x: 635, startPoint y: 120, endPoint x: 651, endPoint y: 61, distance: 60.8
click at [641, 86] on div "# Derrota a los ogros. # Recuerda que [PERSON_NAME] atacarlos dos veces. hero .…" at bounding box center [695, 155] width 207 height 263
click at [683, 80] on div "# Derrota a los ogros. # Recuerda que [PERSON_NAME] atacarlos dos veces. hero .…" at bounding box center [695, 155] width 207 height 263
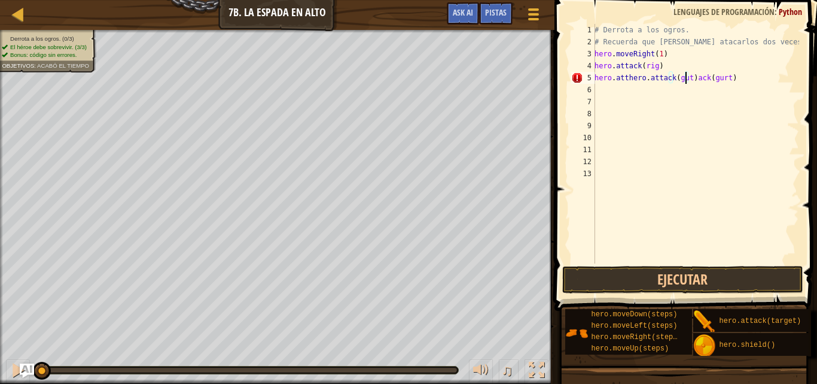
click at [692, 77] on div "# Derrota a los ogros. # Recuerda que [PERSON_NAME] atacarlos dos veces. hero .…" at bounding box center [695, 155] width 207 height 263
click at [687, 80] on div "# Derrota a los ogros. # Recuerda que [PERSON_NAME] atacarlos dos veces. hero .…" at bounding box center [695, 155] width 207 height 263
click at [689, 78] on div "# Derrota a los ogros. # Recuerda que [PERSON_NAME] atacarlos dos veces. hero .…" at bounding box center [695, 155] width 207 height 263
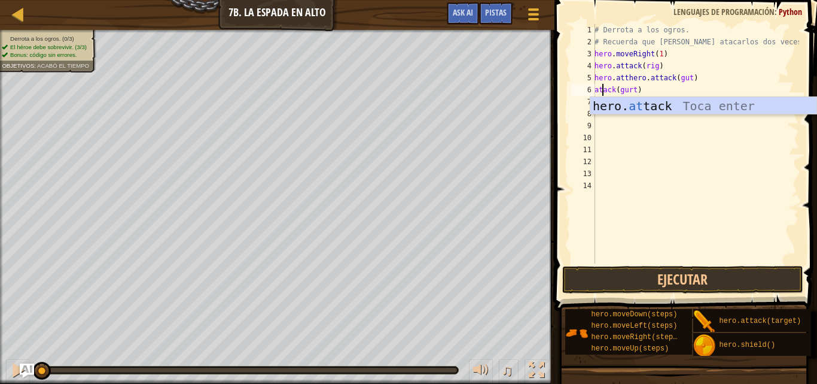
scroll to position [5, 1]
click at [630, 90] on div "# Derrota a los ogros. # Recuerda que [PERSON_NAME] atacarlos dos veces. hero .…" at bounding box center [695, 155] width 207 height 263
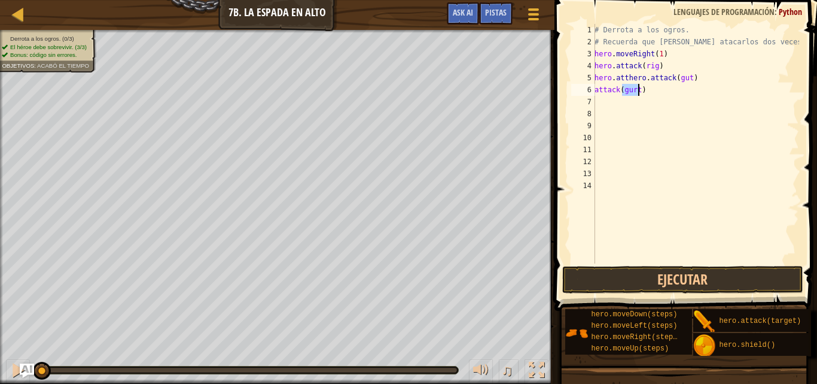
click at [630, 90] on div "# Derrota a los ogros. # Recuerda que [PERSON_NAME] atacarlos dos veces. hero .…" at bounding box center [695, 155] width 207 height 263
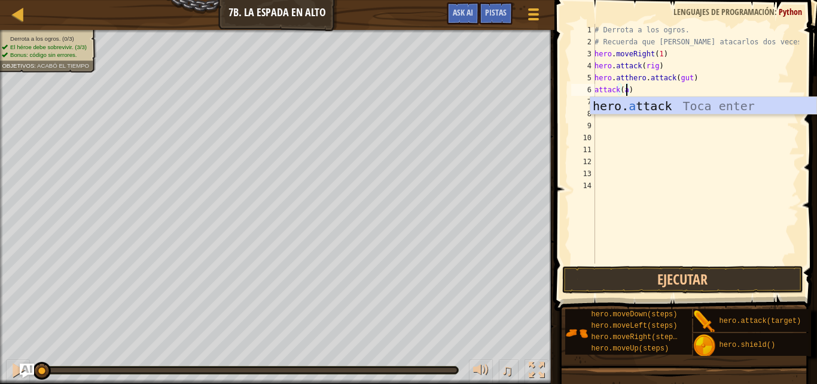
scroll to position [5, 3]
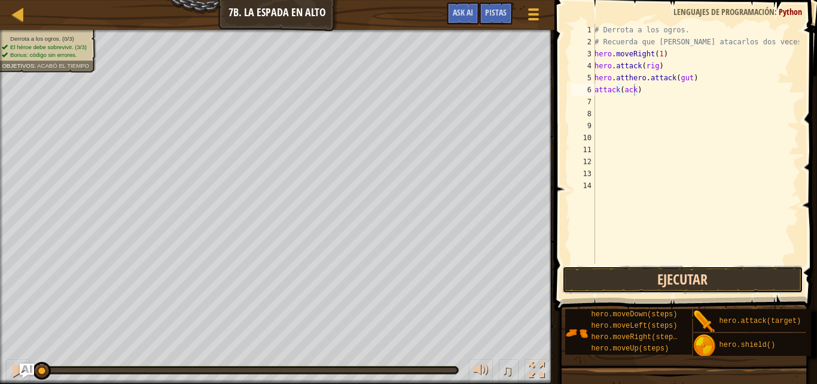
click at [698, 267] on button "Ejecutar" at bounding box center [682, 280] width 241 height 28
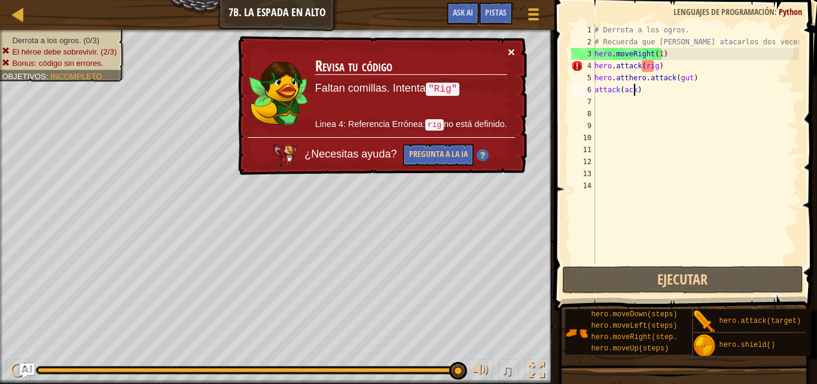
click at [513, 49] on button "×" at bounding box center [511, 51] width 7 height 13
click at [514, 45] on button "×" at bounding box center [511, 51] width 7 height 13
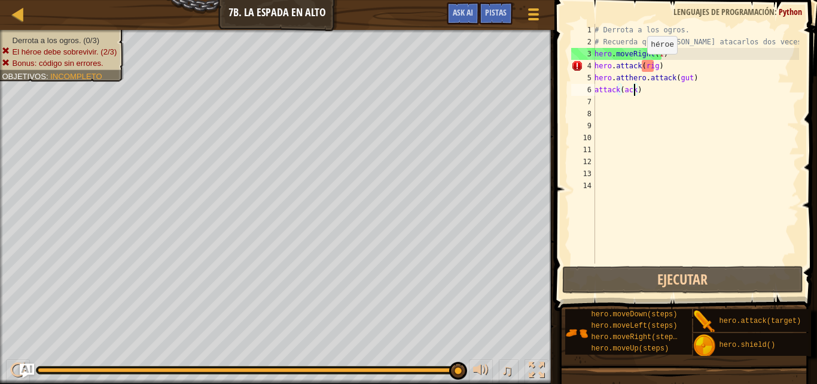
click at [641, 66] on div "# Derrota a los ogros. # Recuerda que [PERSON_NAME] atacarlos dos veces. hero .…" at bounding box center [695, 155] width 207 height 263
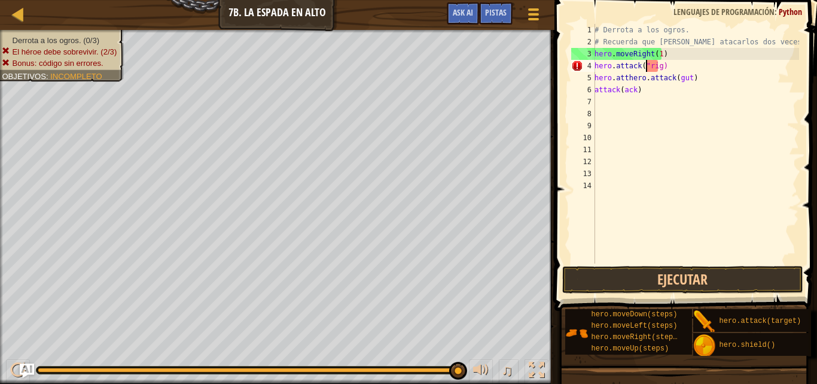
scroll to position [5, 5]
click at [658, 66] on div "# Derrota a los ogros. # Recuerda que [PERSON_NAME] atacarlos dos veces. hero .…" at bounding box center [695, 155] width 207 height 263
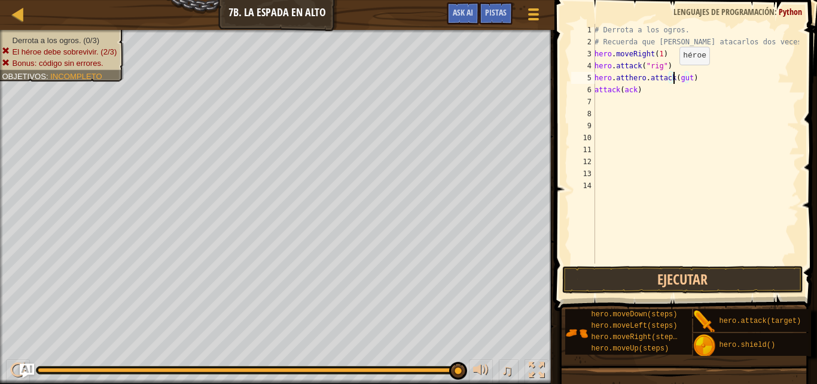
click at [673, 77] on div "# Derrota a los ogros. # Recuerda que [PERSON_NAME] atacarlos dos veces. hero .…" at bounding box center [695, 155] width 207 height 263
click at [693, 75] on div "# Derrota a los ogros. # Recuerda que [PERSON_NAME] atacarlos dos veces. hero .…" at bounding box center [695, 155] width 207 height 263
click at [686, 74] on div "# Derrota a los ogros. # Recuerda que [PERSON_NAME] atacarlos dos veces. hero .…" at bounding box center [695, 155] width 207 height 263
click at [691, 74] on div "# Derrota a los ogros. # Recuerda que [PERSON_NAME] atacarlos dos veces. hero .…" at bounding box center [695, 155] width 207 height 263
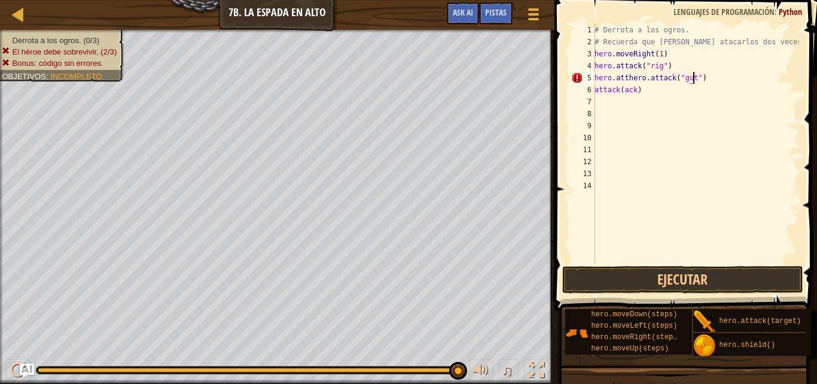
scroll to position [5, 8]
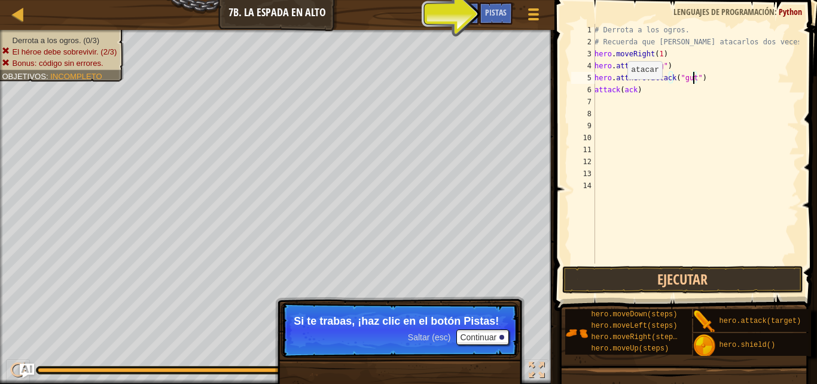
click at [622, 91] on div "# Derrota a los ogros. # Recuerda que [PERSON_NAME] atacarlos dos veces. hero .…" at bounding box center [695, 155] width 207 height 263
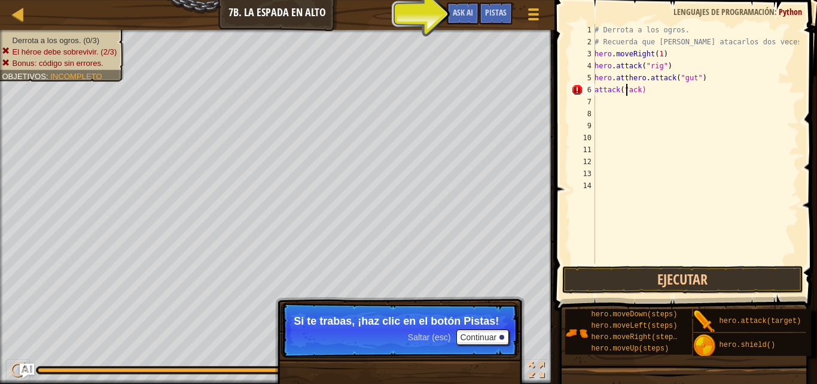
click at [641, 90] on div "# Derrota a los ogros. # Recuerda que [PERSON_NAME] atacarlos dos veces. hero .…" at bounding box center [695, 155] width 207 height 263
click at [640, 90] on div "# Derrota a los ogros. # Recuerda que [PERSON_NAME] atacarlos dos veces. hero .…" at bounding box center [695, 155] width 207 height 263
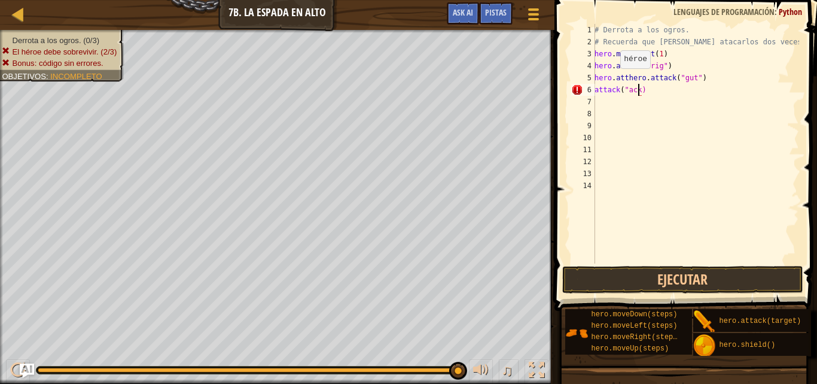
scroll to position [5, 4]
click at [640, 276] on button "Ejecutar" at bounding box center [682, 280] width 241 height 28
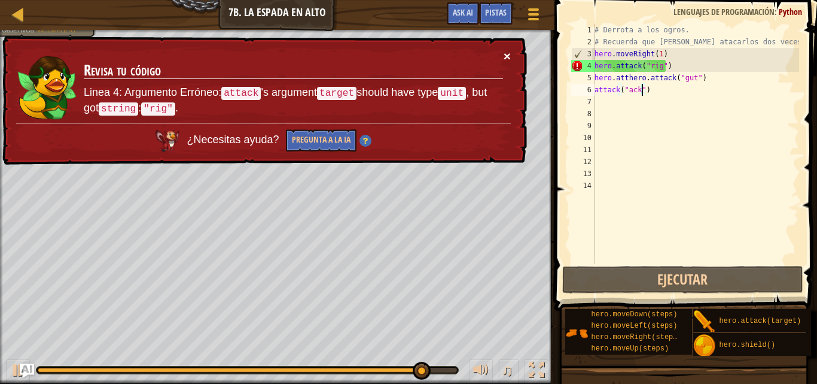
click at [510, 58] on button "×" at bounding box center [507, 56] width 7 height 13
click at [504, 57] on button "×" at bounding box center [507, 56] width 7 height 13
click at [503, 55] on td "Revisa tu código Linea 4: Argumento Erróneo: attack 's argument target should h…" at bounding box center [293, 86] width 421 height 73
click at [503, 54] on td "Revisa tu código Linea 4: Argumento Erróneo: attack 's argument target should h…" at bounding box center [293, 86] width 421 height 73
click at [507, 54] on button "×" at bounding box center [507, 56] width 7 height 13
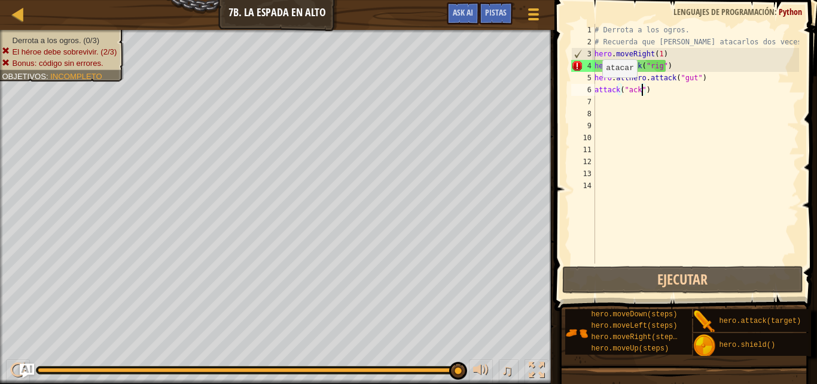
click at [595, 89] on div "# Derrota a los ogros. # Recuerda que [PERSON_NAME] atacarlos dos veces. hero .…" at bounding box center [695, 155] width 207 height 263
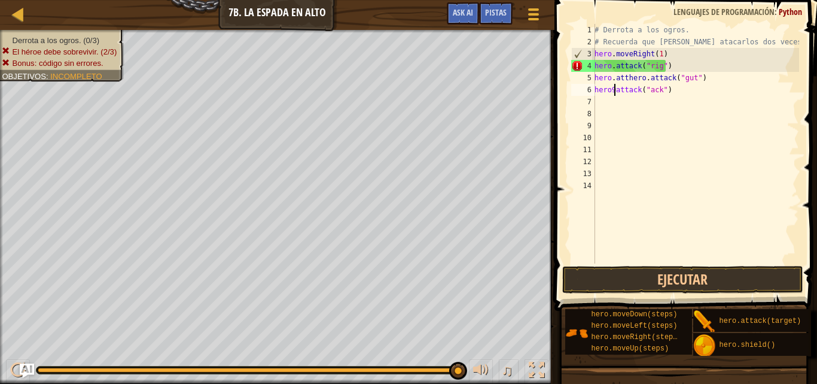
scroll to position [5, 2]
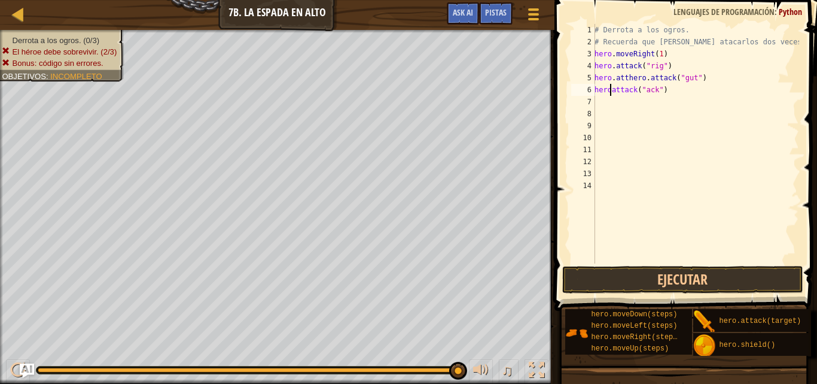
type textarea "hero.attack("ack")"
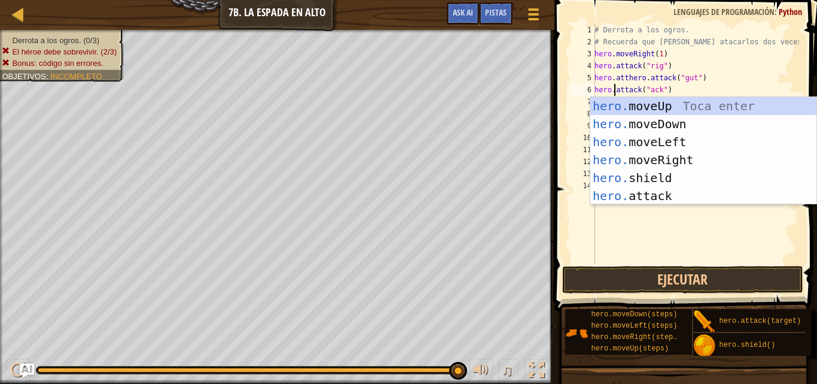
click at [703, 227] on div "# Derrota a los ogros. # Recuerda que [PERSON_NAME] atacarlos dos veces. hero .…" at bounding box center [695, 155] width 207 height 263
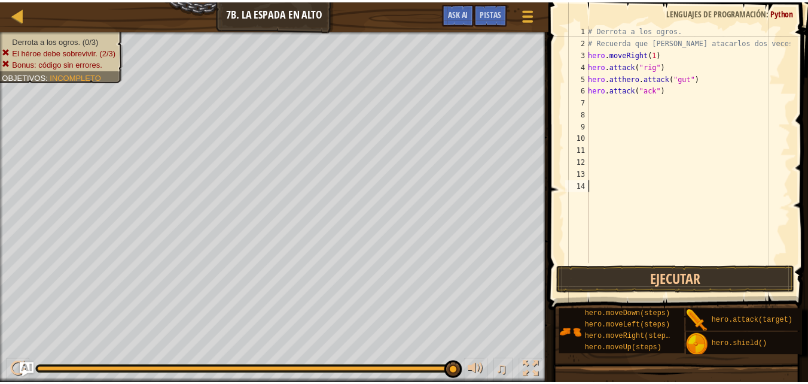
scroll to position [5, 0]
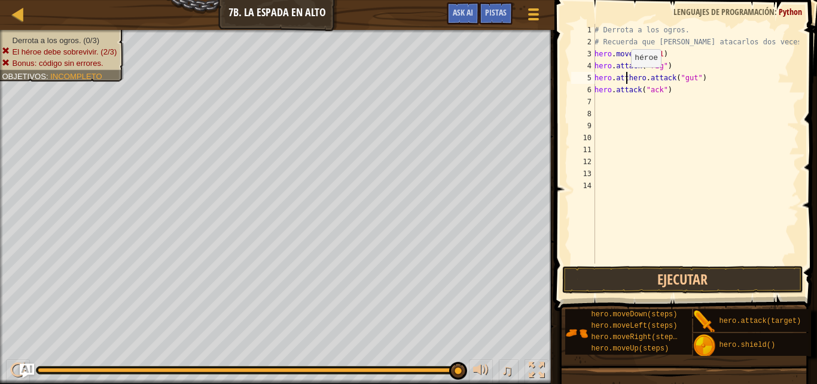
click at [625, 79] on div "# Derrota a los ogros. # Recuerda que [PERSON_NAME] atacarlos dos veces. hero .…" at bounding box center [695, 155] width 207 height 263
type textarea "hero.attack("gut")"
click at [642, 281] on button "Ejecutar" at bounding box center [682, 280] width 241 height 28
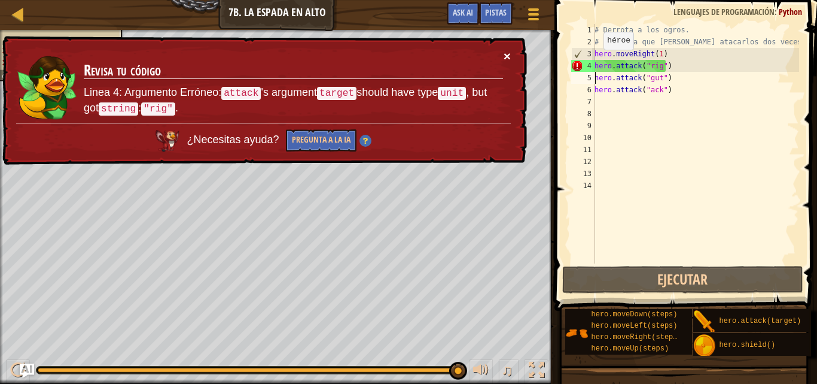
click at [504, 56] on button "×" at bounding box center [507, 56] width 7 height 13
click at [508, 55] on button "×" at bounding box center [507, 56] width 7 height 13
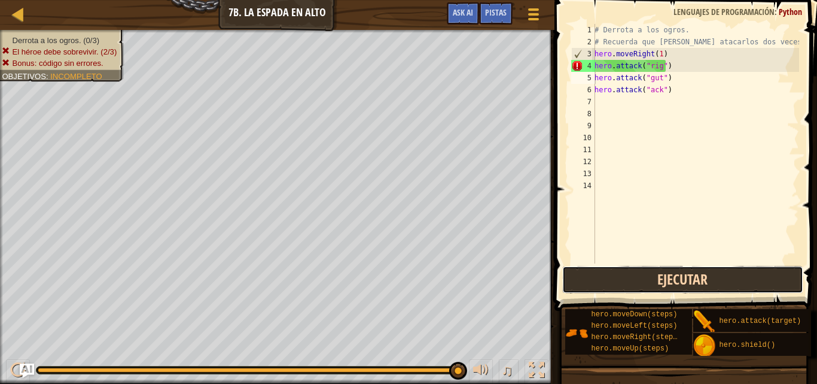
click at [641, 284] on button "Ejecutar" at bounding box center [682, 280] width 241 height 28
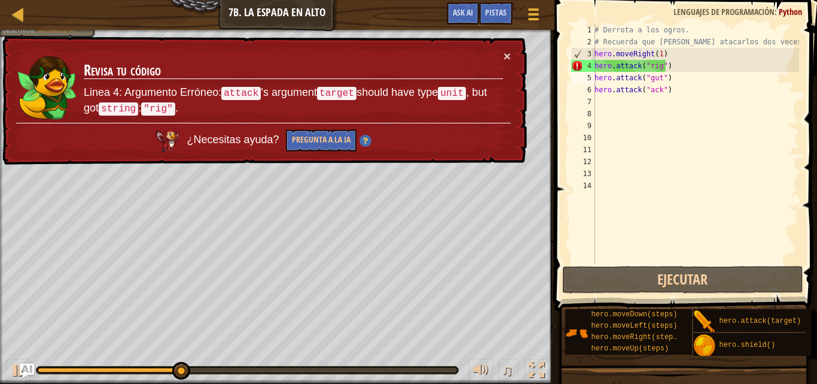
click at [512, 54] on div "× Revisa tu código Linea 4: Argumento Erróneo: attack 's argument target should…" at bounding box center [263, 100] width 527 height 129
click at [21, 13] on div at bounding box center [18, 14] width 15 height 15
select select "es-419"
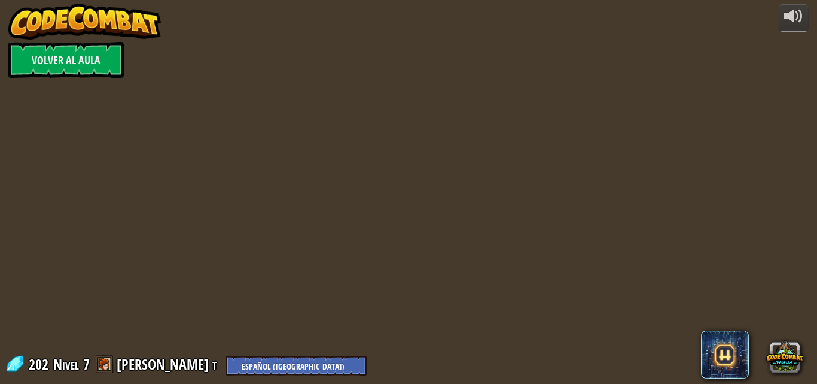
select select "es-419"
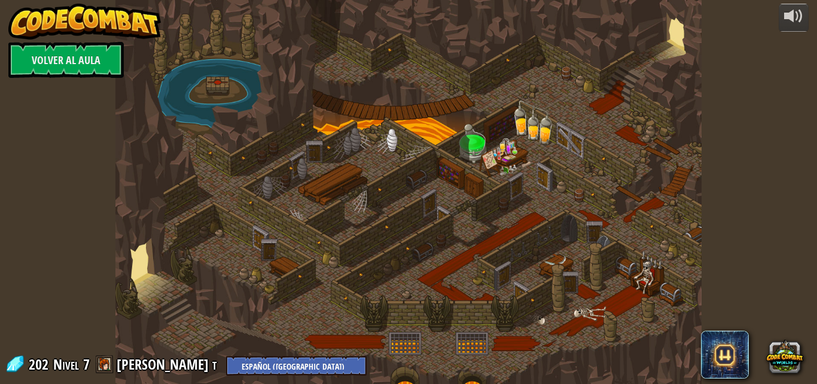
select select "es-419"
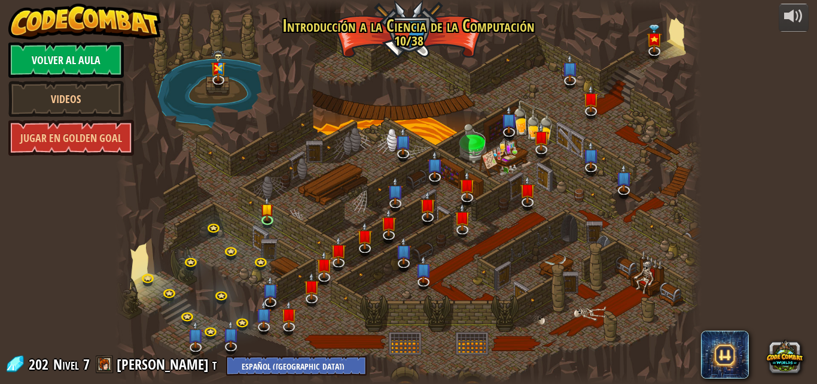
select select "es-419"
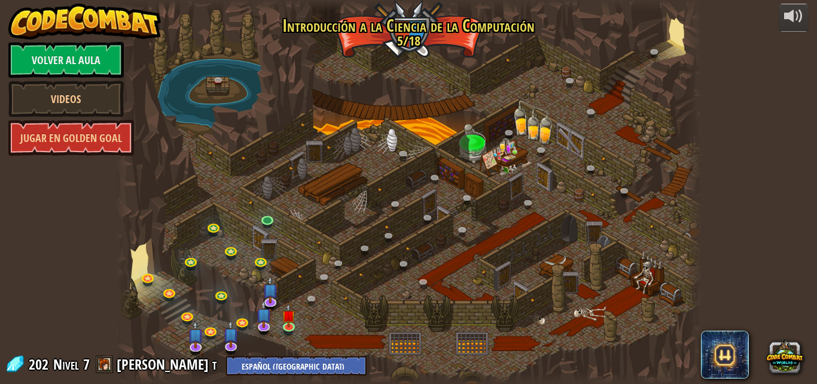
drag, startPoint x: 21, startPoint y: 13, endPoint x: 19, endPoint y: 54, distance: 41.4
click at [21, 55] on link "Volver al aula" at bounding box center [65, 60] width 115 height 36
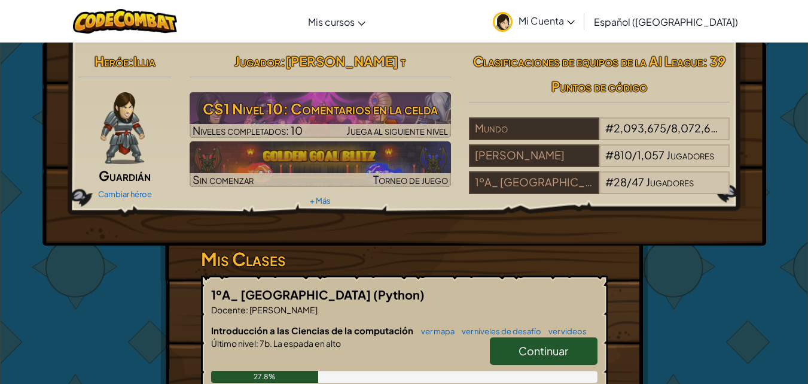
click at [562, 26] on span "Mi Cuenta" at bounding box center [547, 20] width 56 height 13
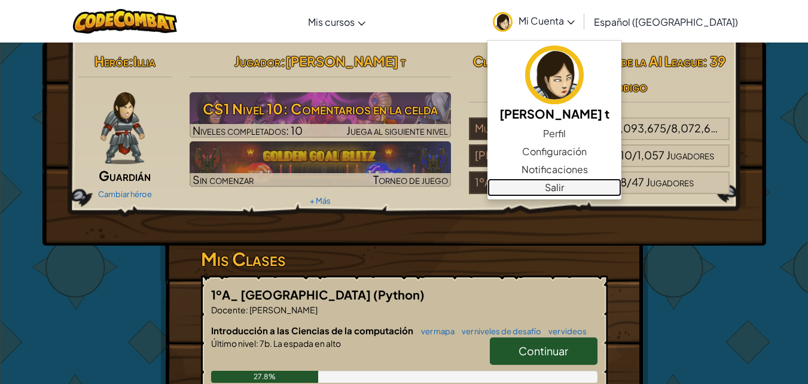
click at [603, 185] on link "Salir" at bounding box center [555, 187] width 134 height 18
